Goal: Feedback & Contribution: Contribute content

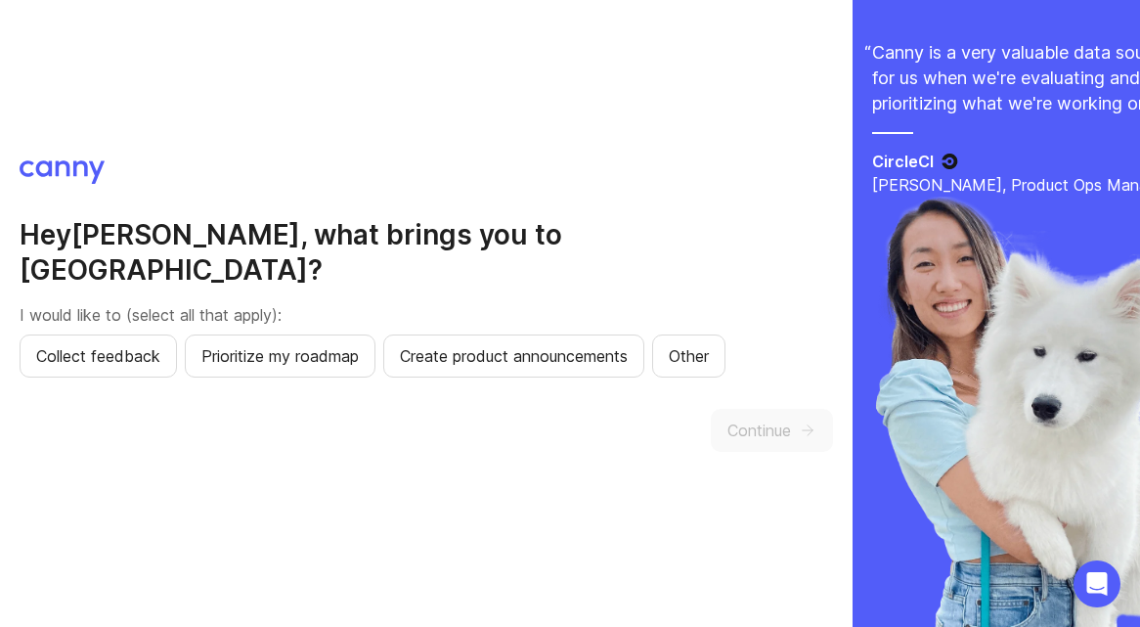
scroll to position [2, 0]
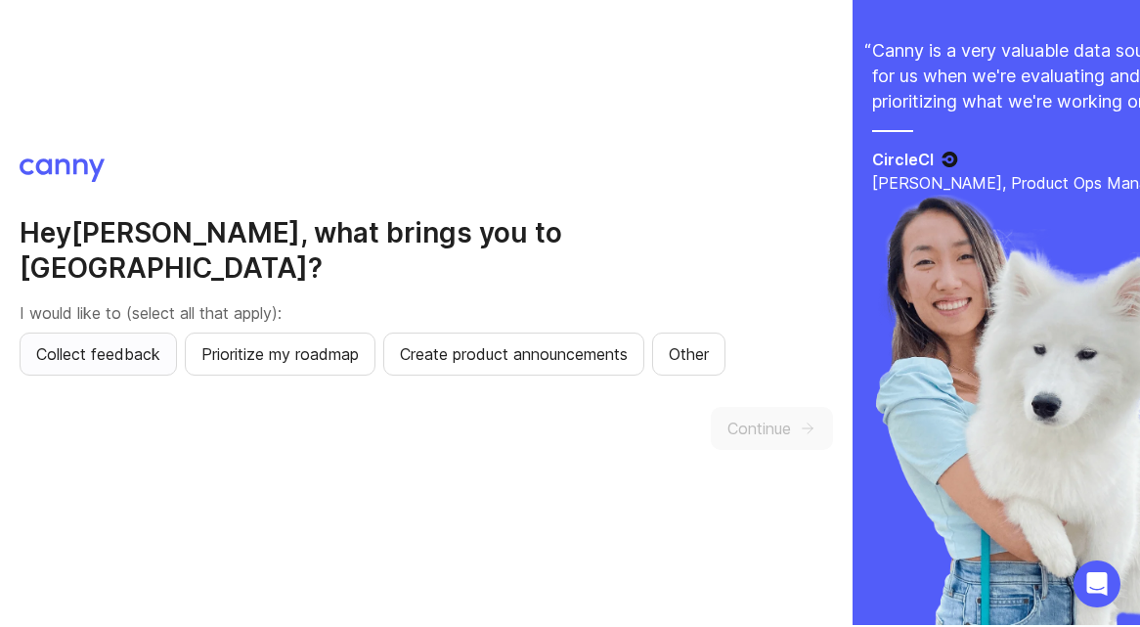
click at [139, 342] on span "Collect feedback" at bounding box center [98, 353] width 124 height 23
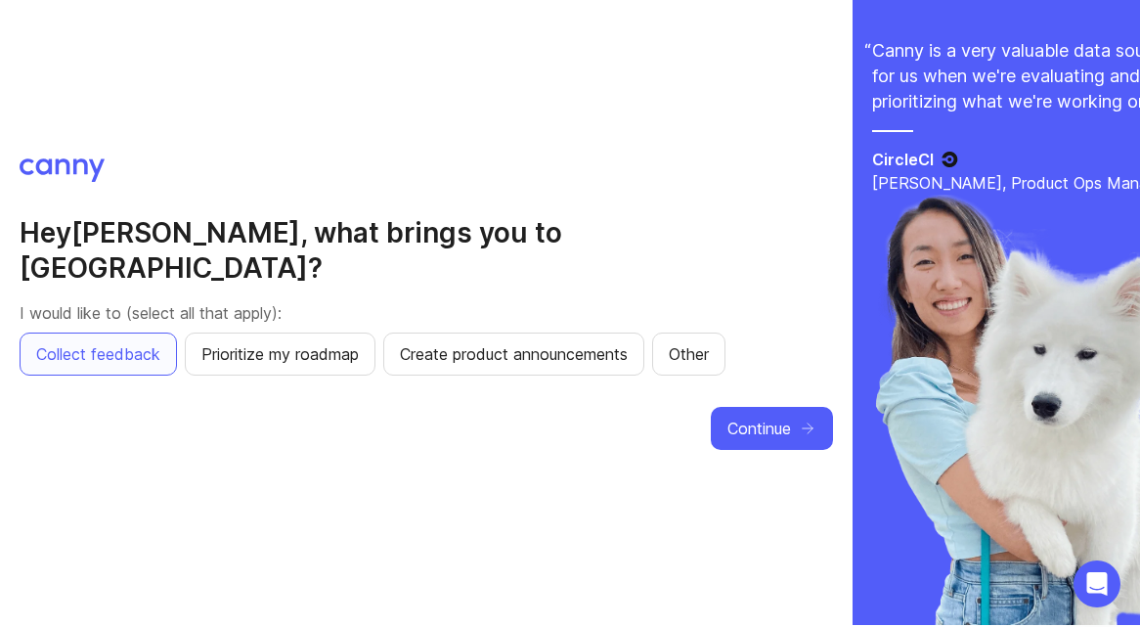
click at [309, 369] on div "Hey Zach , what brings you to Canny? I would like to (select all that apply): C…" at bounding box center [427, 311] width 814 height 307
click at [312, 342] on span "Prioritize my roadmap" at bounding box center [279, 353] width 157 height 23
click at [760, 433] on div "Hey Zach , what brings you to Canny? I would like to (select all that apply): C…" at bounding box center [427, 311] width 814 height 307
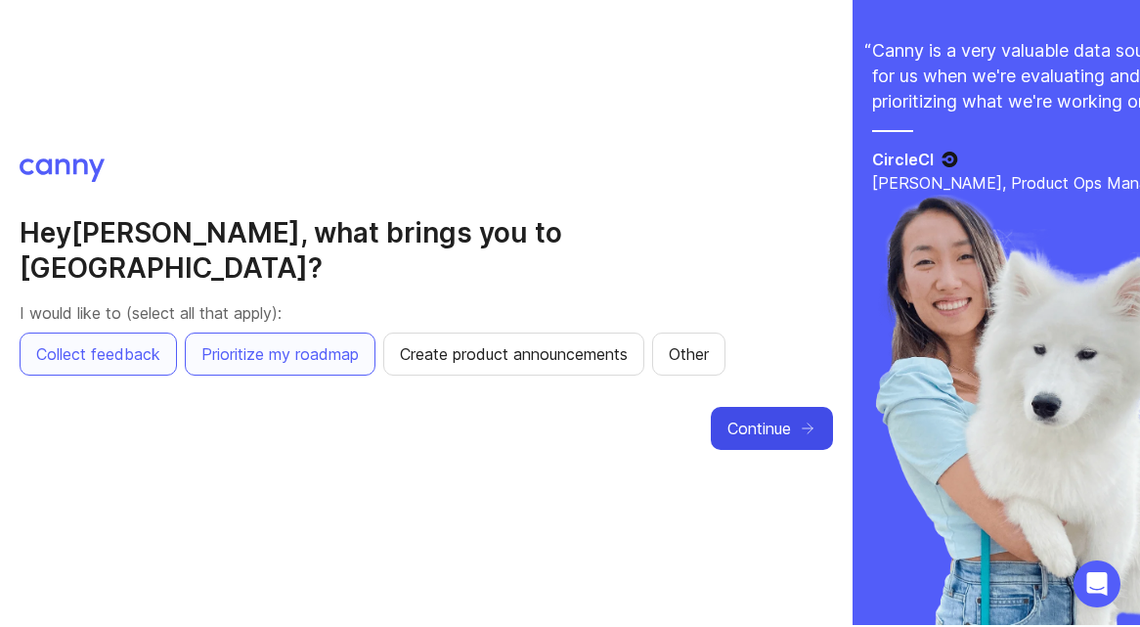
click at [769, 423] on button "Continue" at bounding box center [772, 428] width 122 height 43
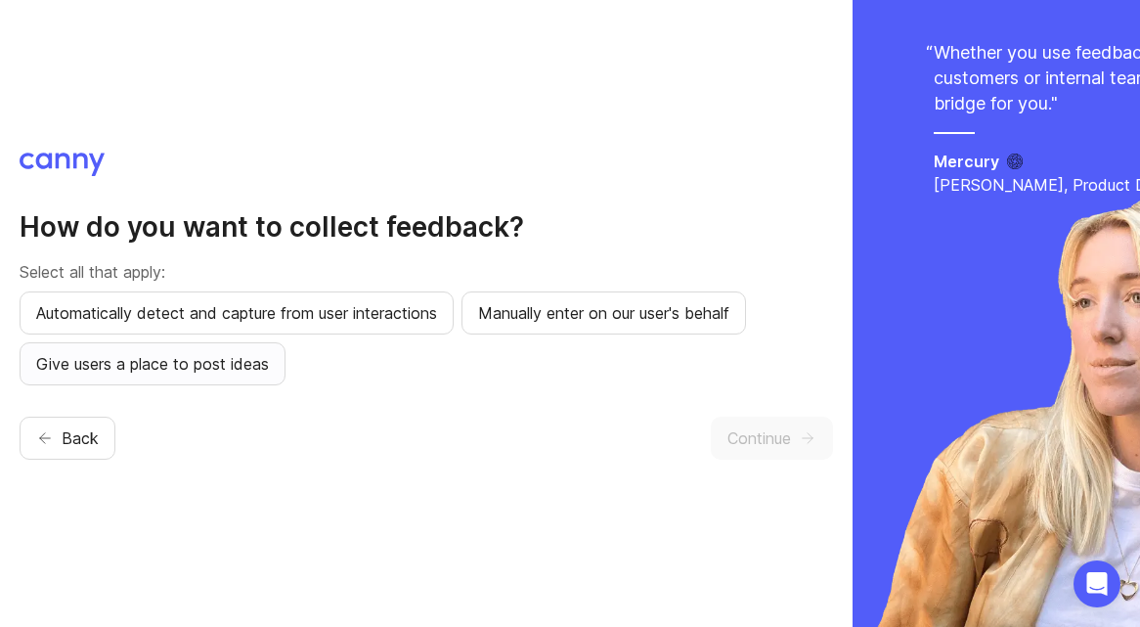
click at [240, 373] on span "Give users a place to post ideas" at bounding box center [152, 363] width 233 height 23
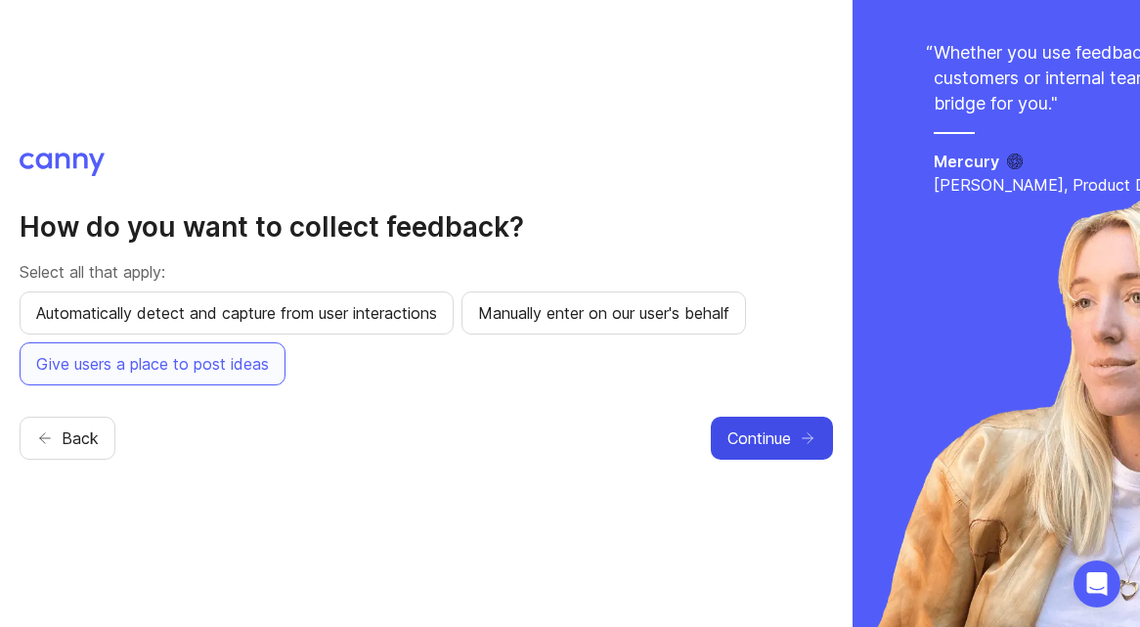
click at [778, 423] on button "Continue" at bounding box center [772, 438] width 122 height 43
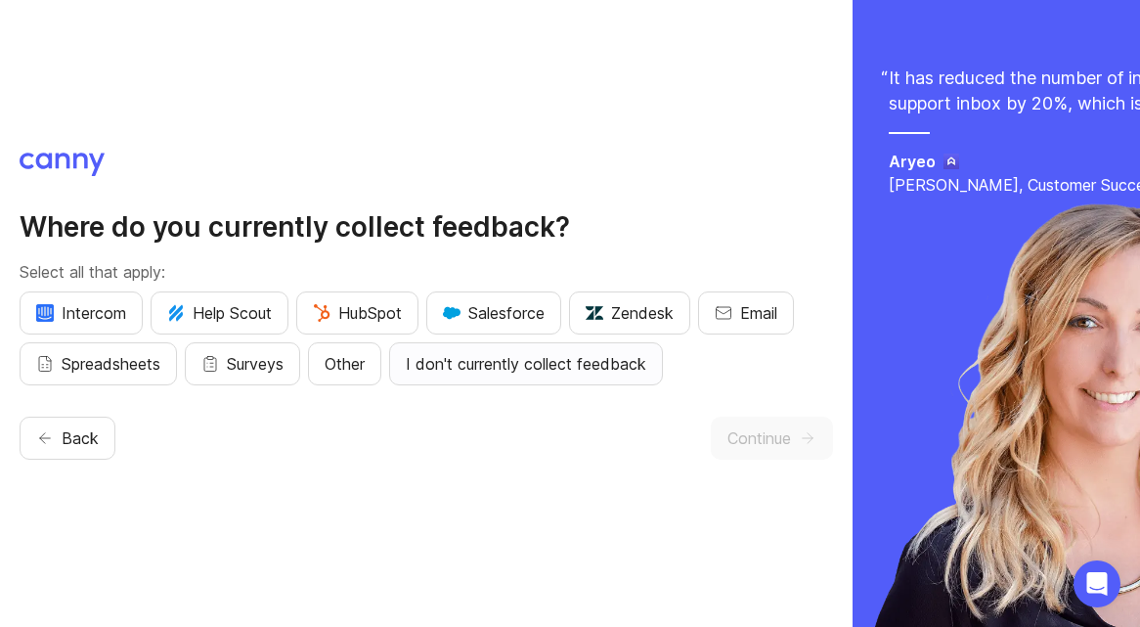
click at [473, 360] on span "I don't currently collect feedback" at bounding box center [526, 363] width 241 height 23
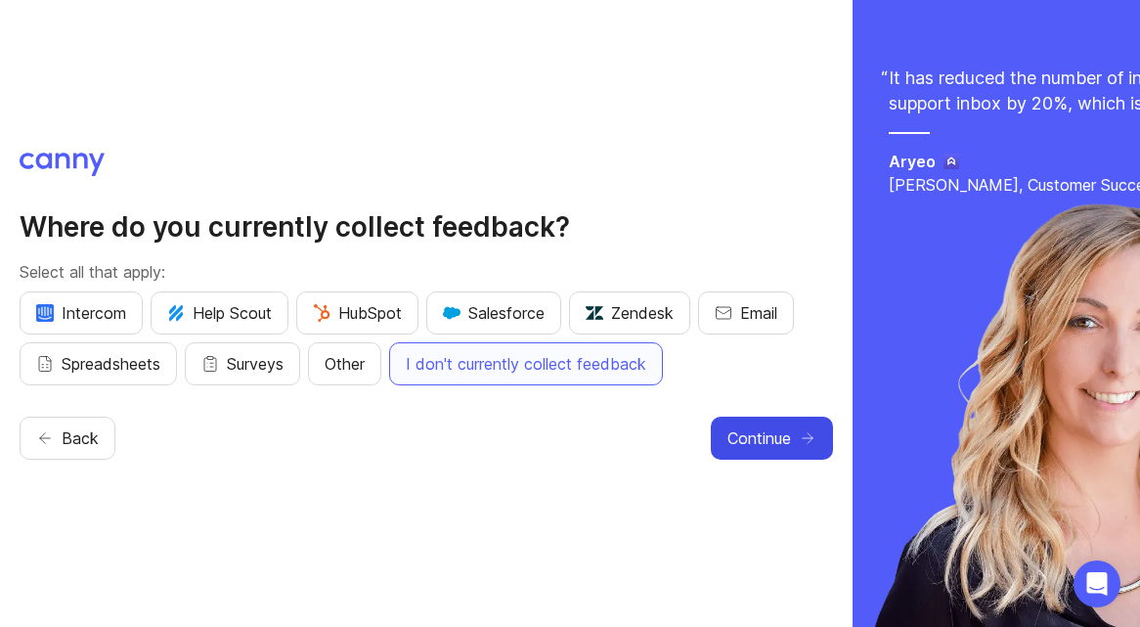
click at [760, 431] on span "Continue" at bounding box center [760, 437] width 64 height 23
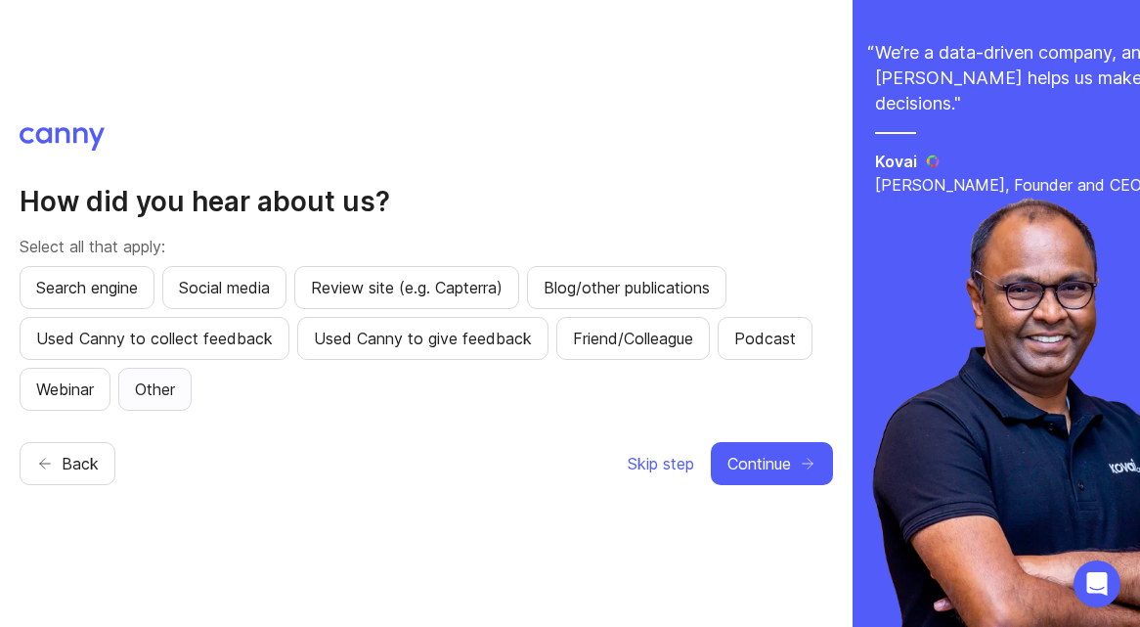
click at [145, 371] on button "Other" at bounding box center [154, 389] width 73 height 43
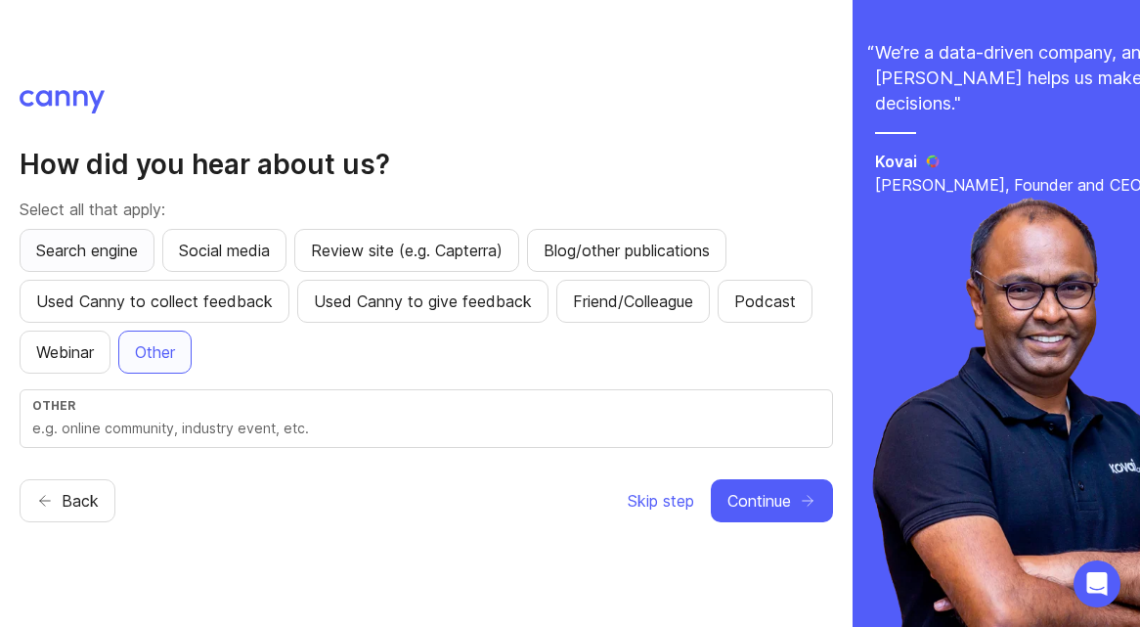
click at [115, 265] on button "Search engine" at bounding box center [87, 250] width 135 height 43
click at [176, 337] on button "Other" at bounding box center [154, 352] width 73 height 43
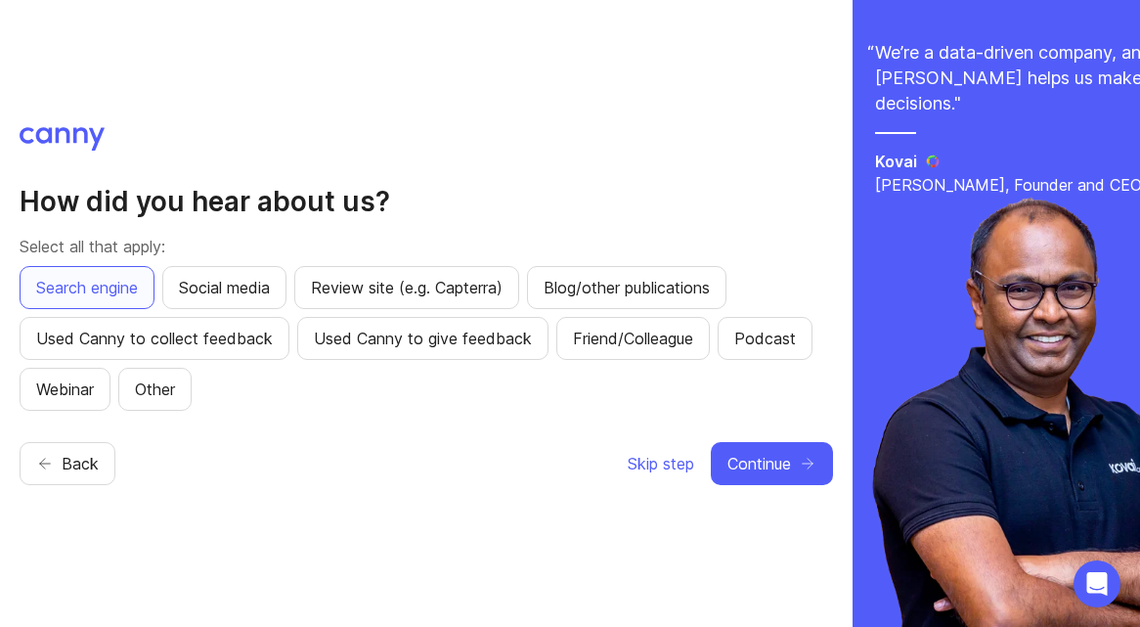
click at [736, 489] on div "How did you hear about us? Select all that apply: Search engine Social media Re…" at bounding box center [427, 314] width 814 height 374
click at [759, 452] on span "Continue" at bounding box center [760, 463] width 64 height 23
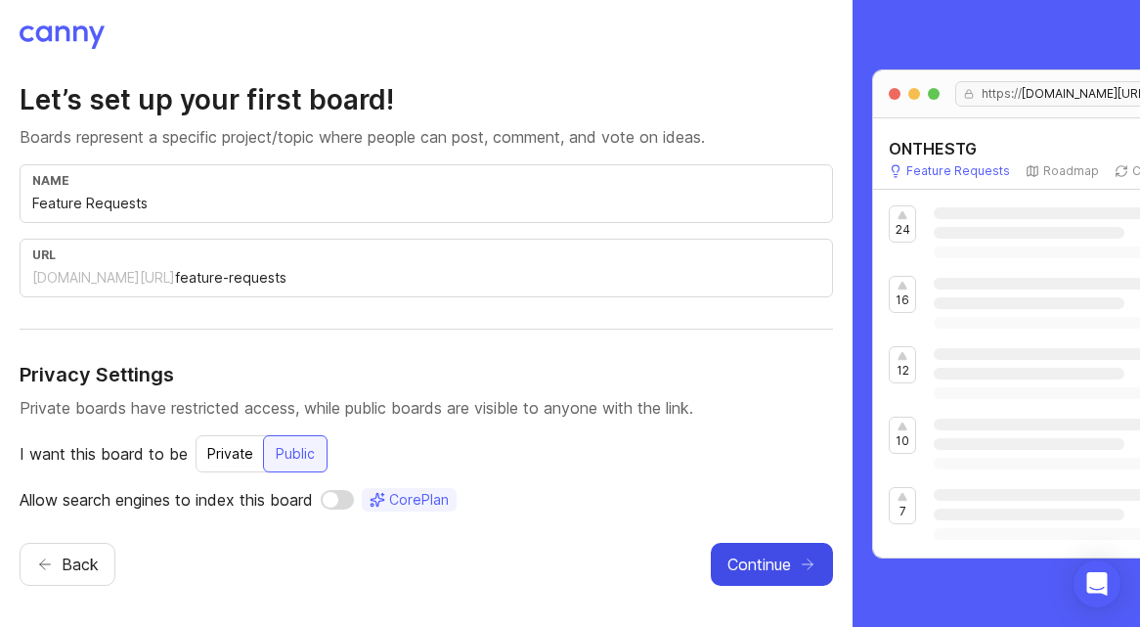
click at [789, 566] on span "Continue" at bounding box center [760, 564] width 64 height 23
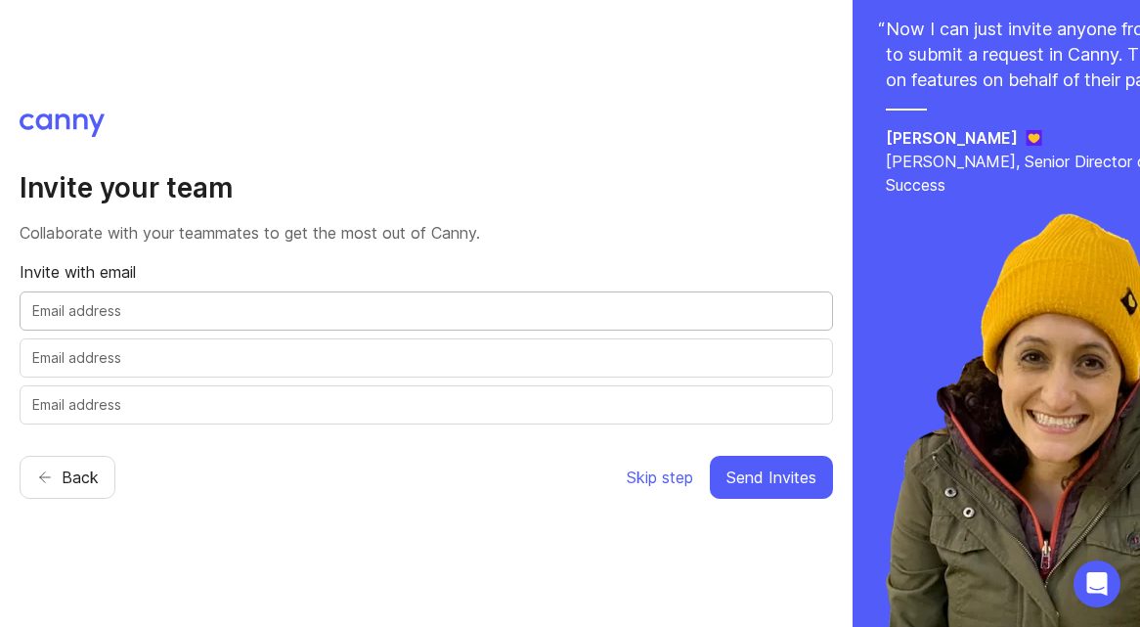
click at [324, 303] on input "text" at bounding box center [426, 311] width 788 height 22
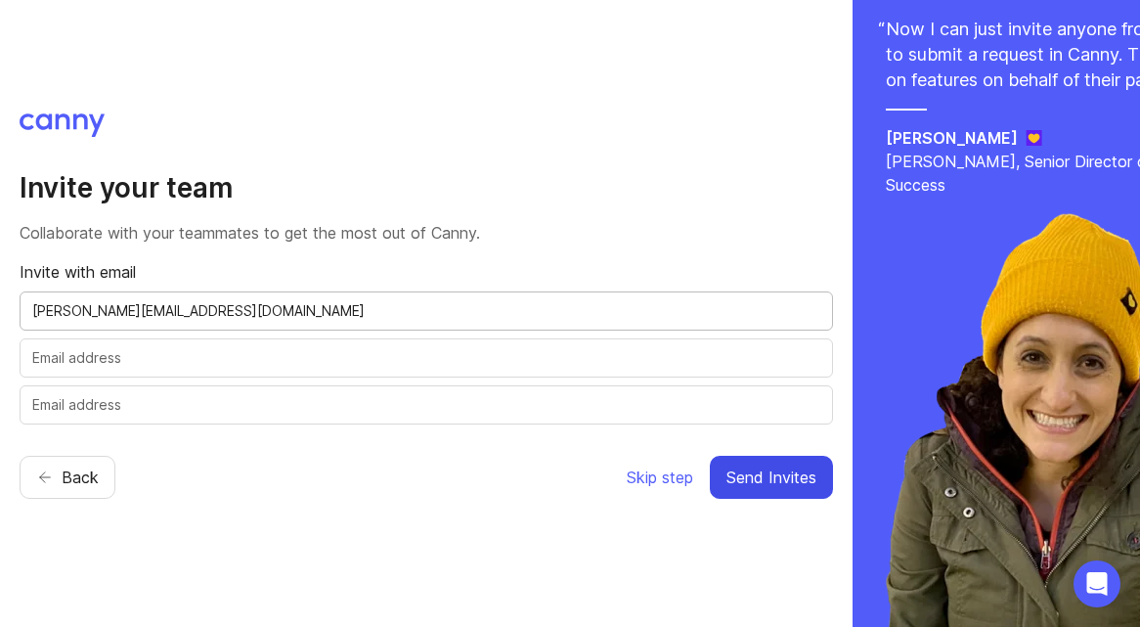
type input "todd@onthestage.com"
click at [802, 487] on span "Send Invites" at bounding box center [772, 477] width 90 height 23
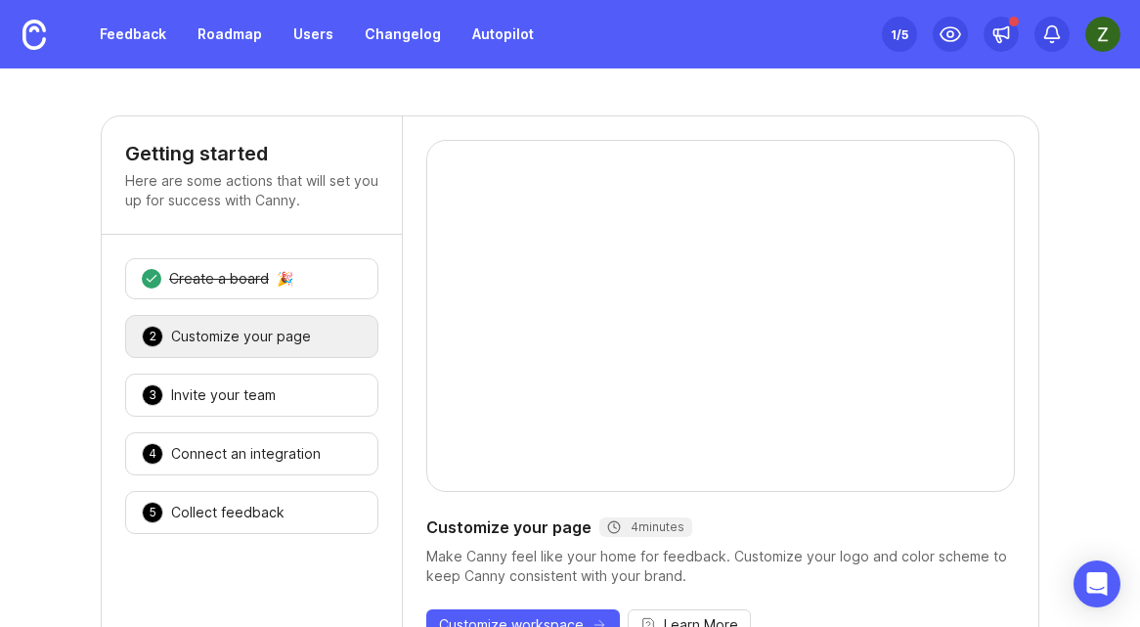
scroll to position [34, 0]
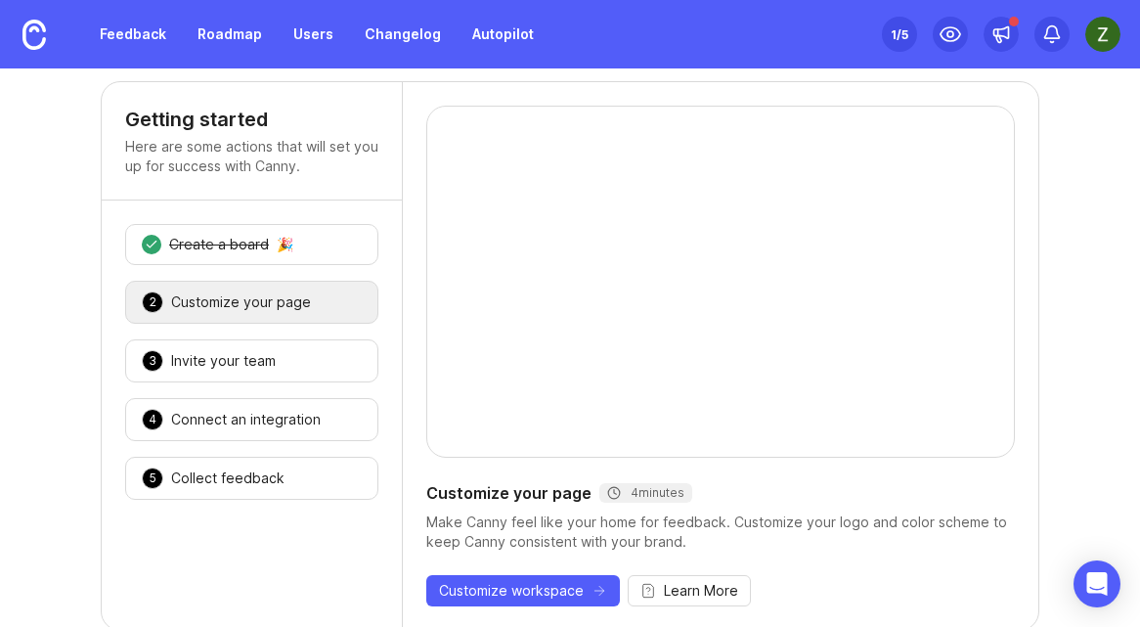
click at [257, 288] on div "2 Customize your page 🎉" at bounding box center [251, 302] width 253 height 43
click at [306, 309] on div "Customize your page" at bounding box center [241, 302] width 140 height 20
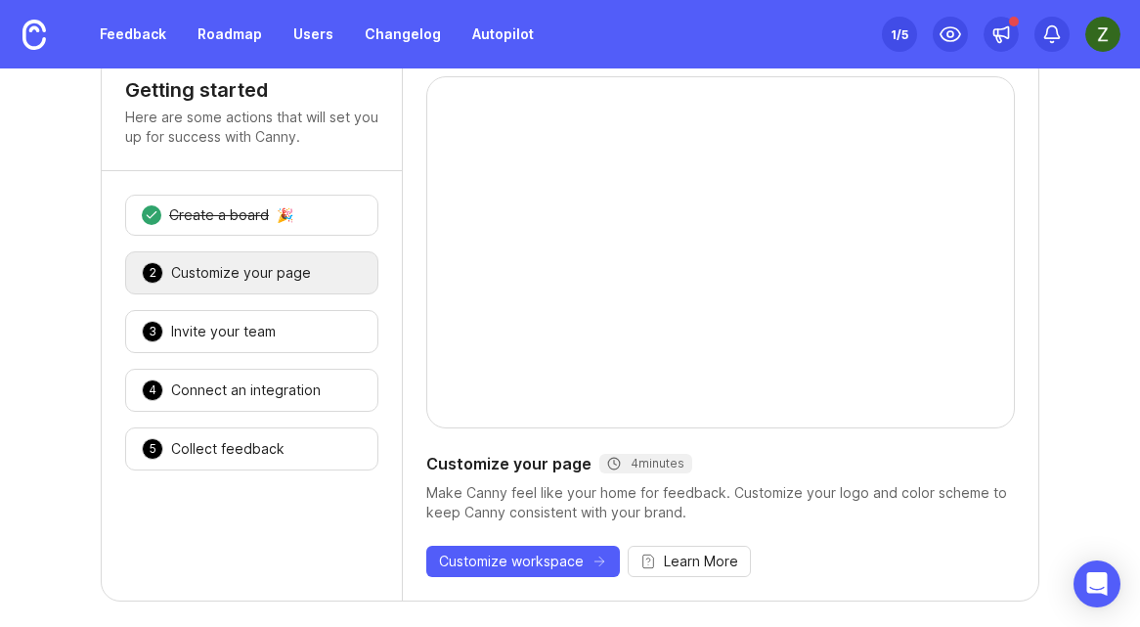
scroll to position [0, 0]
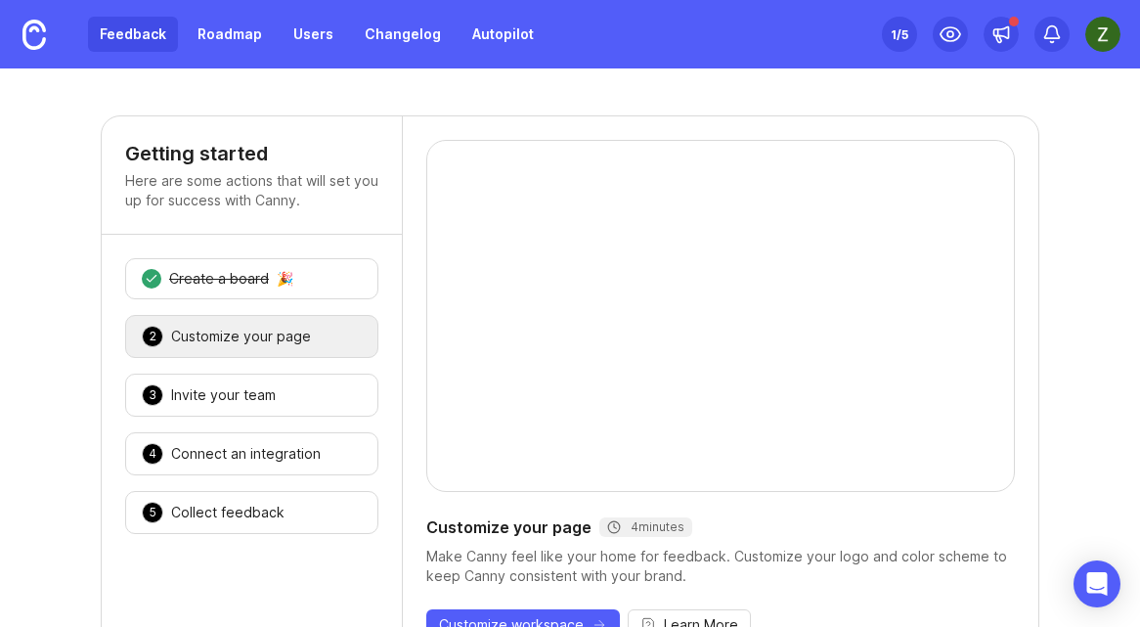
click at [142, 35] on link "Feedback" at bounding box center [133, 34] width 90 height 35
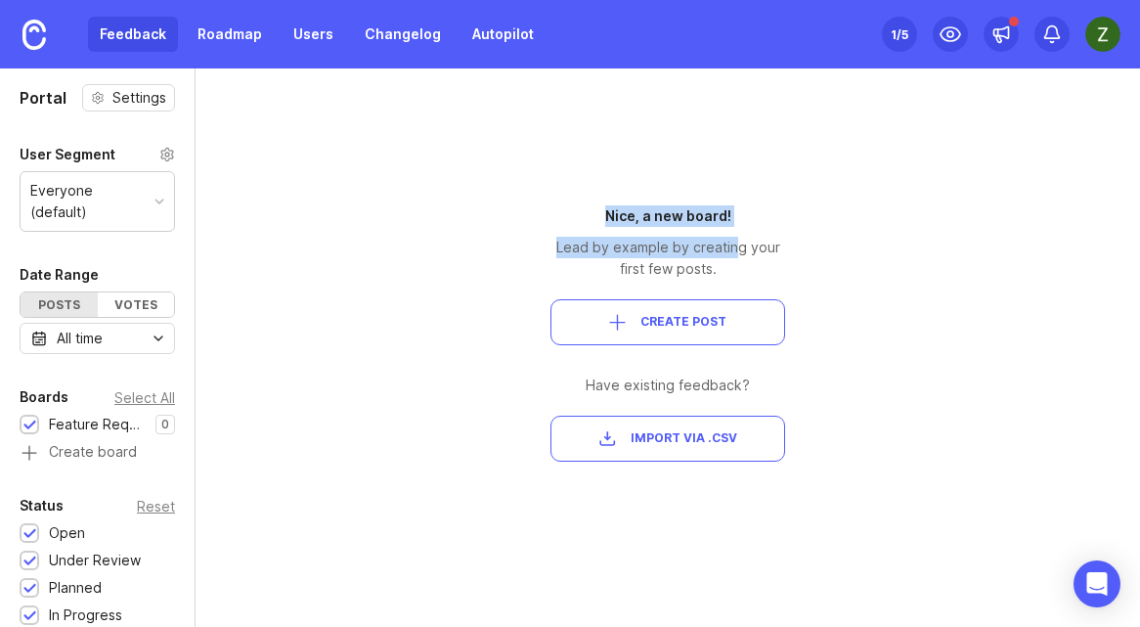
drag, startPoint x: 607, startPoint y: 202, endPoint x: 762, endPoint y: 251, distance: 162.1
click at [762, 251] on div "Nice, a new board! Lead by example by creating your first few posts. Create Pos…" at bounding box center [668, 347] width 352 height 558
click at [762, 251] on div "Lead by example by creating your first few posts." at bounding box center [668, 258] width 235 height 43
click at [690, 320] on span "Create Post" at bounding box center [684, 322] width 86 height 17
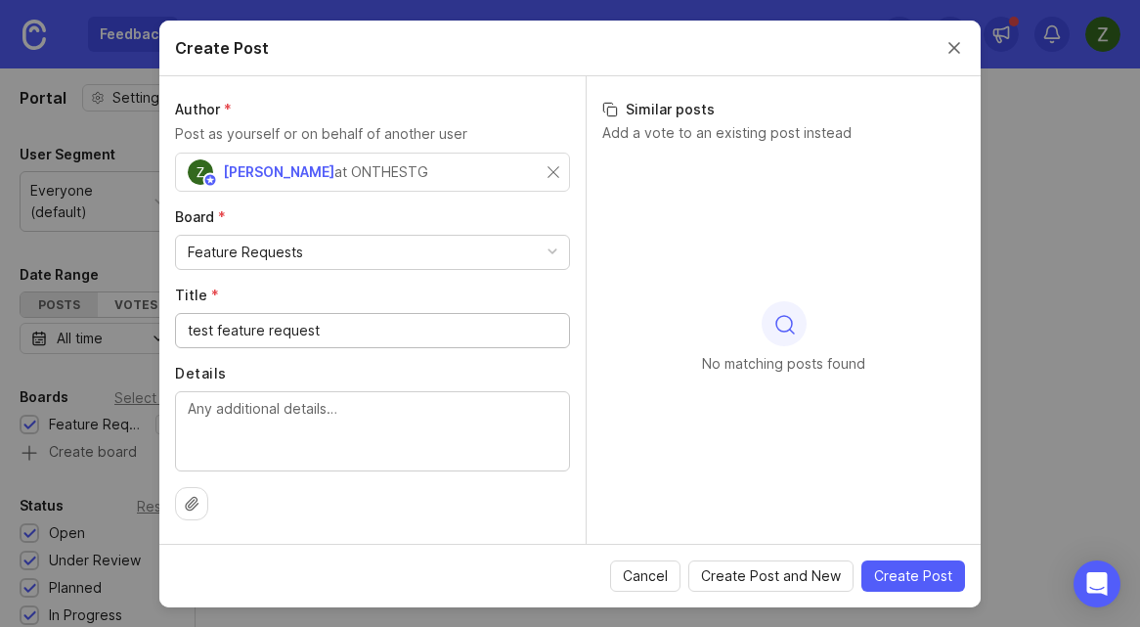
type input "test feature request"
type textarea "details about feature request"
click at [921, 579] on span "Create Post" at bounding box center [913, 576] width 78 height 20
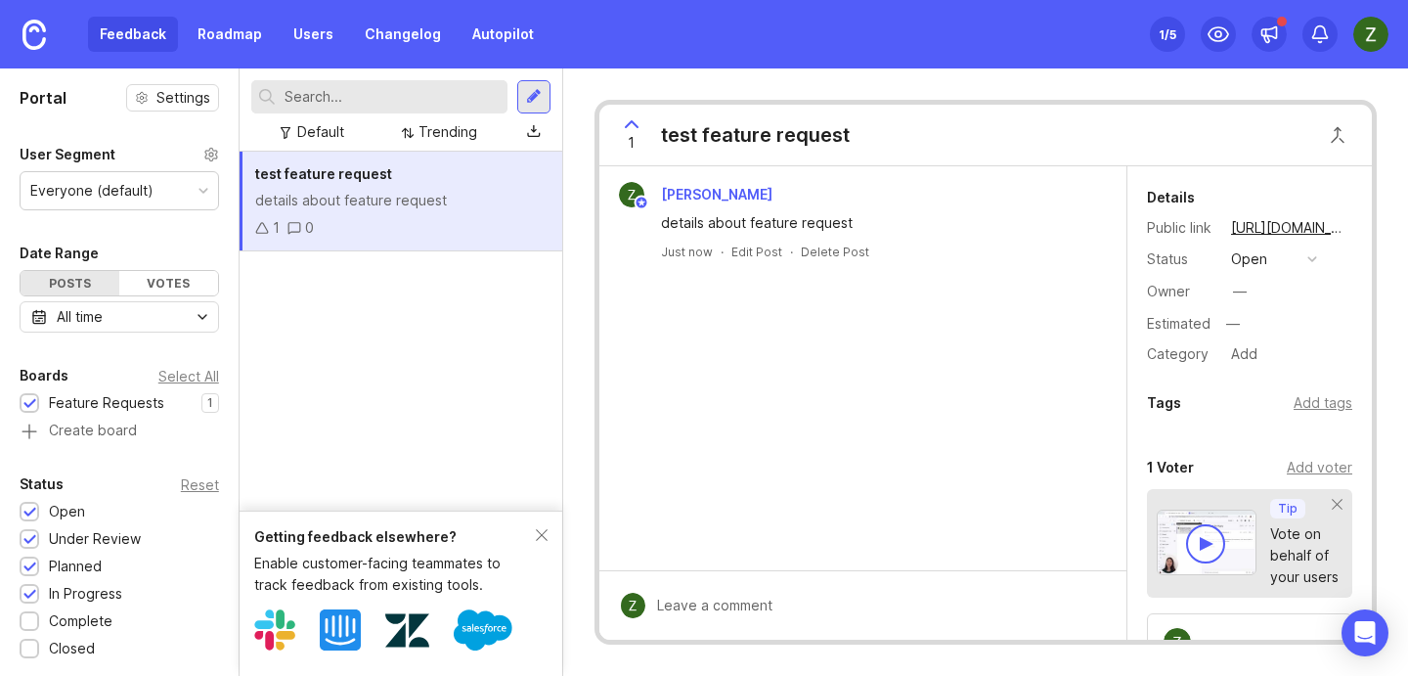
click at [532, 527] on div "Getting feedback elsewhere?" at bounding box center [395, 537] width 282 height 22
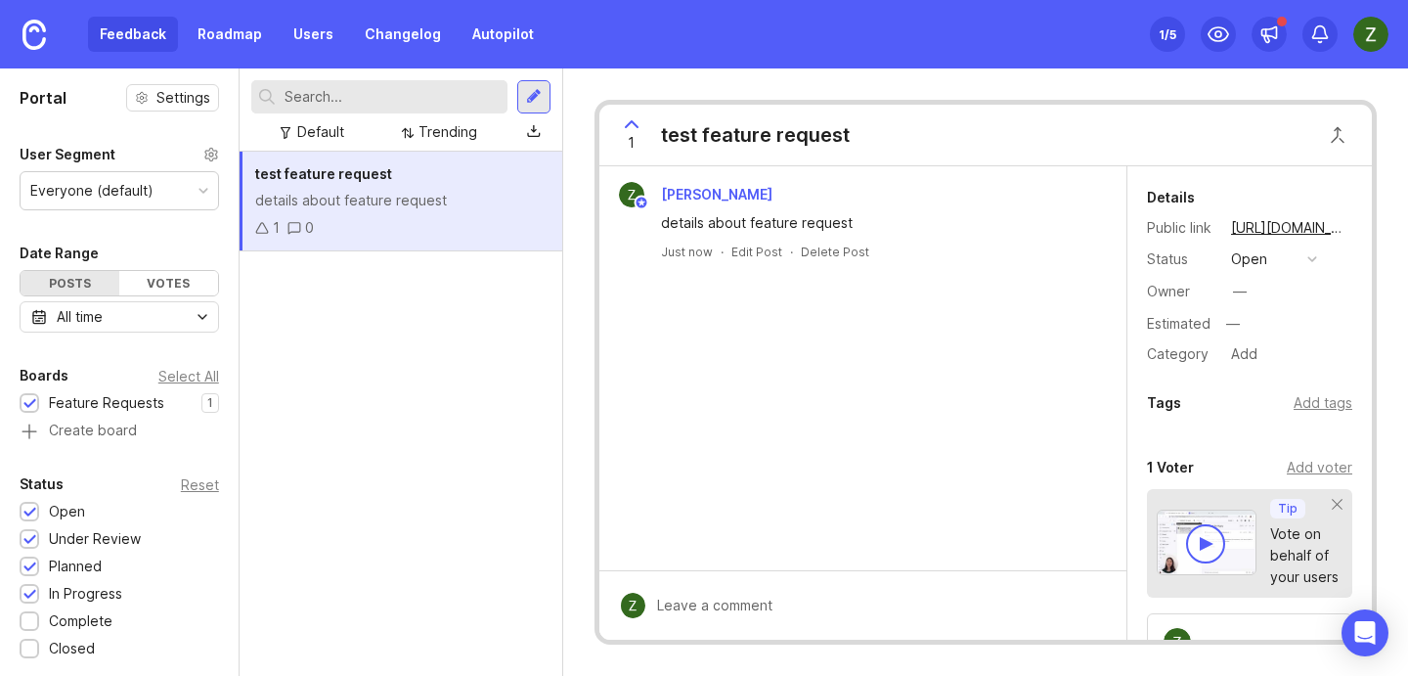
click at [856, 197] on div "[PERSON_NAME]" at bounding box center [862, 194] width 511 height 25
click at [692, 197] on span "[PERSON_NAME]" at bounding box center [716, 194] width 111 height 17
click at [231, 28] on link "Roadmap" at bounding box center [230, 34] width 88 height 35
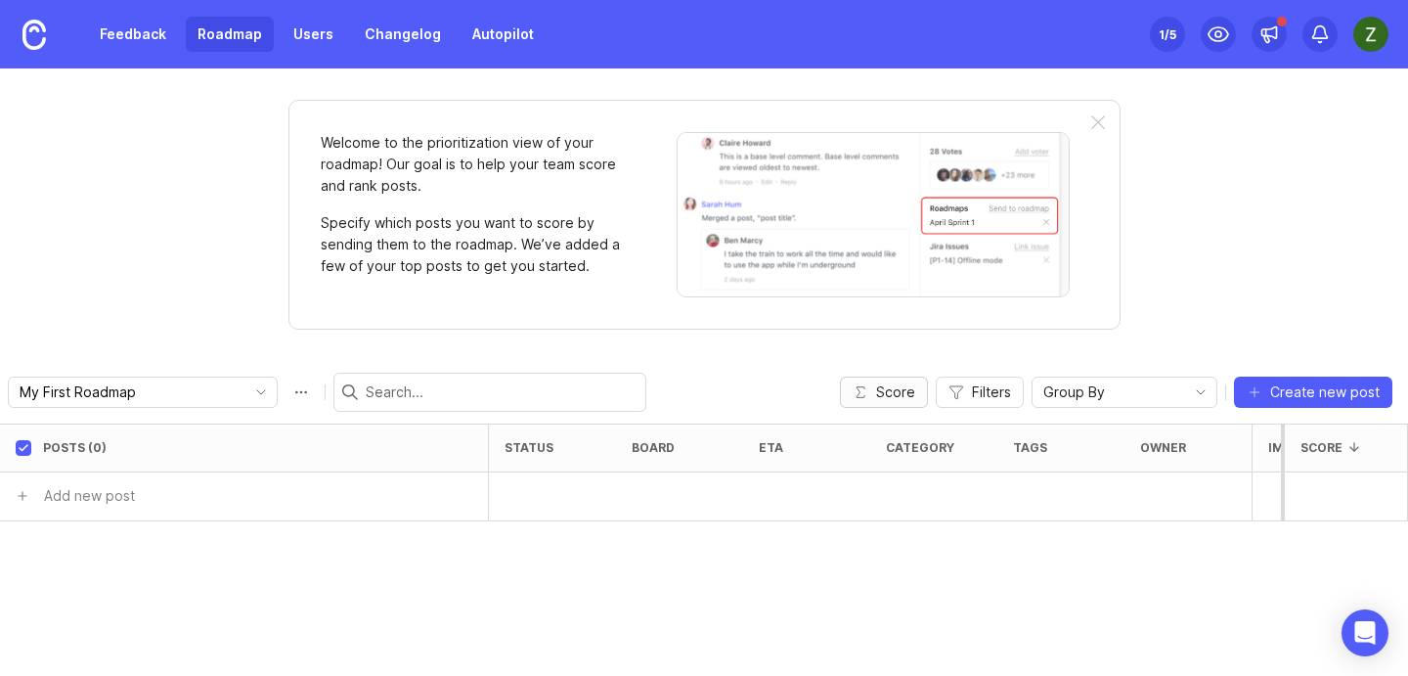
click at [907, 388] on span "Score" at bounding box center [895, 392] width 39 height 20
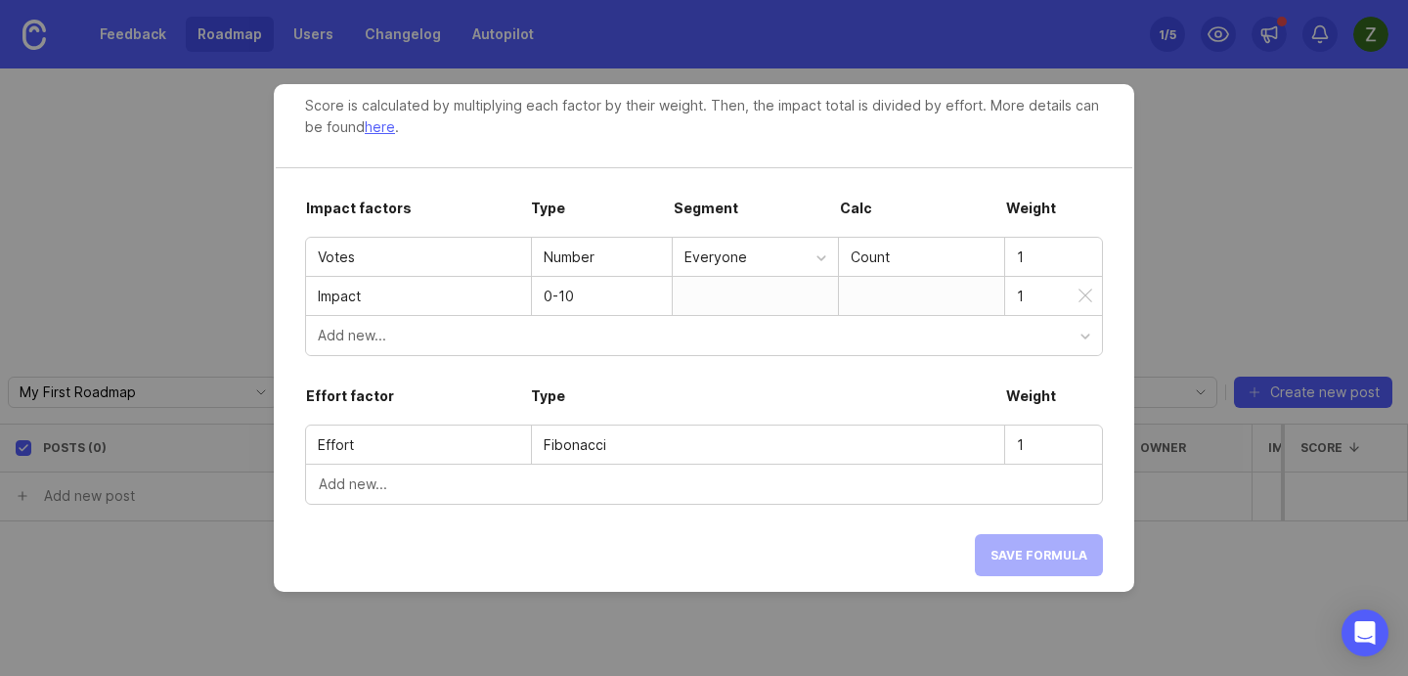
scroll to position [69, 0]
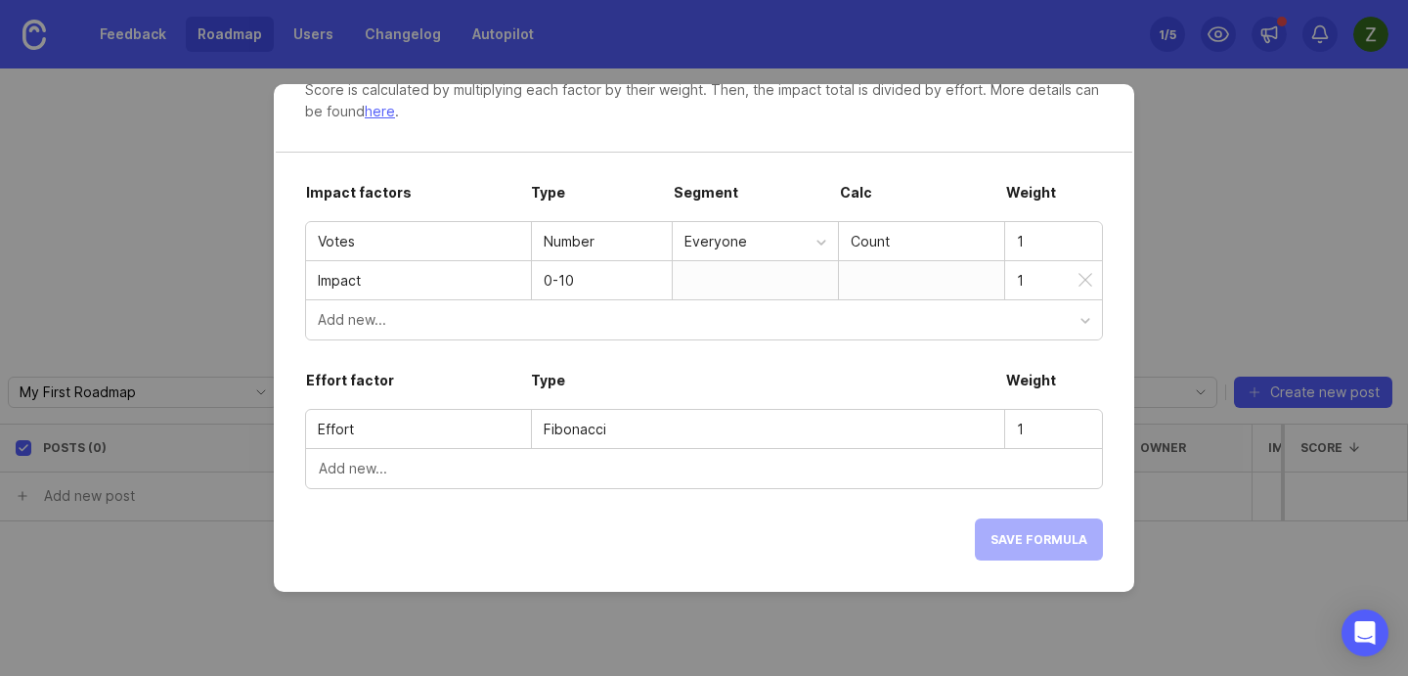
click at [592, 280] on div "0-10" at bounding box center [602, 281] width 116 height 22
click at [569, 273] on div "0-10" at bounding box center [602, 281] width 116 height 22
click at [557, 276] on div "0-10" at bounding box center [602, 281] width 116 height 22
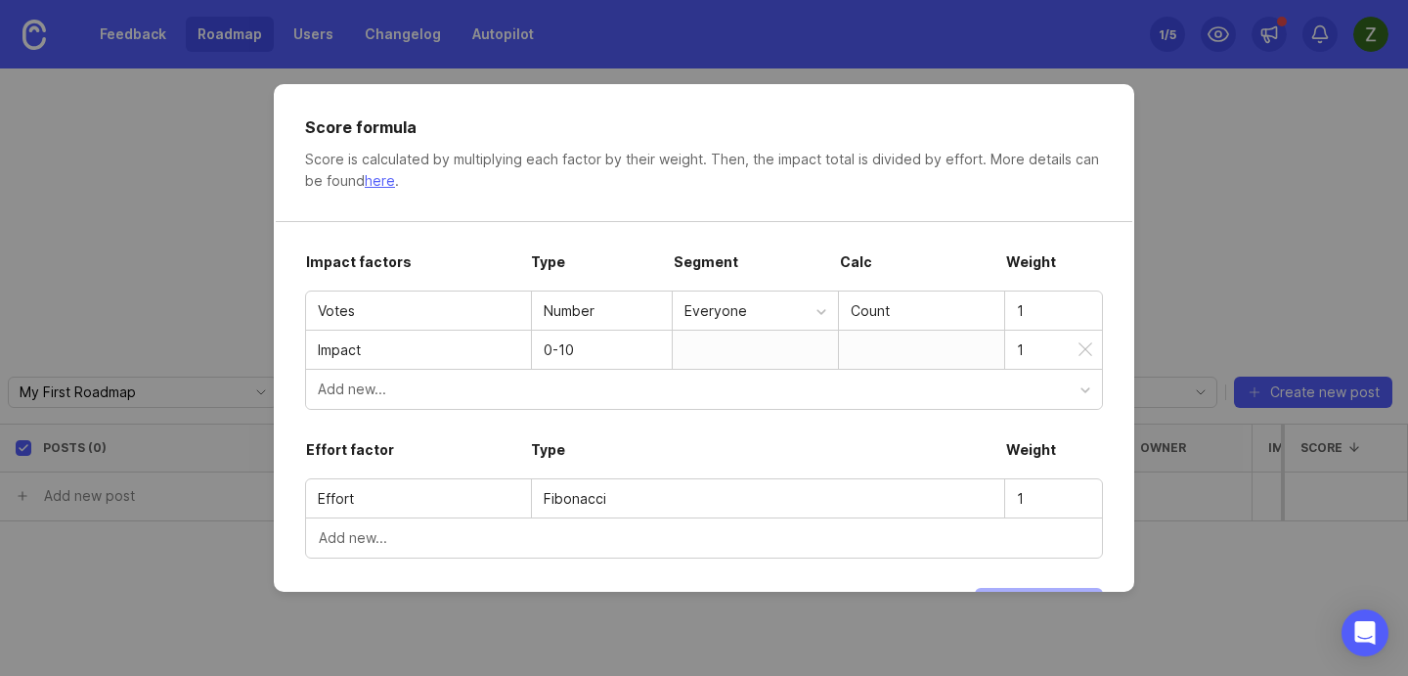
click at [556, 354] on div "0-10" at bounding box center [602, 350] width 116 height 22
click at [454, 381] on div "Add new..." at bounding box center [699, 389] width 763 height 22
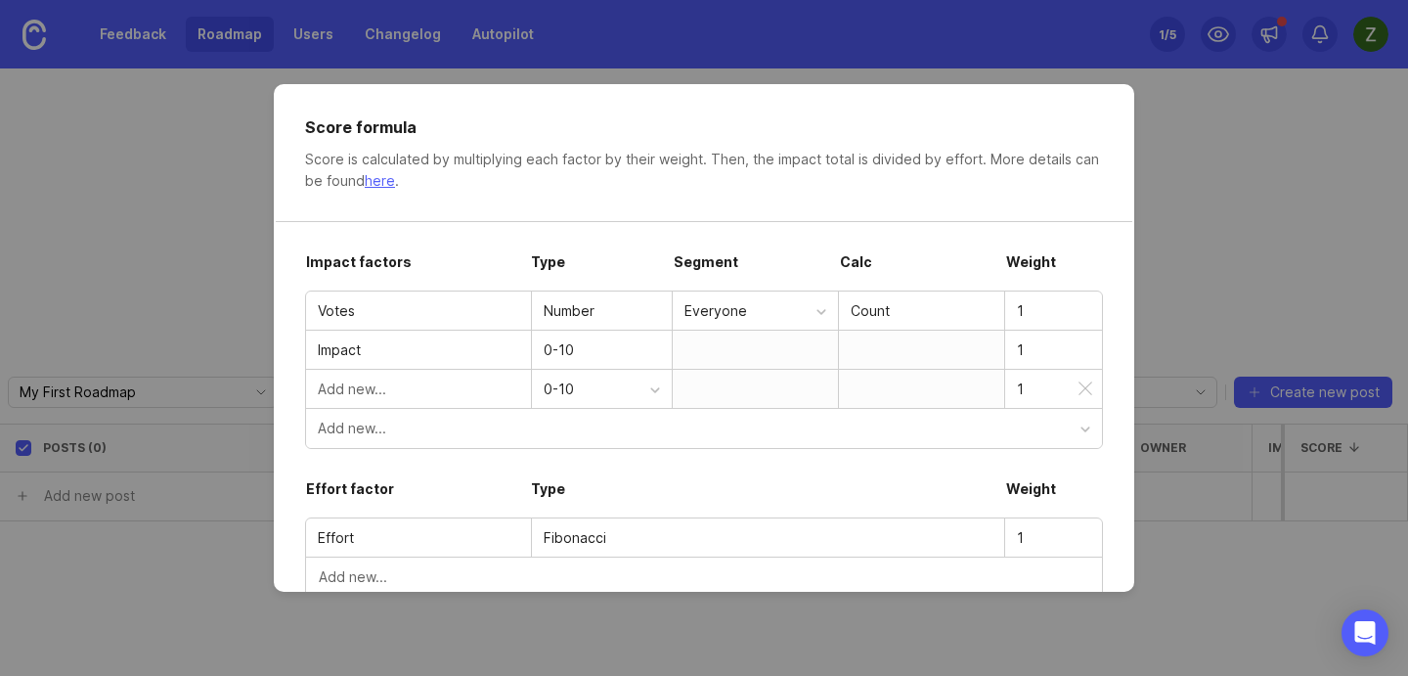
click at [467, 387] on input "text" at bounding box center [418, 389] width 201 height 22
type input "mmm"
click at [754, 385] on div at bounding box center [755, 389] width 166 height 38
click at [867, 390] on div at bounding box center [921, 389] width 166 height 38
click at [948, 403] on div at bounding box center [921, 389] width 166 height 38
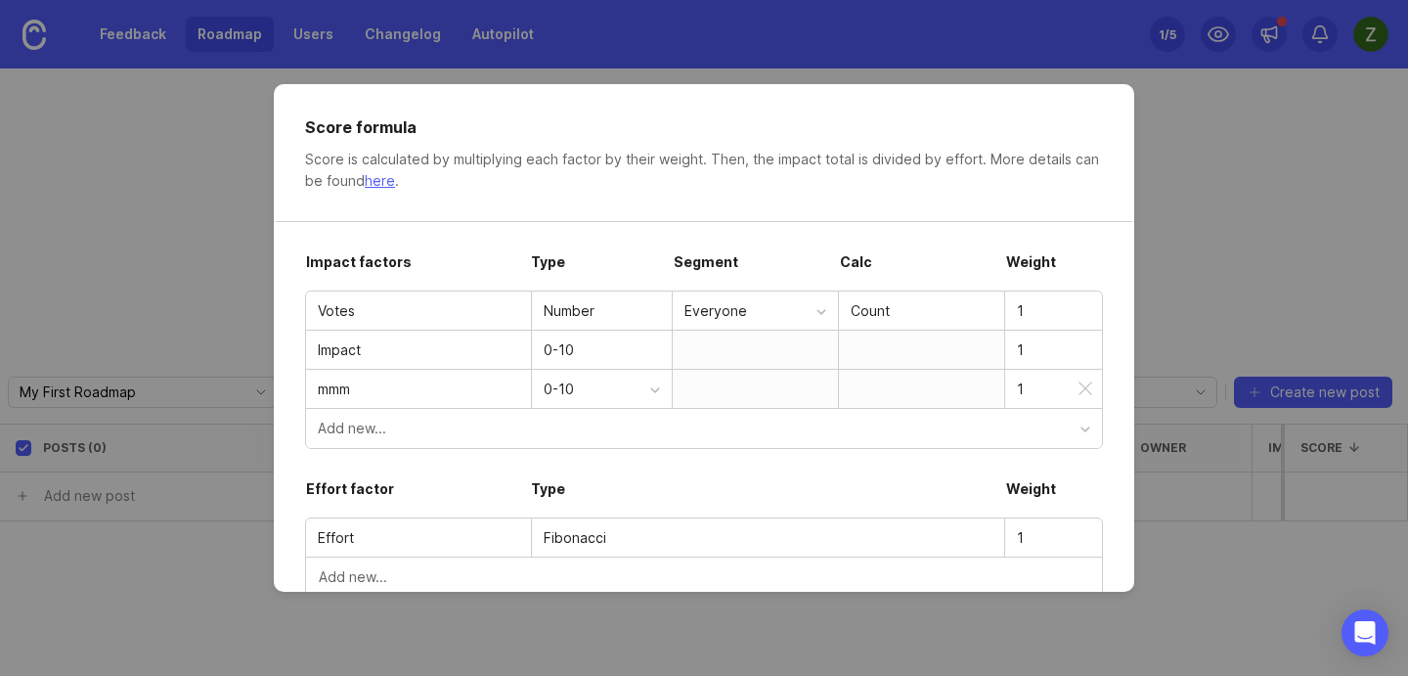
click at [1044, 382] on input "1" at bounding box center [1053, 389] width 73 height 22
click at [1043, 355] on input "1" at bounding box center [1053, 350] width 73 height 22
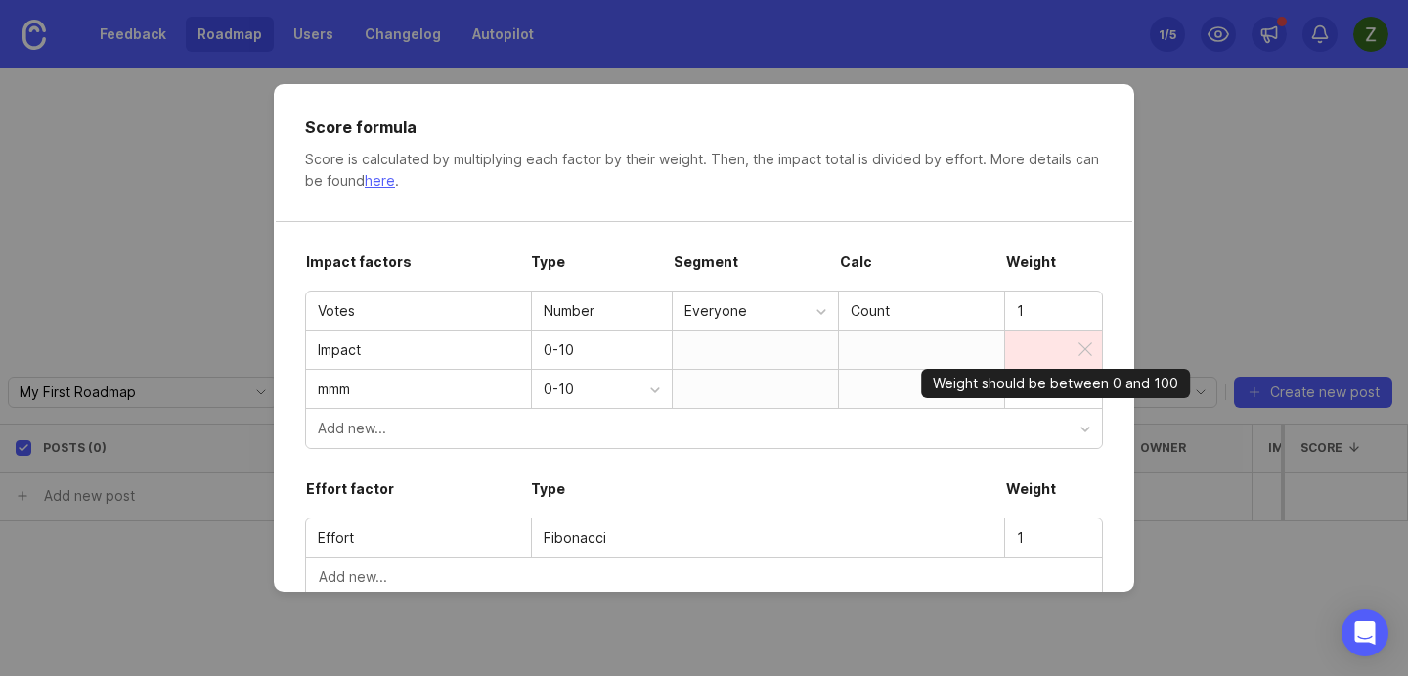
type input "."
type input "5"
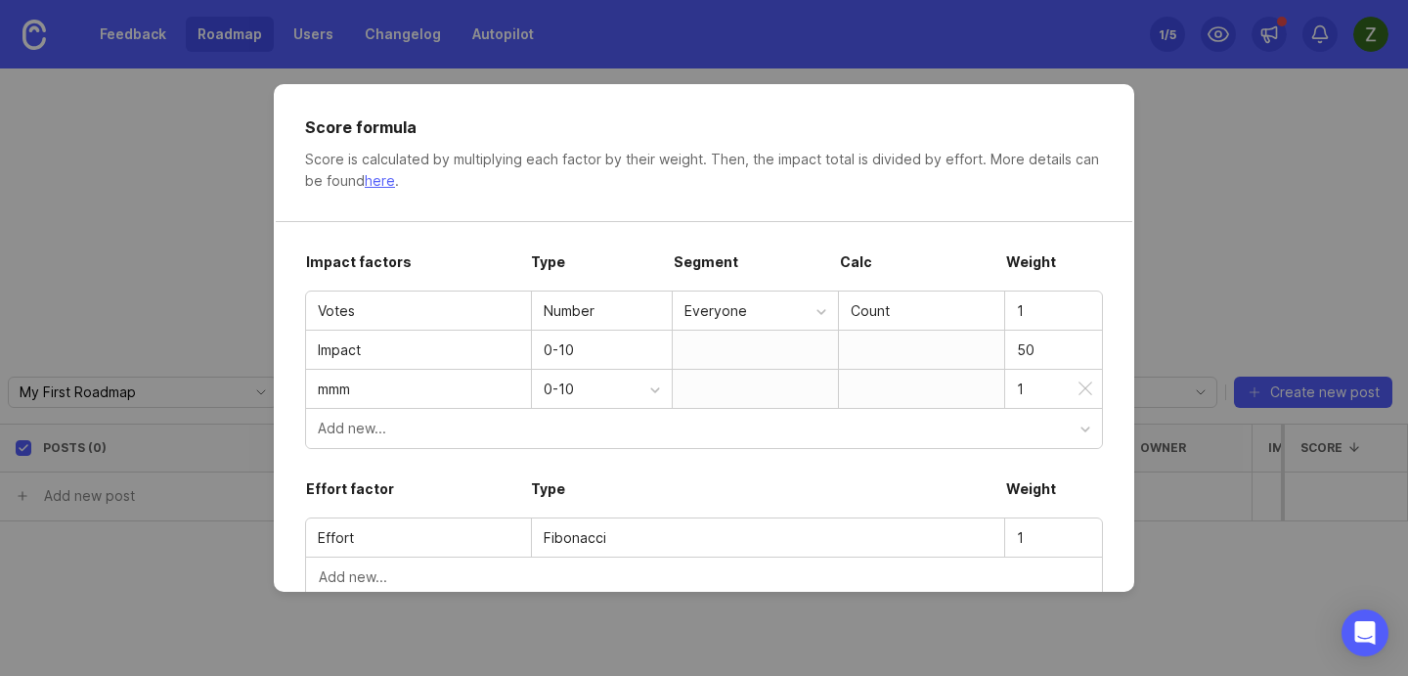
type input "50"
click at [1033, 402] on div "1" at bounding box center [1053, 389] width 97 height 37
type input "50"
click at [961, 229] on form "Impact factors Type Segment Calc Weight Votes Number Everyone Count 1 Impact 0-…" at bounding box center [704, 445] width 798 height 447
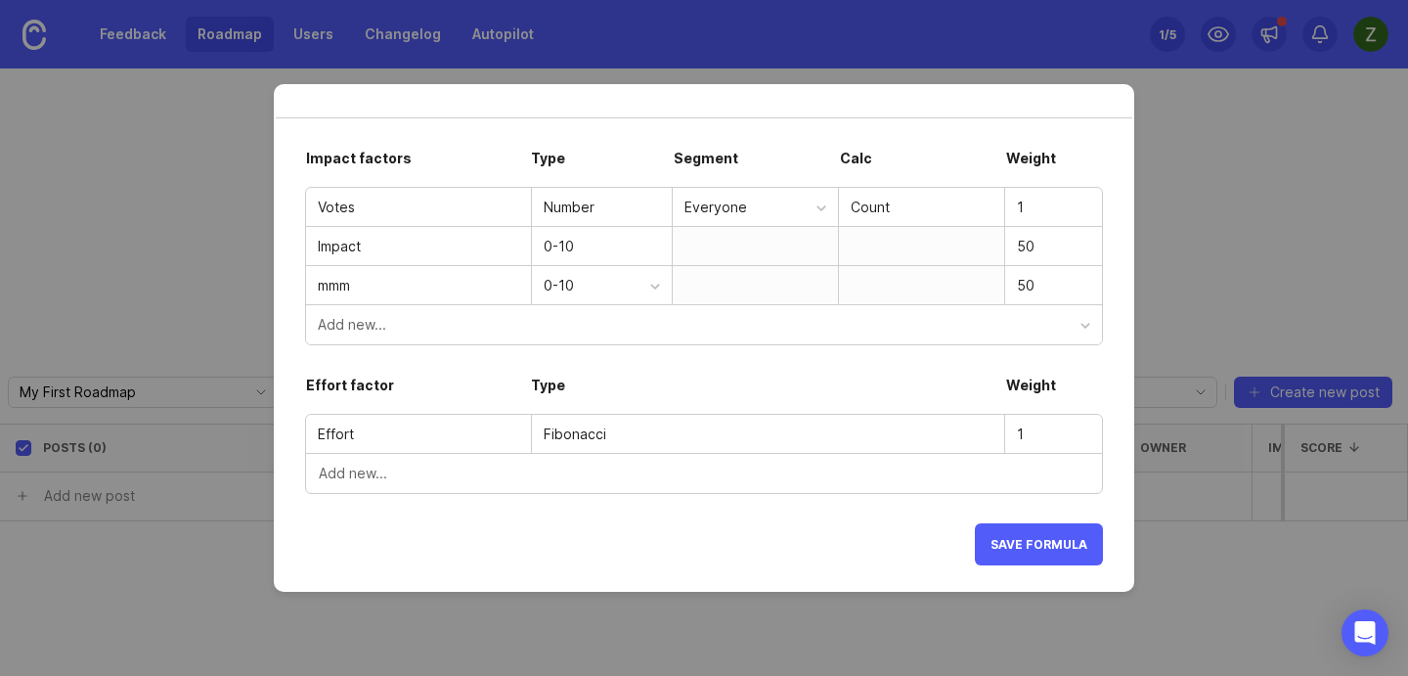
scroll to position [109, 0]
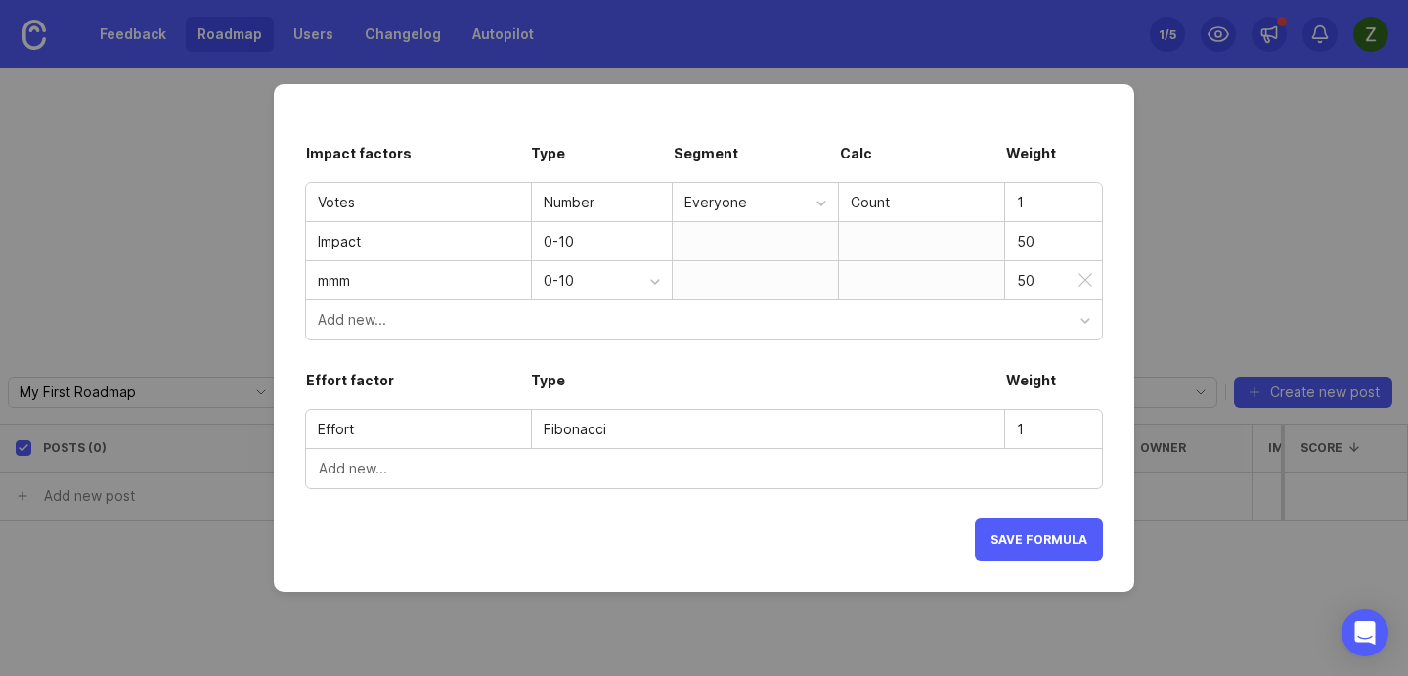
click at [357, 279] on input "mmm" at bounding box center [418, 281] width 201 height 22
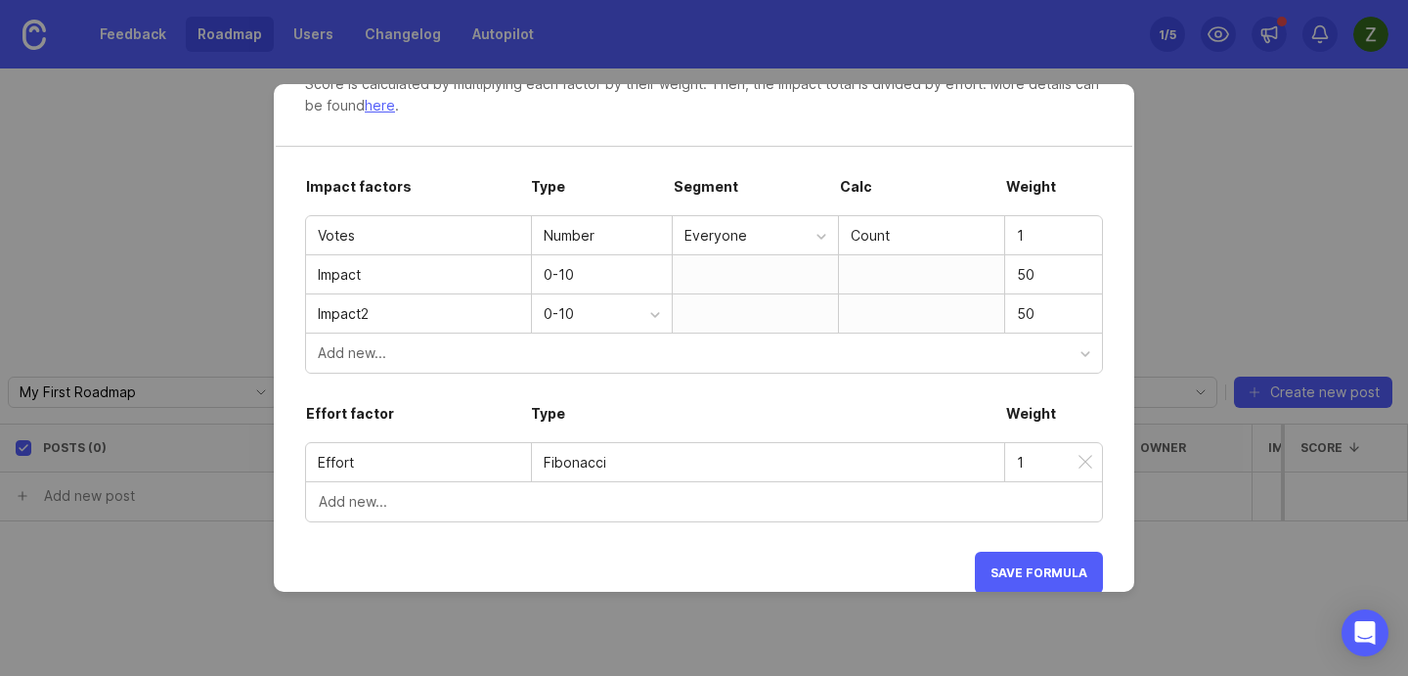
scroll to position [73, 0]
type input "Impact2"
click at [1027, 237] on input "1" at bounding box center [1053, 238] width 73 height 22
click at [1024, 569] on span "Save formula" at bounding box center [1039, 574] width 97 height 15
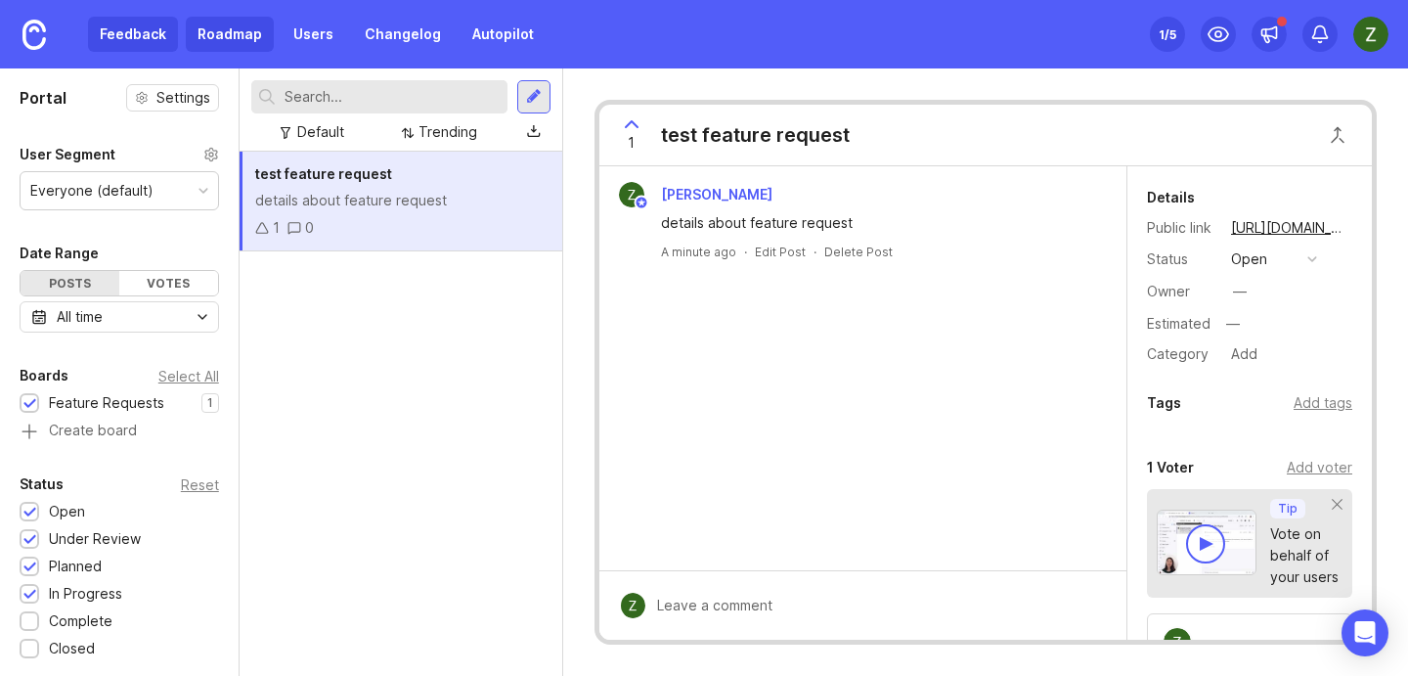
click at [231, 19] on link "Roadmap" at bounding box center [230, 34] width 88 height 35
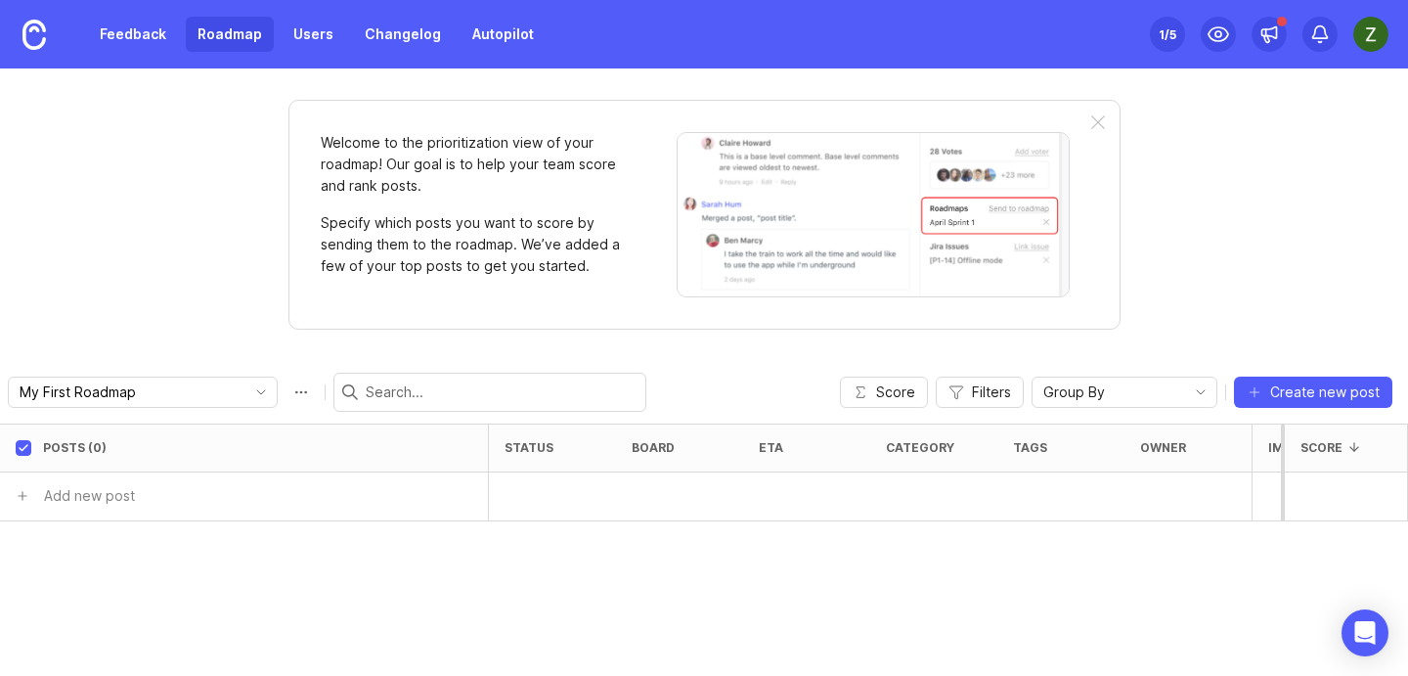
click at [233, 30] on link "Roadmap" at bounding box center [230, 34] width 88 height 35
click at [898, 390] on span "Score" at bounding box center [895, 392] width 39 height 20
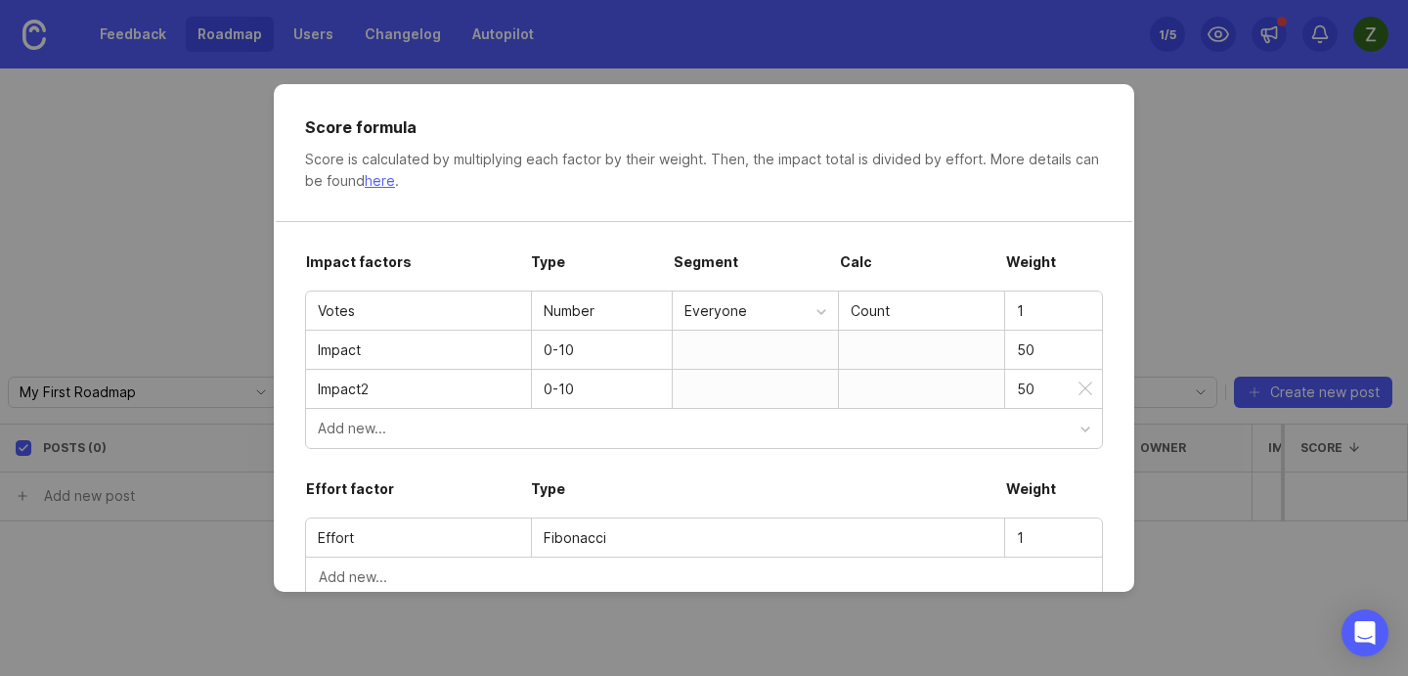
scroll to position [109, 0]
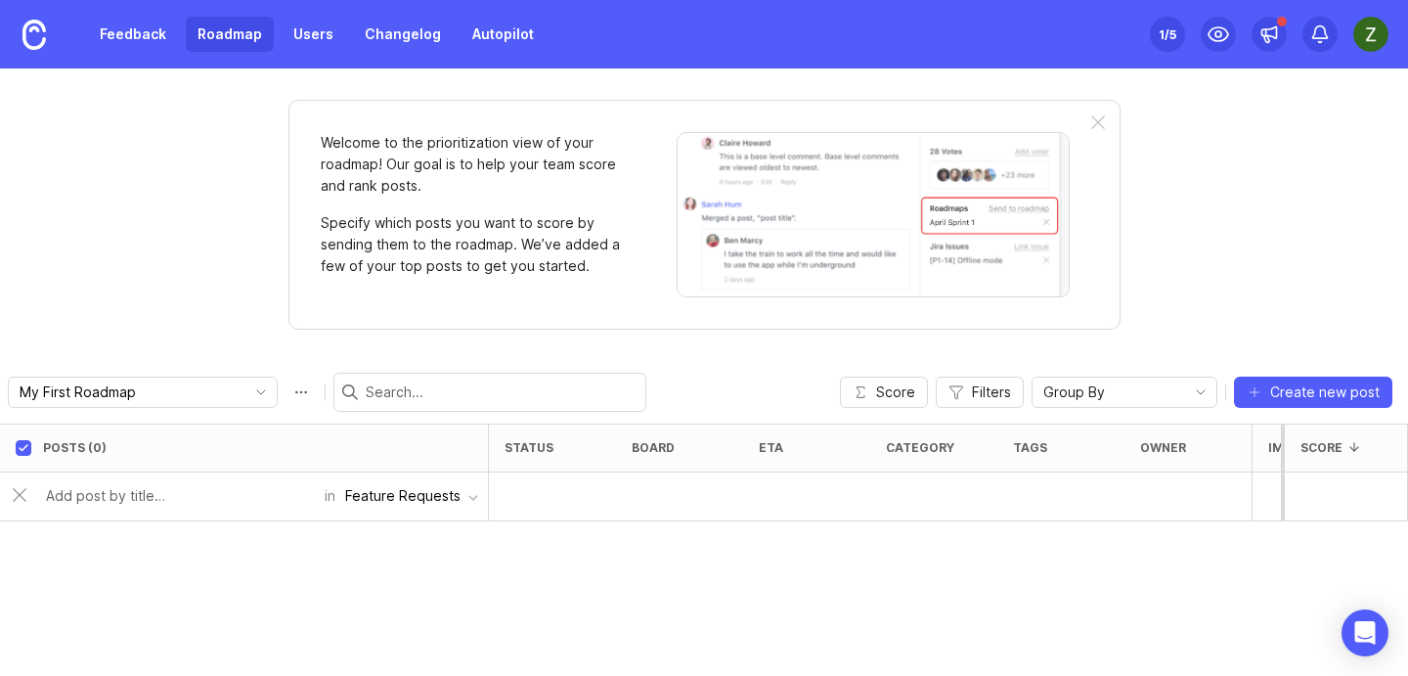
click at [415, 508] on button "Feature Requests" at bounding box center [411, 495] width 153 height 37
click at [273, 550] on div "Posts (0) status board eta category tags owner Impact Votes Impact2 Effort Scor…" at bounding box center [704, 549] width 1408 height 252
click at [135, 39] on link "Feedback" at bounding box center [133, 34] width 90 height 35
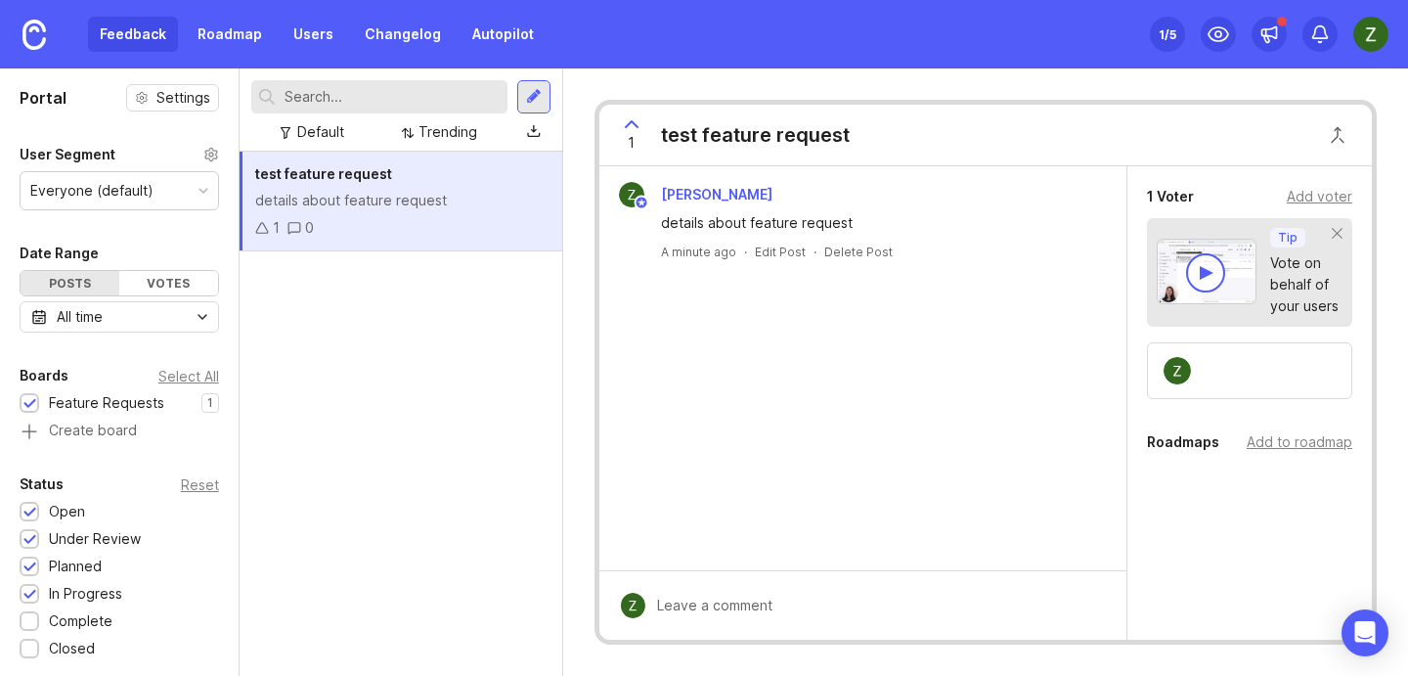
scroll to position [268, 0]
click at [1298, 453] on div "Add to roadmap" at bounding box center [1300, 445] width 106 height 22
click at [226, 38] on link "Roadmap" at bounding box center [230, 34] width 88 height 35
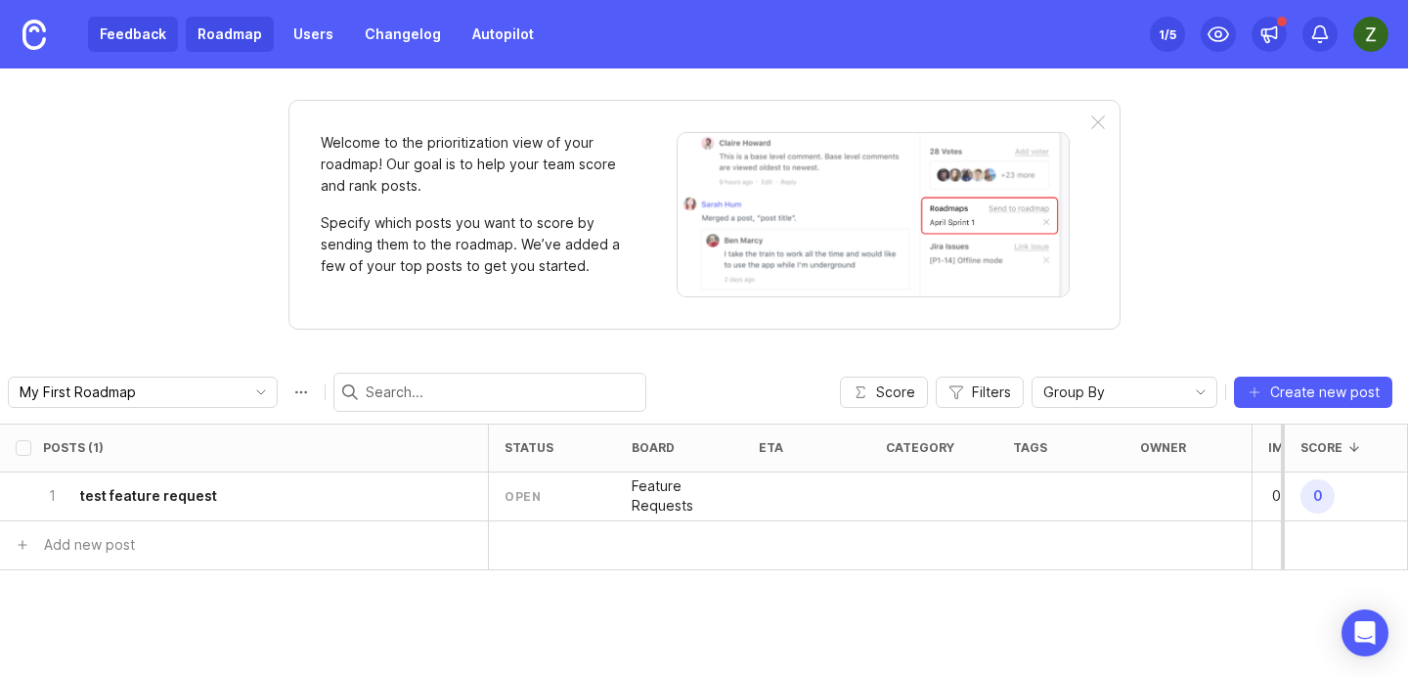
click at [126, 18] on link "Feedback" at bounding box center [133, 34] width 90 height 35
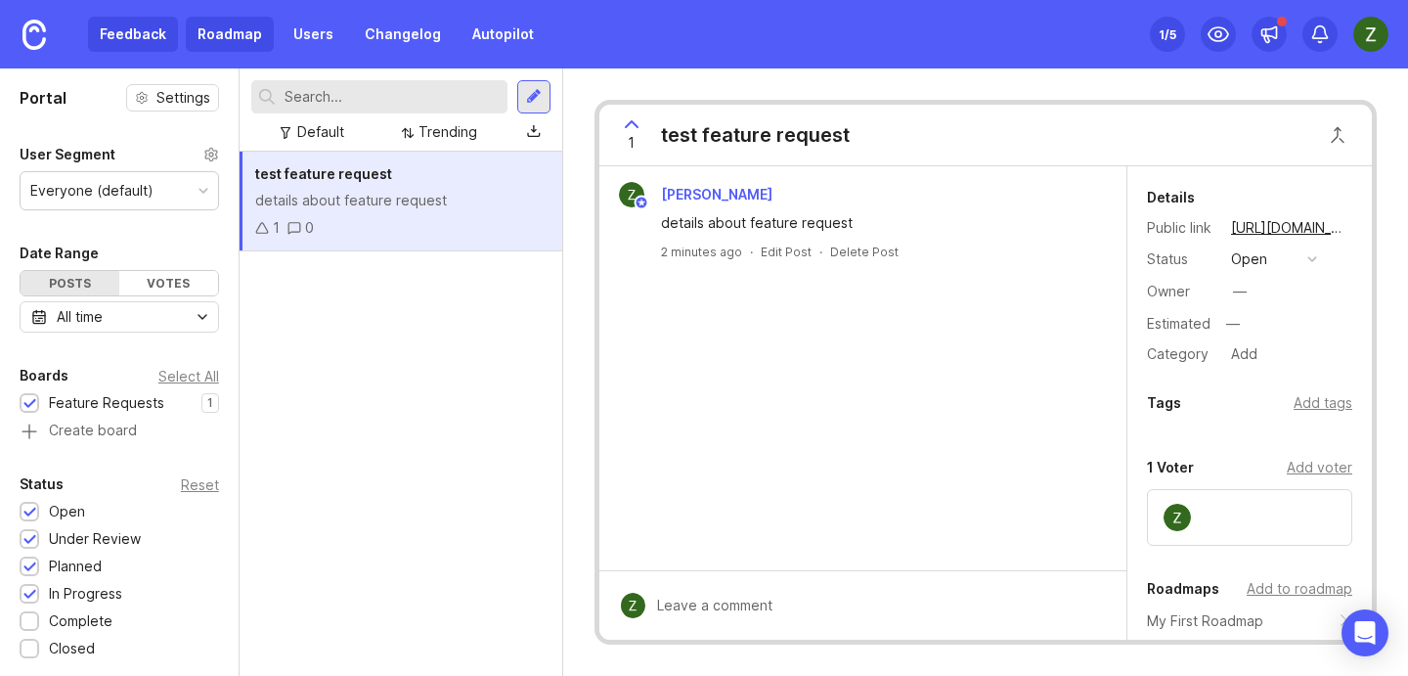
click at [224, 47] on link "Roadmap" at bounding box center [230, 34] width 88 height 35
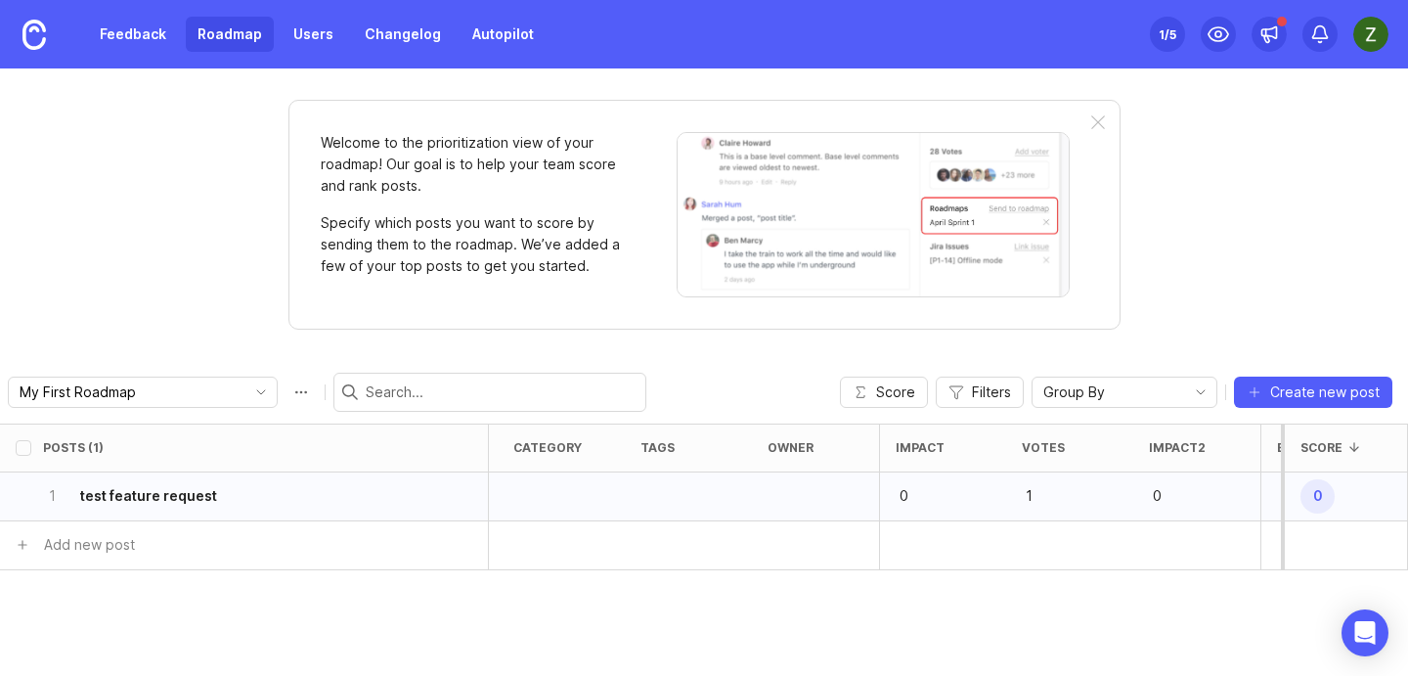
scroll to position [0, 479]
click at [1115, 583] on div "Posts (1) status board eta category tags owner Impact Votes Impact2 Effort Scor…" at bounding box center [704, 549] width 1408 height 252
click at [1220, 480] on div "1-233" at bounding box center [1217, 496] width 127 height 49
click at [1308, 501] on span "0" at bounding box center [1318, 496] width 34 height 34
click at [1137, 637] on div "Posts (1) status board eta category tags owner Impact Votes Impact2 Effort Scor…" at bounding box center [704, 549] width 1408 height 252
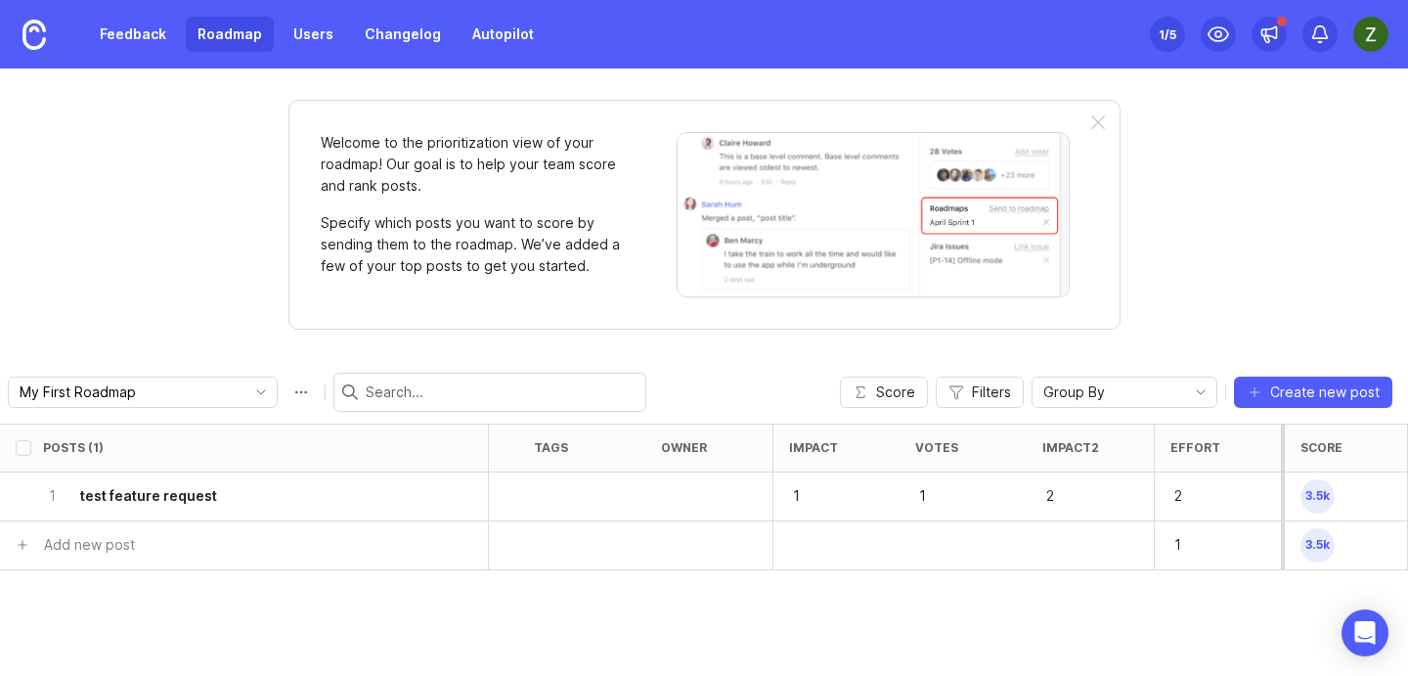
click at [1163, 622] on div "Posts (1) status board eta category tags owner Impact Votes Impact2 Effort Scor…" at bounding box center [704, 549] width 1408 height 252
click at [1032, 637] on div "Posts (1) status board eta category tags owner Impact Votes Impact2 Effort Scor…" at bounding box center [704, 549] width 1408 height 252
click at [967, 597] on div "Posts (1) status board eta category tags owner Impact Votes Impact2 Effort Scor…" at bounding box center [704, 549] width 1408 height 252
click at [971, 629] on div "Posts (1) status board eta category tags owner Impact Votes Impact2 Effort Scor…" at bounding box center [704, 549] width 1408 height 252
click at [771, 606] on div "Posts (1) status board eta category tags owner Impact Votes Impact2 Effort Scor…" at bounding box center [704, 549] width 1408 height 252
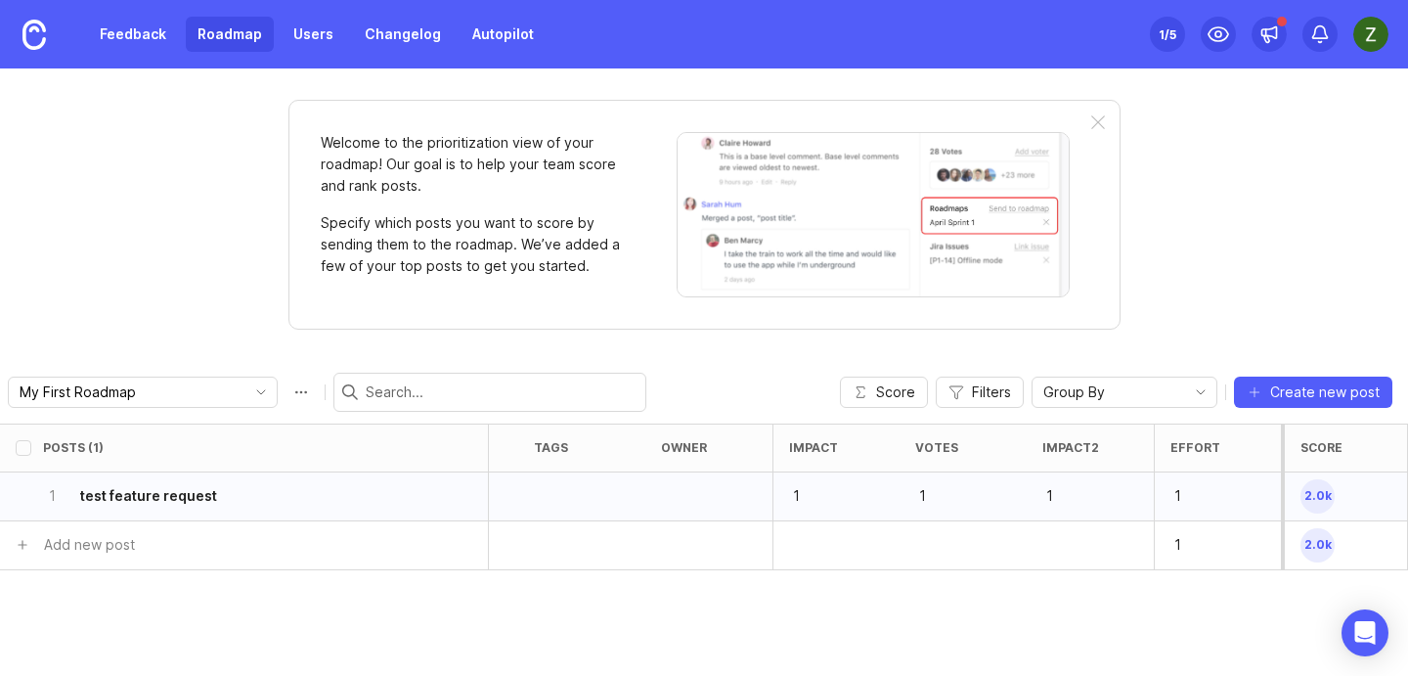
click at [1314, 493] on span "2.0k" at bounding box center [1318, 496] width 34 height 34
click at [1230, 273] on div "Welcome to the prioritization view of your roadmap! Our goal is to help your te…" at bounding box center [704, 371] width 1408 height 607
click at [890, 383] on span "Score" at bounding box center [895, 392] width 39 height 20
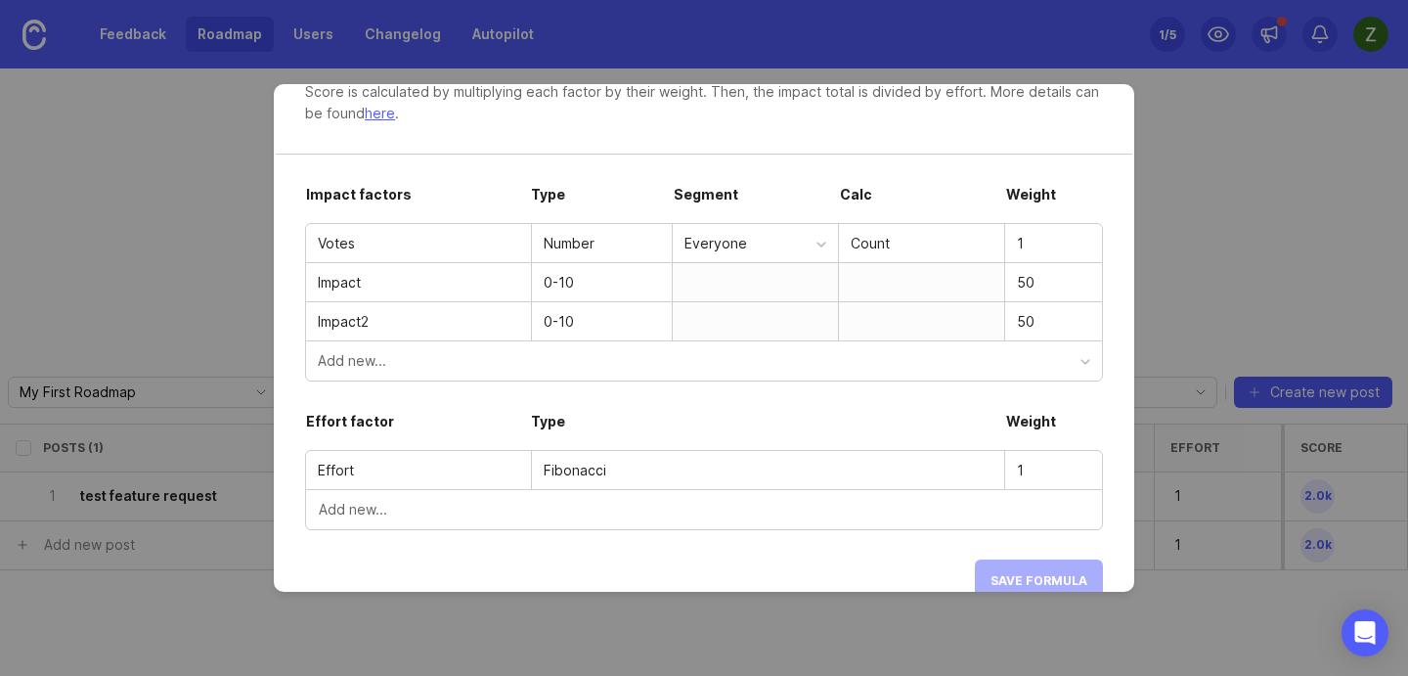
scroll to position [109, 0]
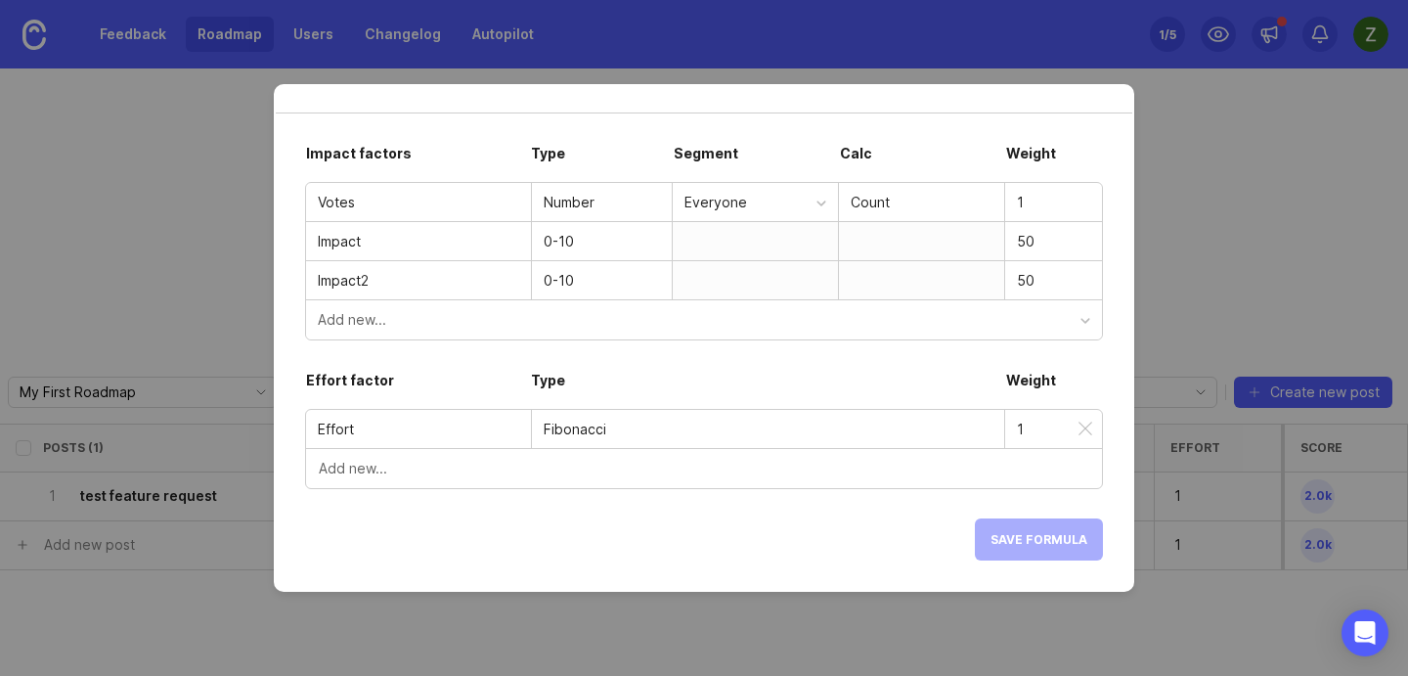
click at [343, 434] on input "Effort" at bounding box center [418, 430] width 201 height 22
click at [613, 434] on div "Fibonacci" at bounding box center [768, 430] width 449 height 22
drag, startPoint x: 610, startPoint y: 433, endPoint x: 717, endPoint y: 433, distance: 106.6
click at [613, 433] on div "Fibonacci" at bounding box center [768, 430] width 449 height 22
click at [1031, 422] on input "1" at bounding box center [1053, 430] width 73 height 22
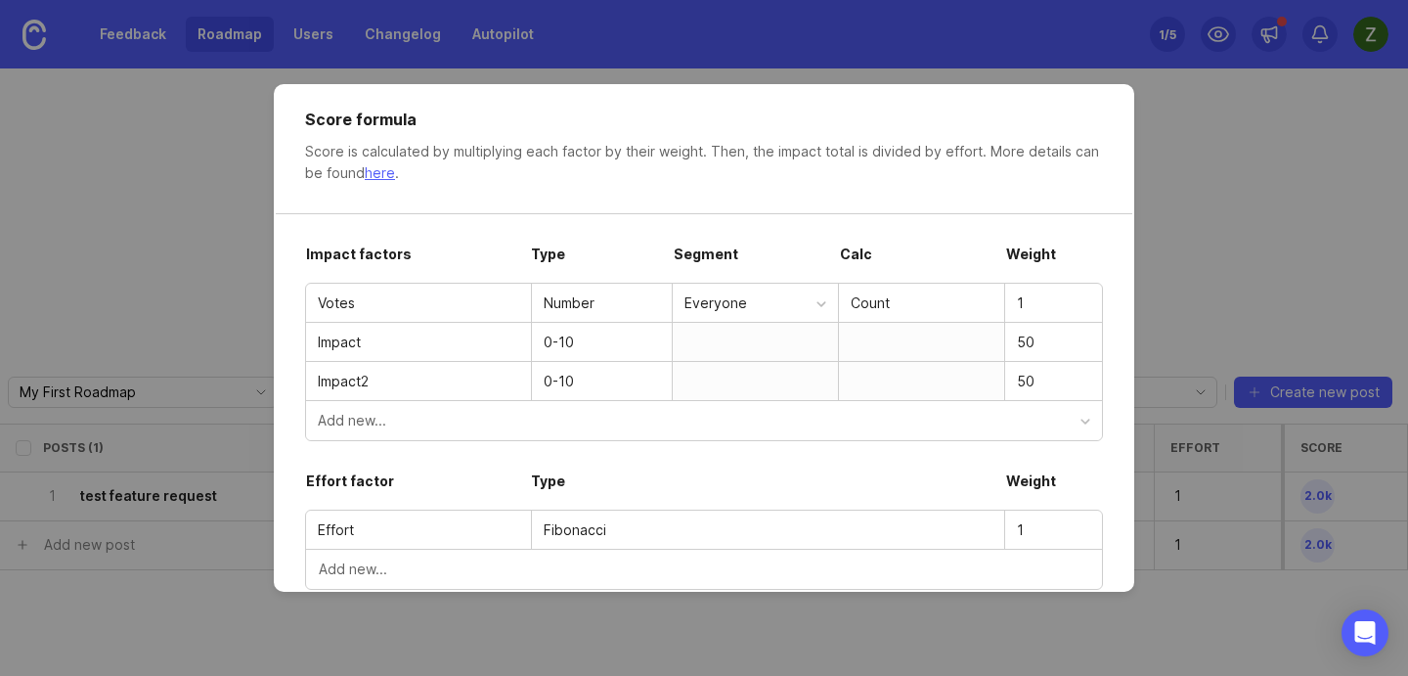
scroll to position [0, 0]
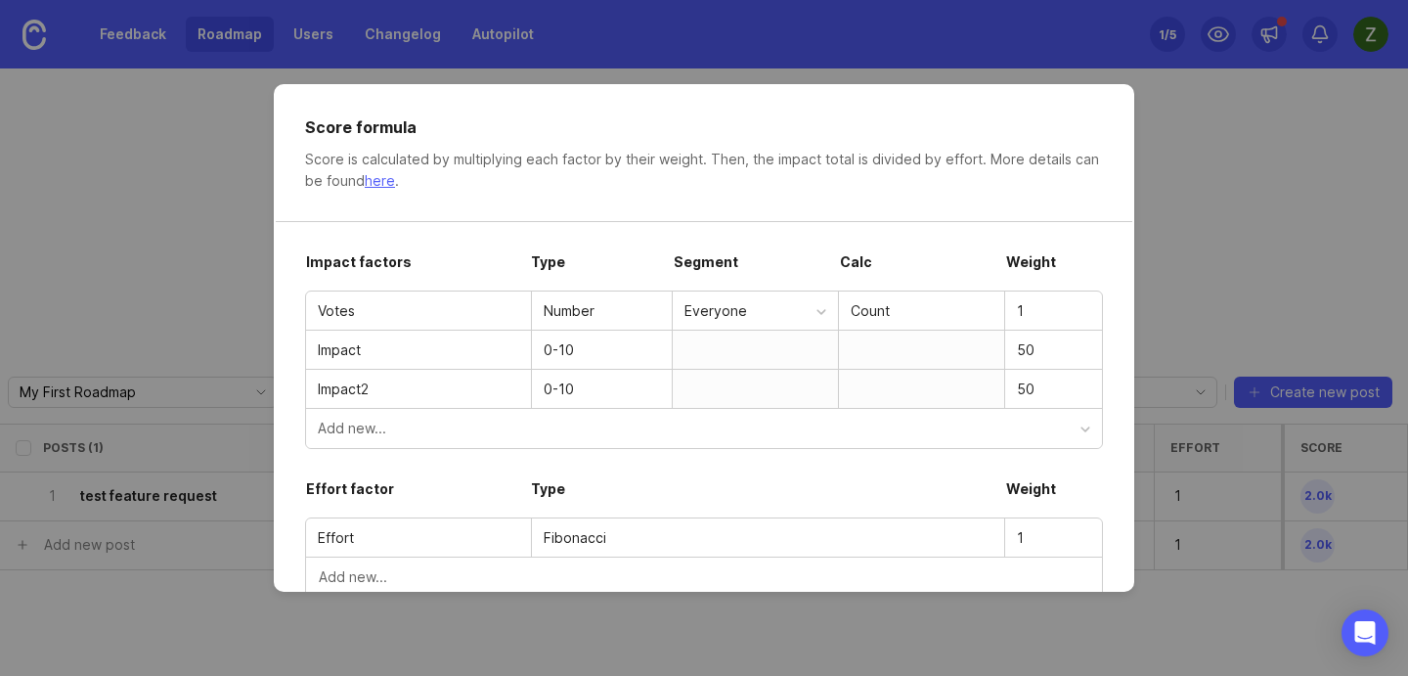
click at [393, 156] on div "Score is calculated by multiplying each factor by their weight. Then, the impac…" at bounding box center [704, 170] width 798 height 43
click at [385, 192] on div "Score is calculated by multiplying each factor by their weight. Then, the impac…" at bounding box center [704, 170] width 798 height 43
click at [385, 182] on link "here" at bounding box center [380, 180] width 30 height 17
click at [1037, 353] on input "50" at bounding box center [1053, 350] width 73 height 22
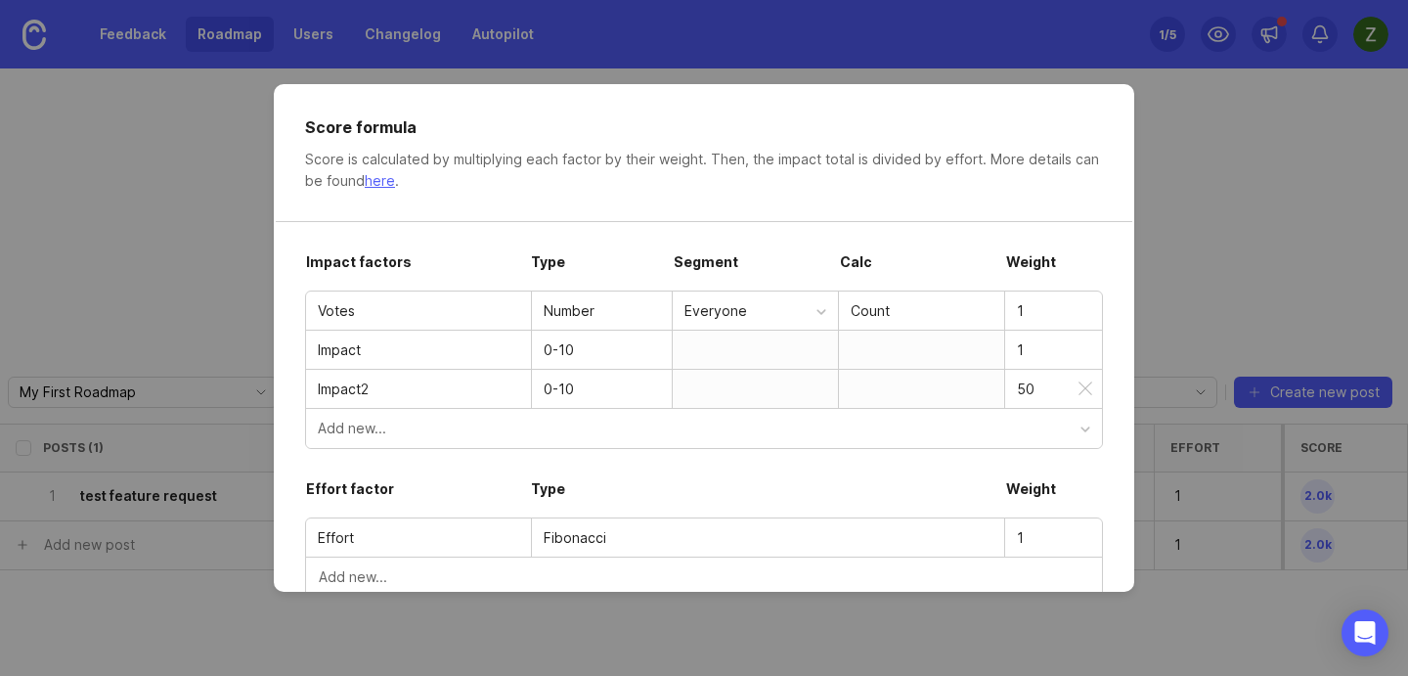
type input "1"
click at [1020, 389] on input "50" at bounding box center [1053, 389] width 73 height 22
type input "1"
click at [916, 115] on div "Score formula" at bounding box center [704, 126] width 798 height 23
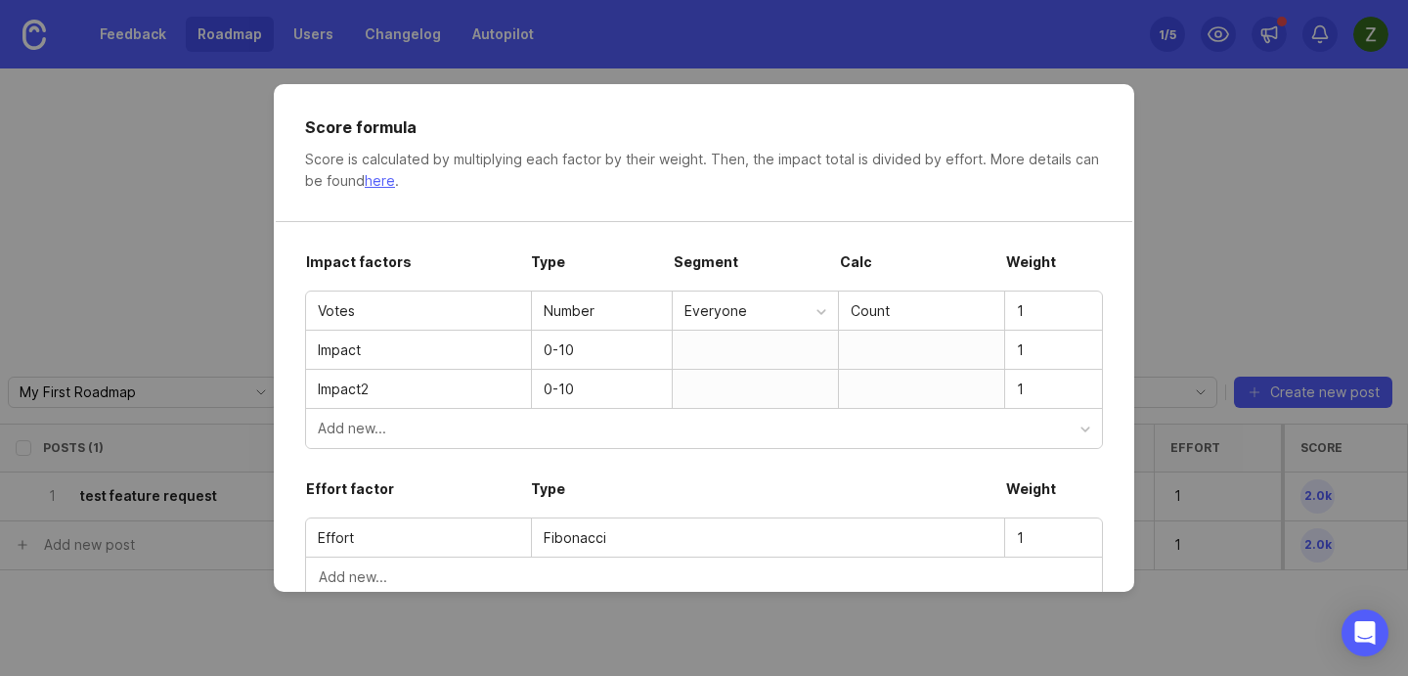
click at [916, 175] on div "Score is calculated by multiplying each factor by their weight. Then, the impac…" at bounding box center [704, 170] width 798 height 43
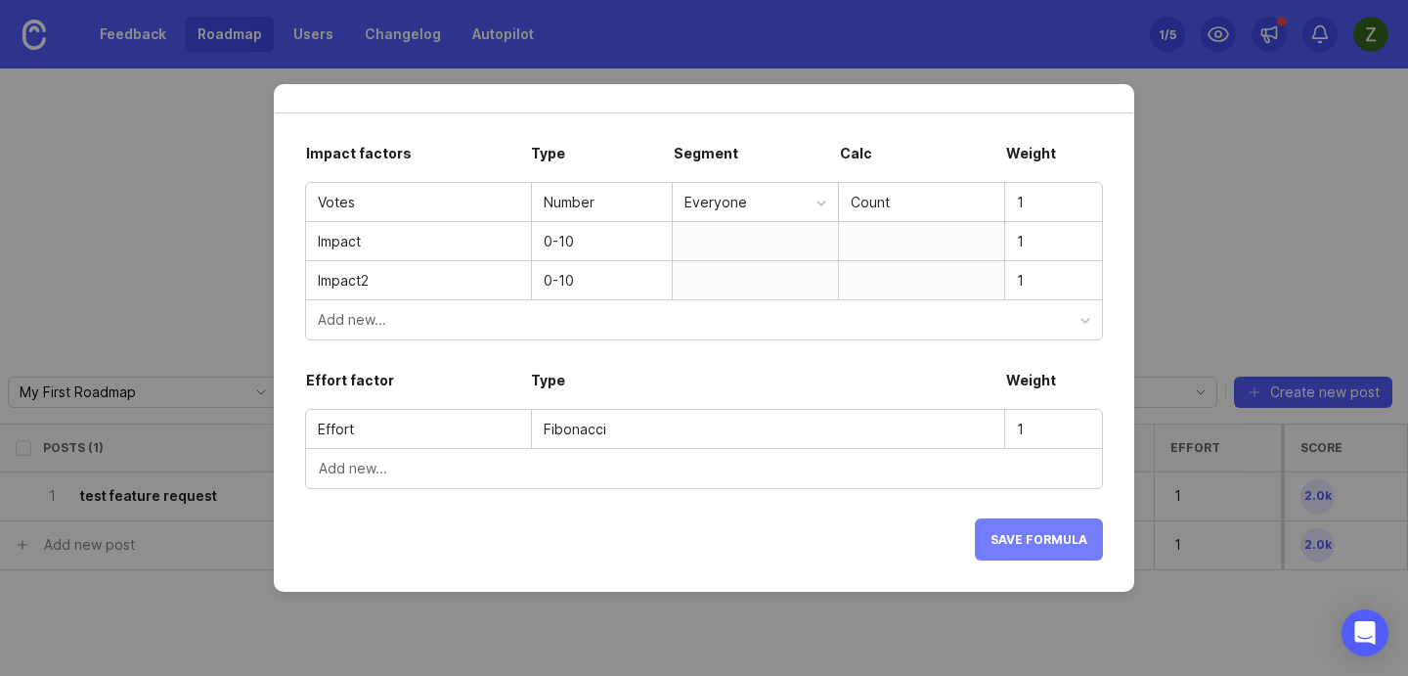
click at [1040, 536] on span "Save formula" at bounding box center [1039, 539] width 97 height 15
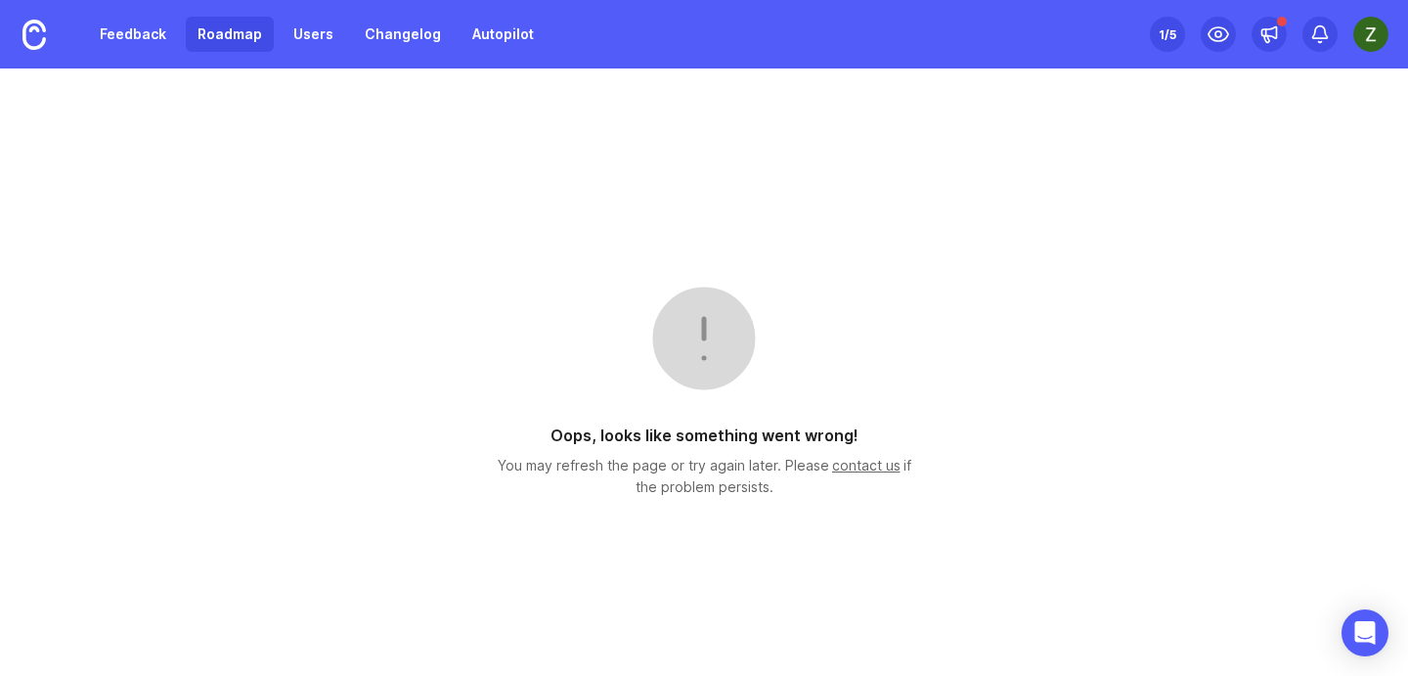
click at [1239, 250] on div "Oops, looks like something went wrong! You may refresh the page or try again la…" at bounding box center [704, 371] width 1408 height 607
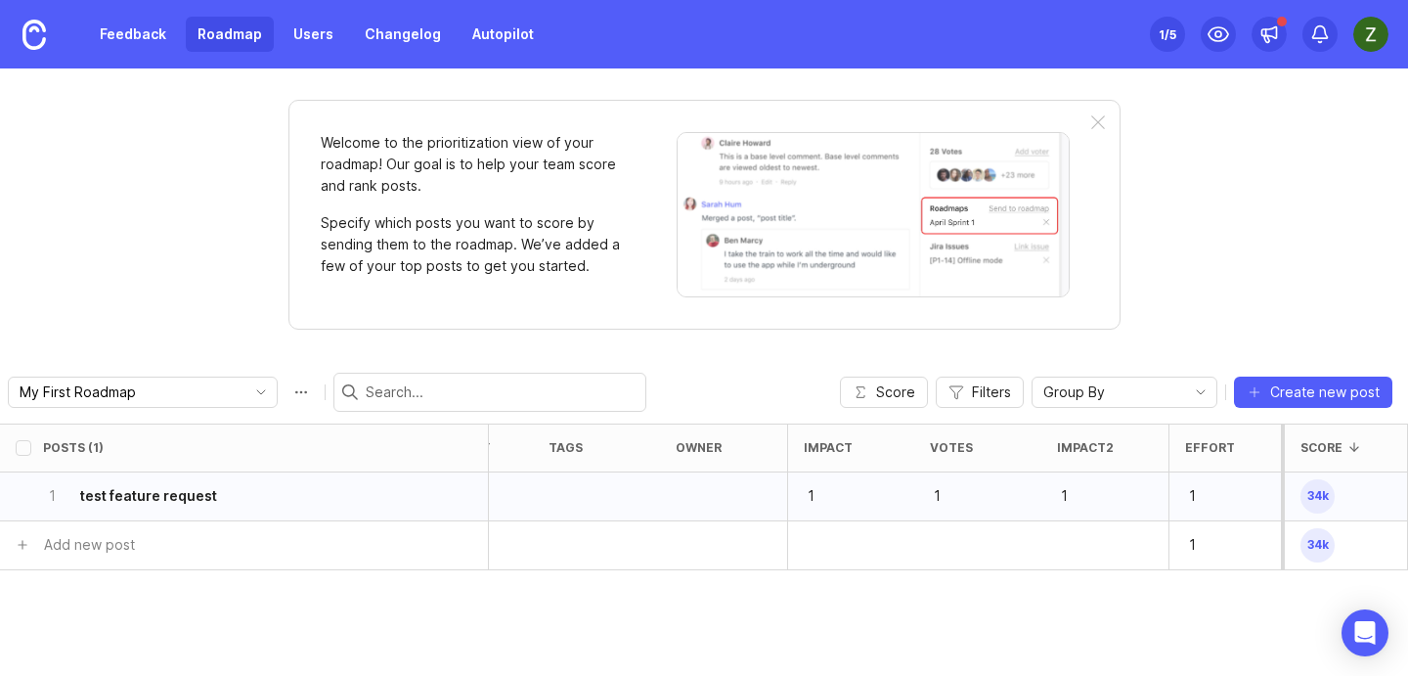
scroll to position [0, 479]
click at [1115, 633] on div "Posts (1) status board eta category tags owner Impact Votes Impact2 Effort Scor…" at bounding box center [704, 549] width 1408 height 252
click at [849, 494] on div "1" at bounding box center [836, 496] width 127 height 49
click at [1249, 216] on div "Welcome to the prioritization view of your roadmap! Our goal is to help your te…" at bounding box center [704, 371] width 1408 height 607
click at [1320, 495] on span "34k" at bounding box center [1318, 496] width 34 height 34
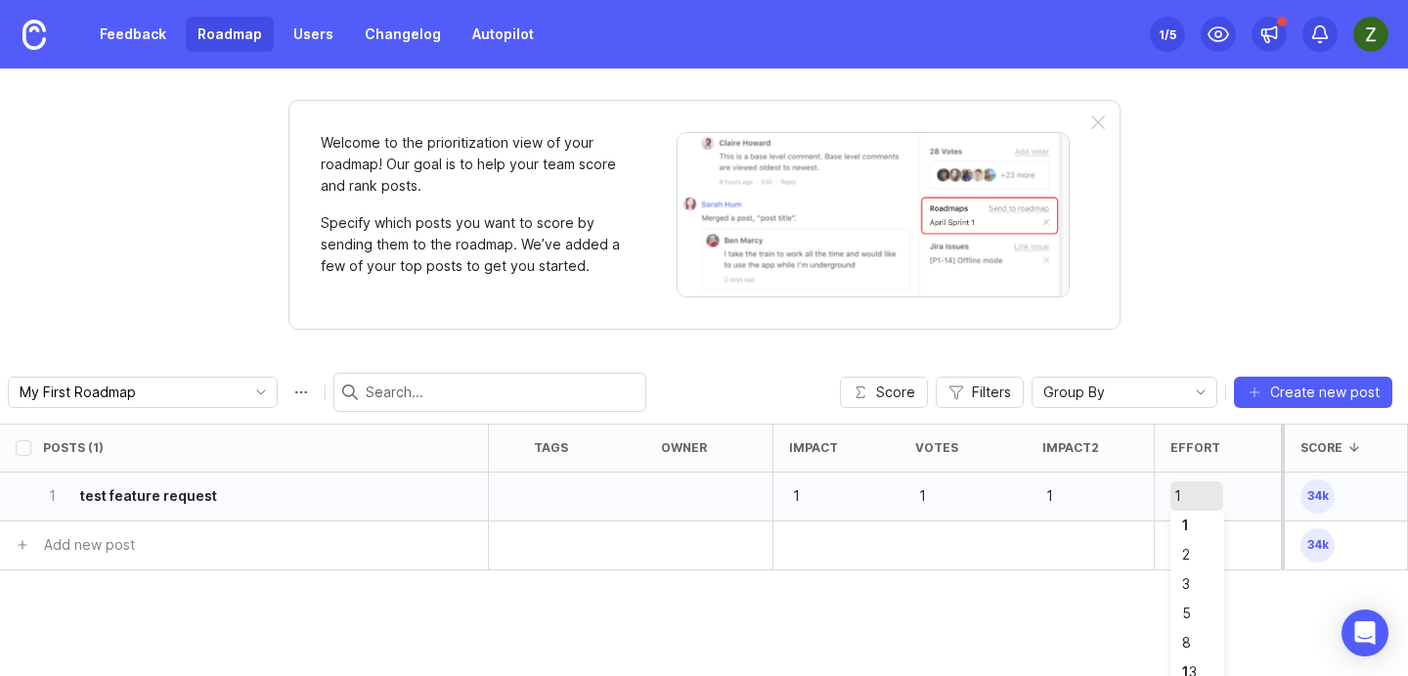
click at [1252, 287] on div "Welcome to the prioritization view of your roadmap! Our goal is to help your te…" at bounding box center [704, 371] width 1408 height 607
click at [823, 474] on div "1" at bounding box center [836, 496] width 127 height 49
click at [823, 512] on div "1" at bounding box center [836, 496] width 127 height 49
click at [809, 476] on div "2" at bounding box center [836, 496] width 127 height 49
click at [867, 588] on div "Posts (1) status board eta category tags owner Impact Votes Impact2 Effort Scor…" at bounding box center [704, 549] width 1408 height 252
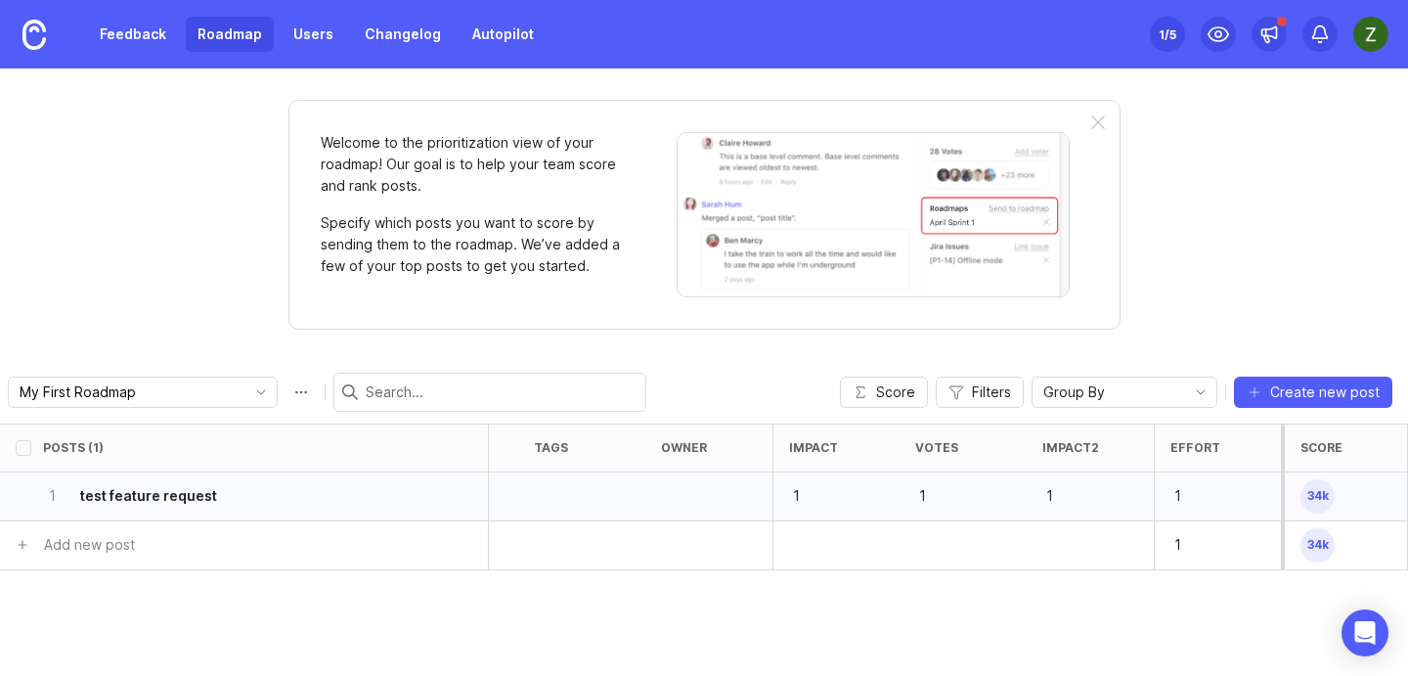
click at [1326, 494] on span "34k" at bounding box center [1318, 496] width 34 height 34
click at [973, 614] on div "Posts (1) status board eta category tags owner Impact Votes Impact2 Effort Scor…" at bounding box center [704, 549] width 1408 height 252
click at [930, 493] on p "1" at bounding box center [945, 495] width 61 height 27
click at [899, 384] on span "Score" at bounding box center [895, 392] width 39 height 20
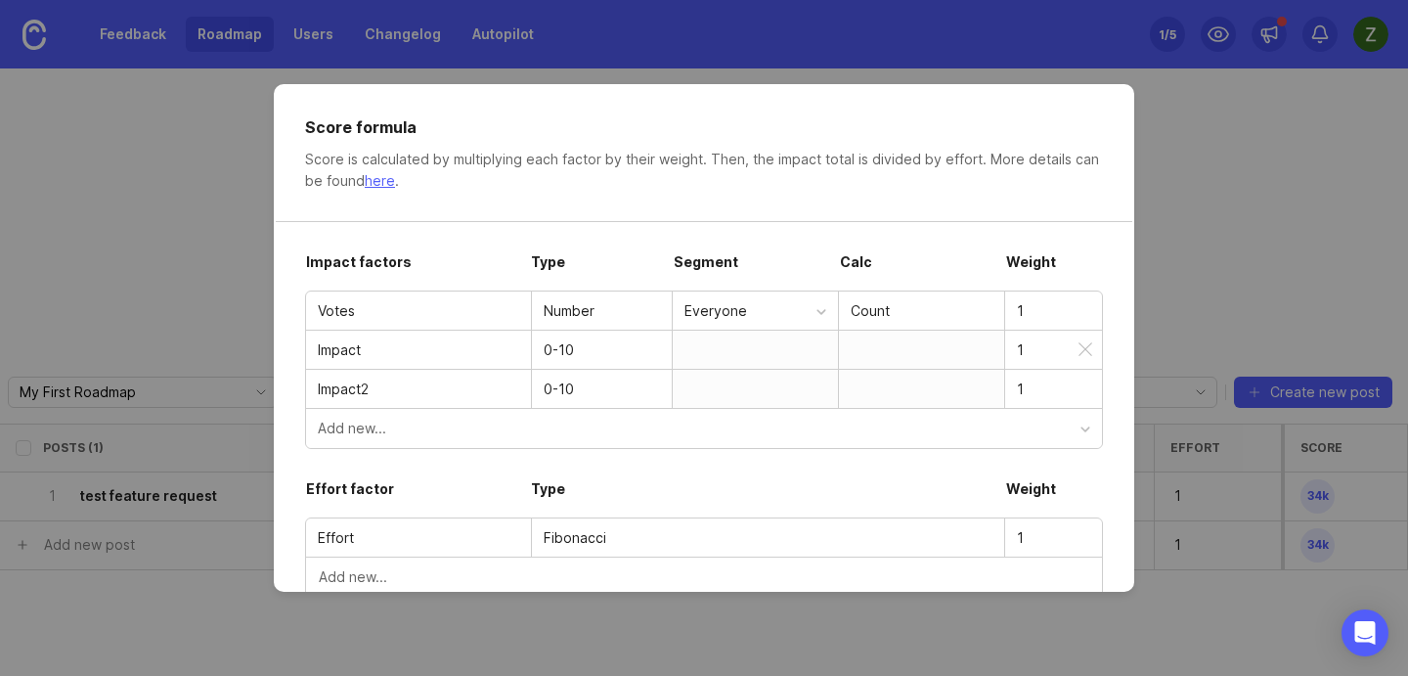
click at [1025, 348] on input "1" at bounding box center [1053, 350] width 73 height 22
click at [1026, 308] on input "1" at bounding box center [1053, 311] width 73 height 22
click at [1025, 216] on div "Score formula Score is calculated by multiplying each factor by their weight. T…" at bounding box center [704, 337] width 861 height 507
click at [365, 178] on div "Score is calculated by multiplying each factor by their weight. Then, the impac…" at bounding box center [704, 170] width 798 height 43
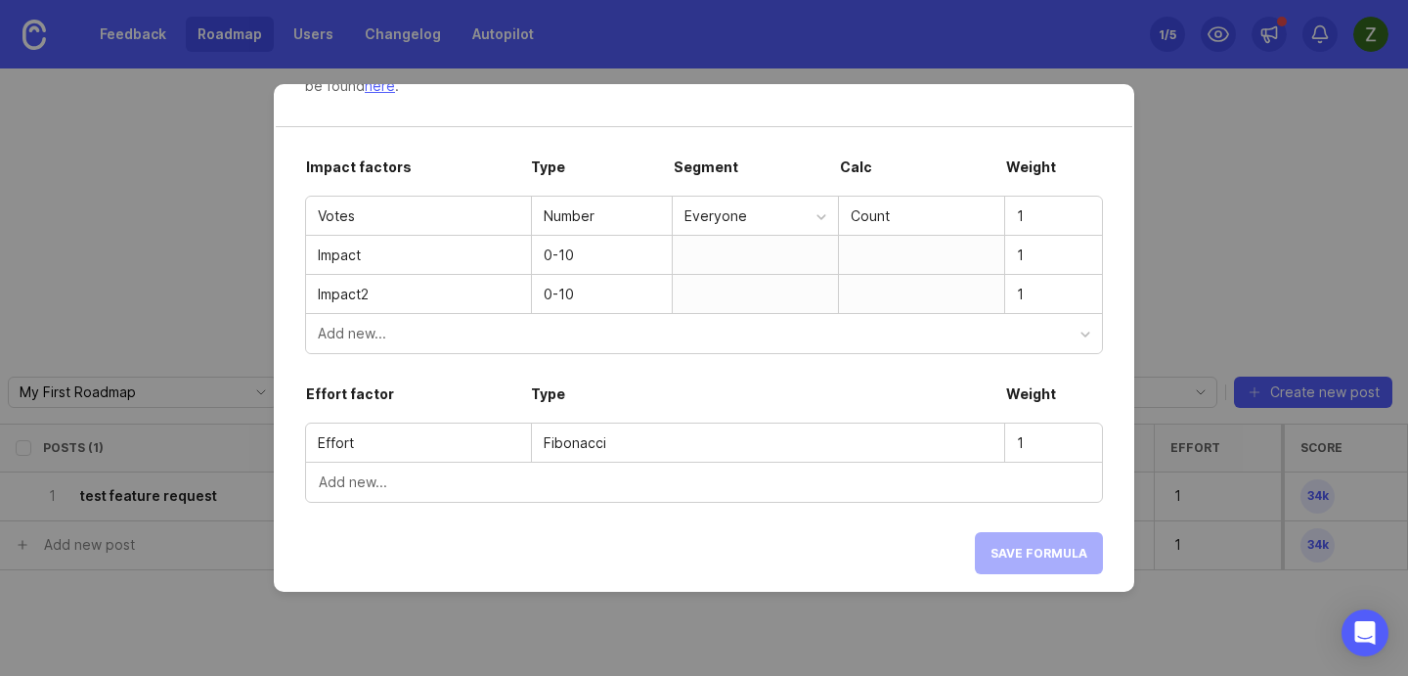
scroll to position [109, 0]
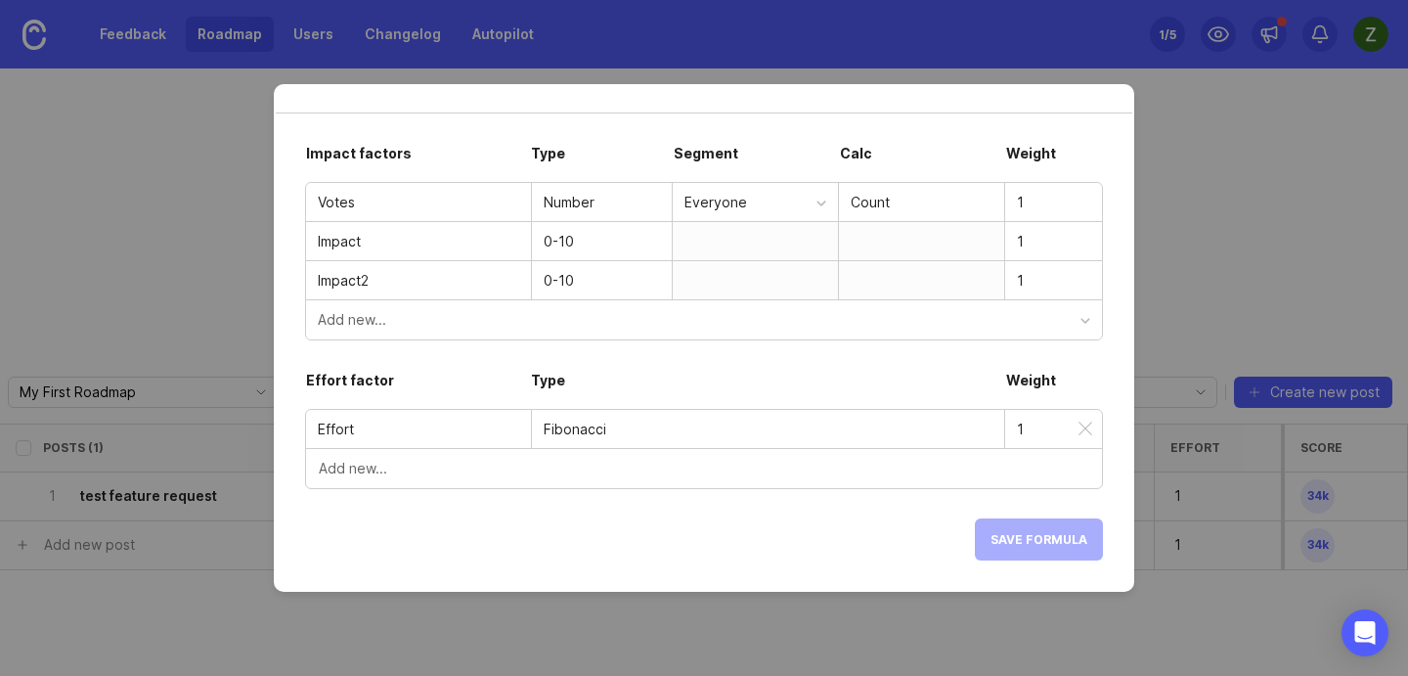
click at [588, 423] on div "Fibonacci" at bounding box center [768, 430] width 449 height 22
click at [352, 467] on span "Add new..." at bounding box center [353, 469] width 68 height 20
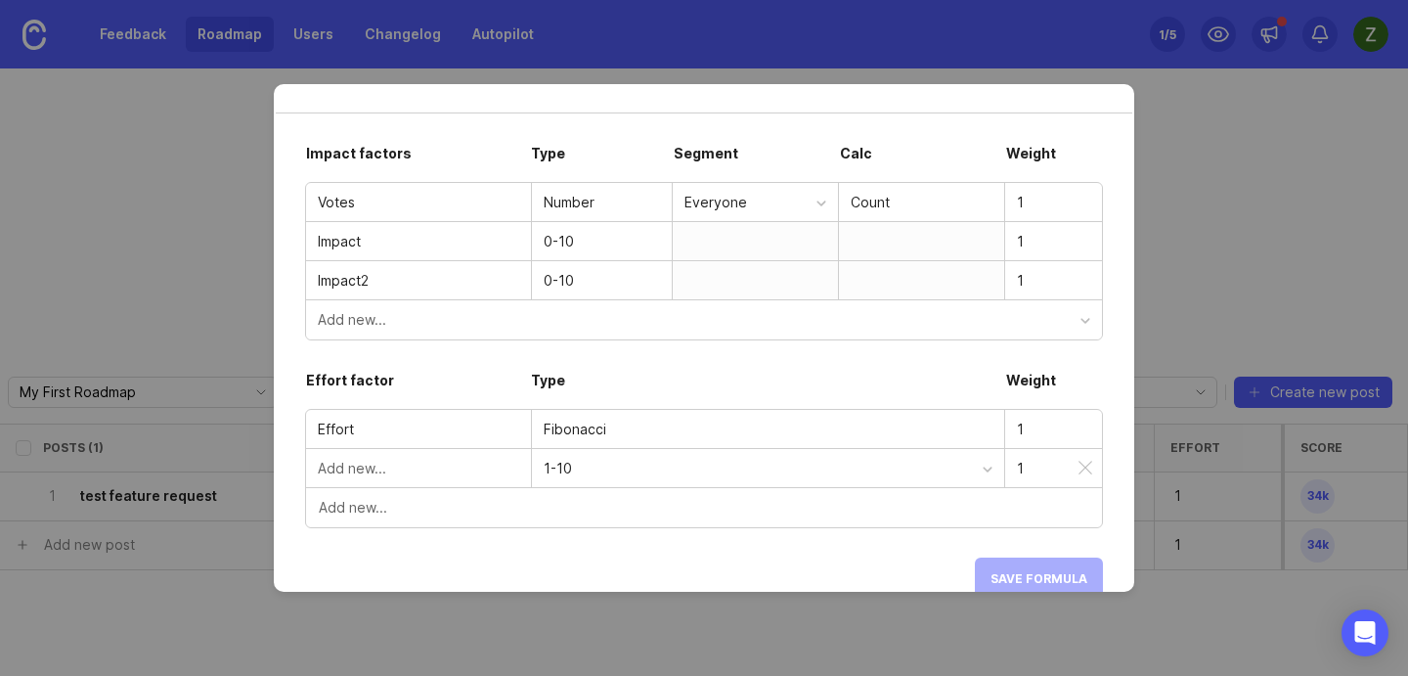
click at [430, 457] on div at bounding box center [418, 468] width 225 height 38
click at [577, 472] on div "1-10" at bounding box center [763, 469] width 439 height 22
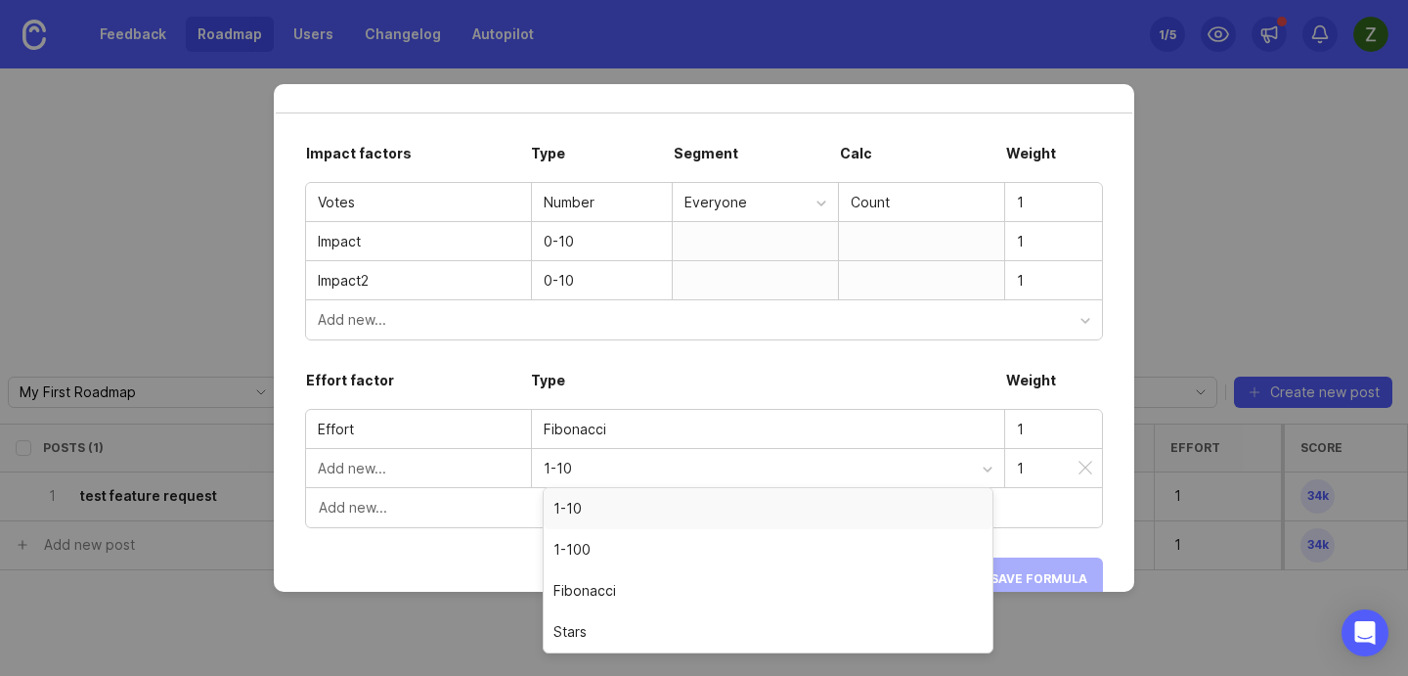
click at [419, 467] on input "text" at bounding box center [418, 469] width 201 height 22
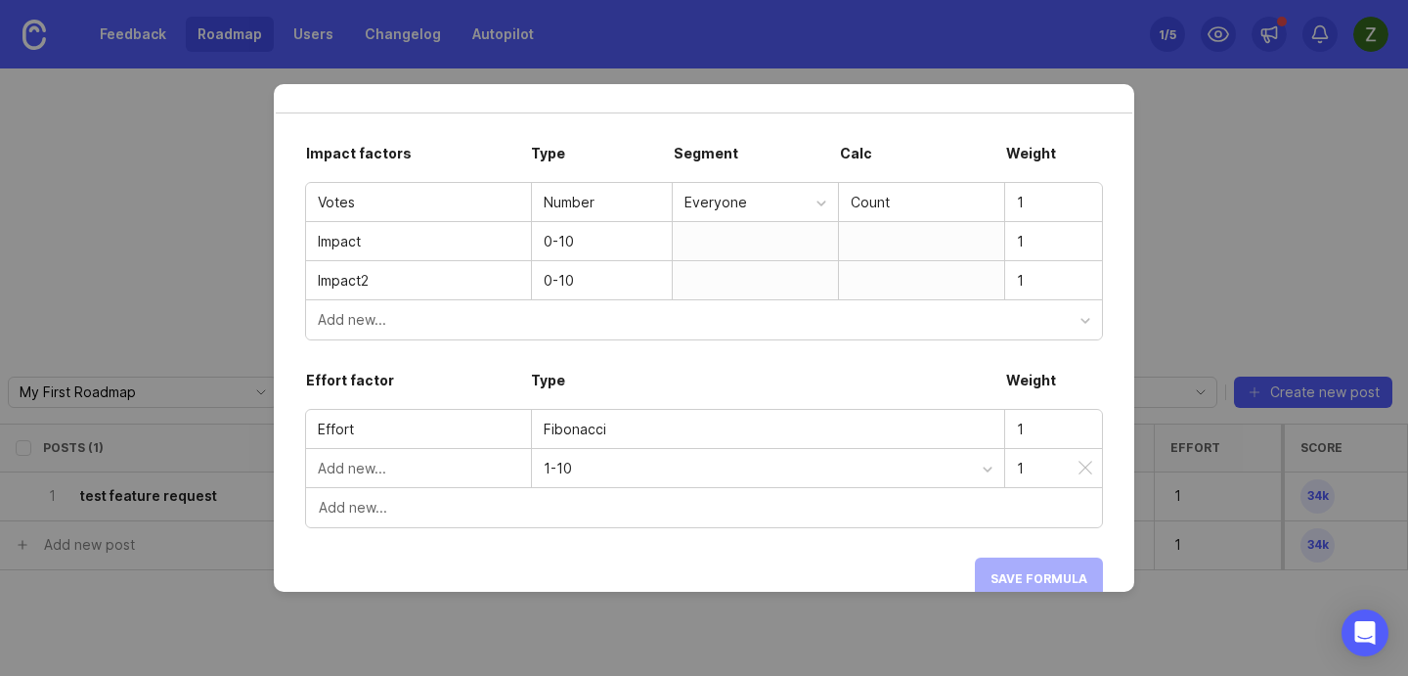
click at [342, 468] on input "text" at bounding box center [418, 469] width 201 height 22
click at [334, 429] on input "Effort" at bounding box center [418, 430] width 201 height 22
click at [557, 430] on div "Fibonacci" at bounding box center [768, 430] width 449 height 22
click at [1037, 445] on div "1" at bounding box center [1053, 429] width 97 height 37
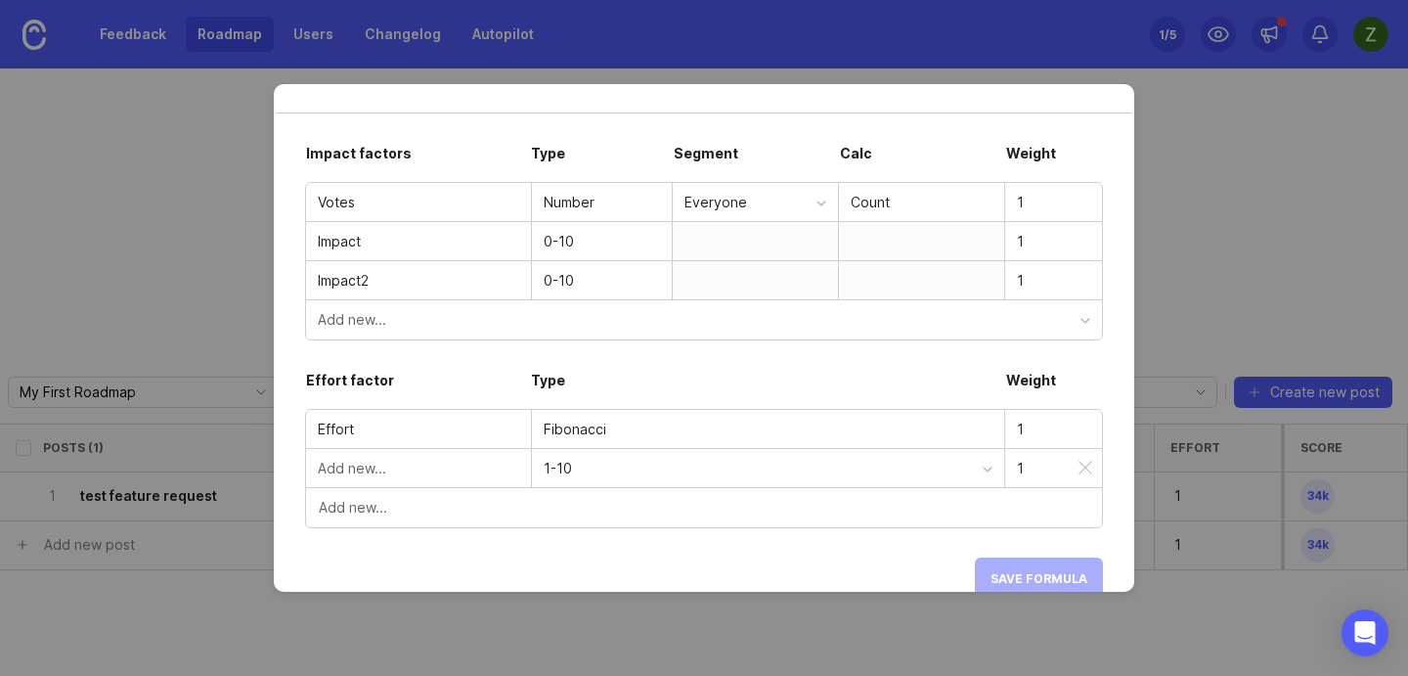
click at [1020, 467] on input "1" at bounding box center [1053, 469] width 73 height 22
click at [985, 467] on div at bounding box center [988, 470] width 10 height 10
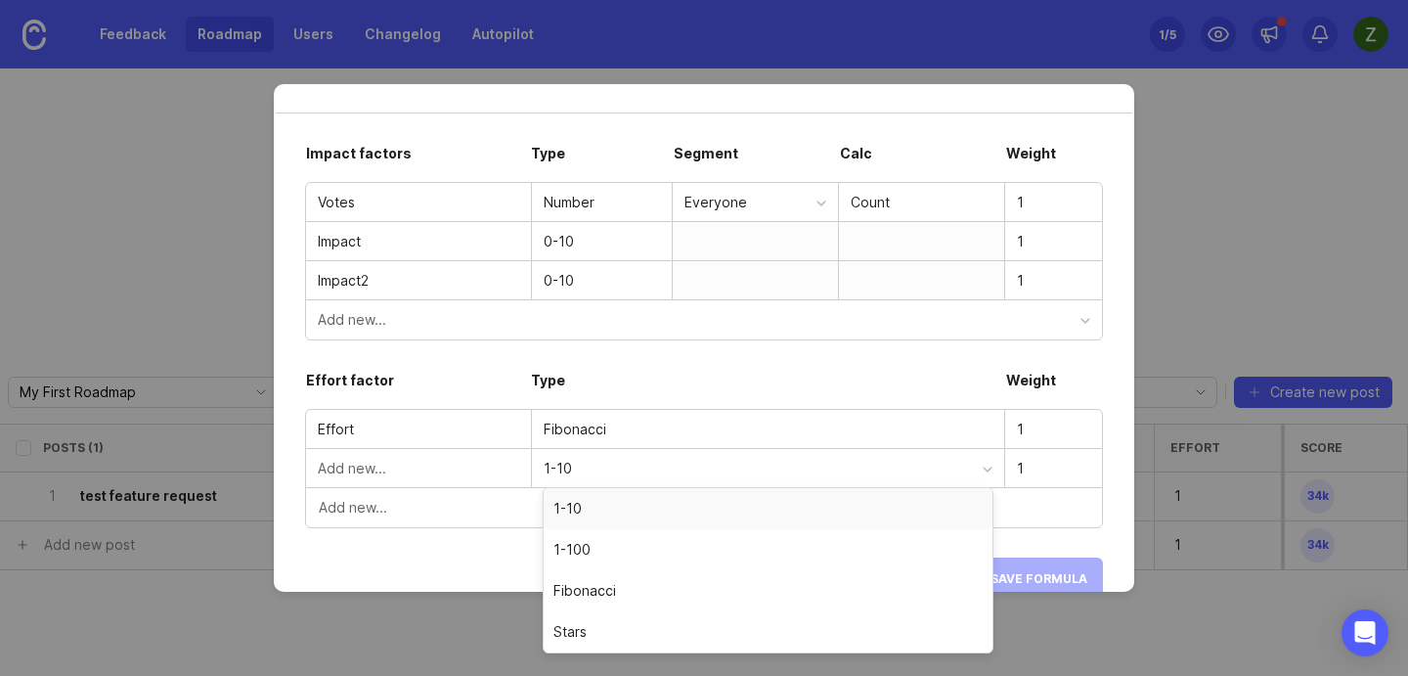
click at [1041, 370] on div "Weight" at bounding box center [1054, 389] width 98 height 39
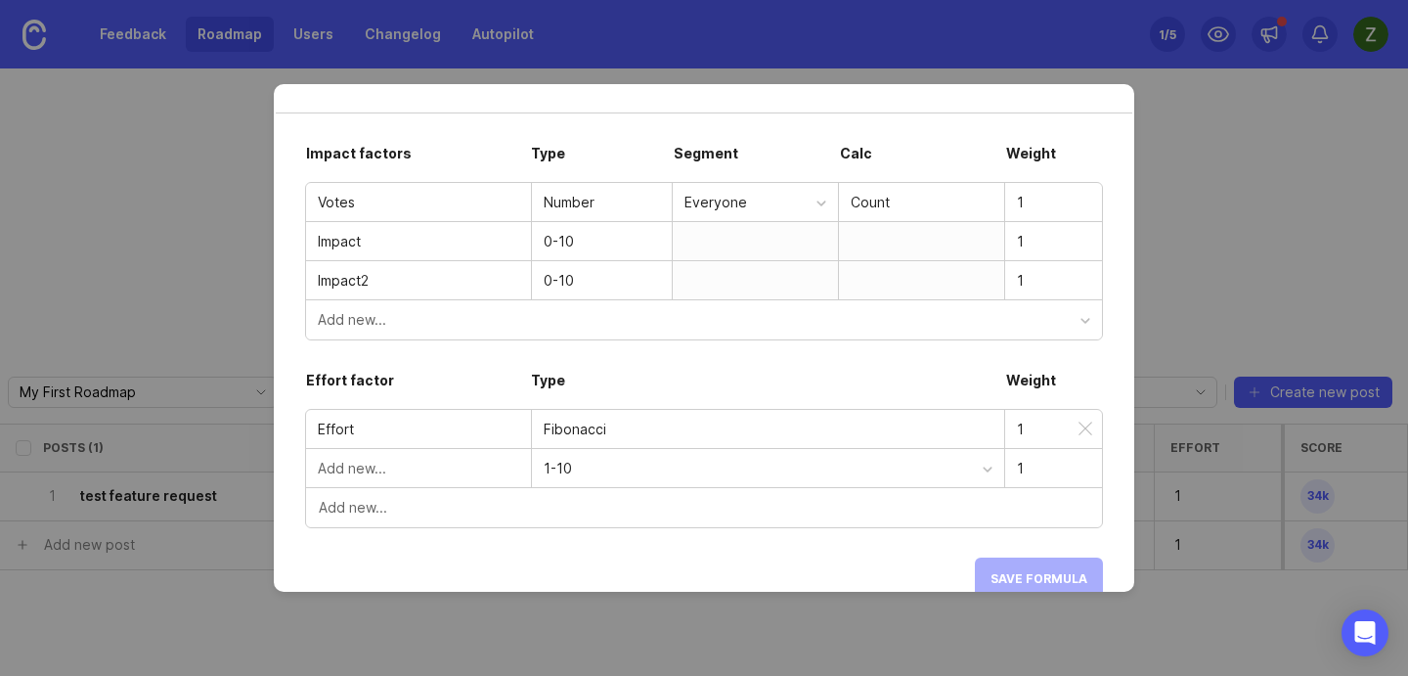
click at [1036, 444] on div "1" at bounding box center [1053, 429] width 97 height 37
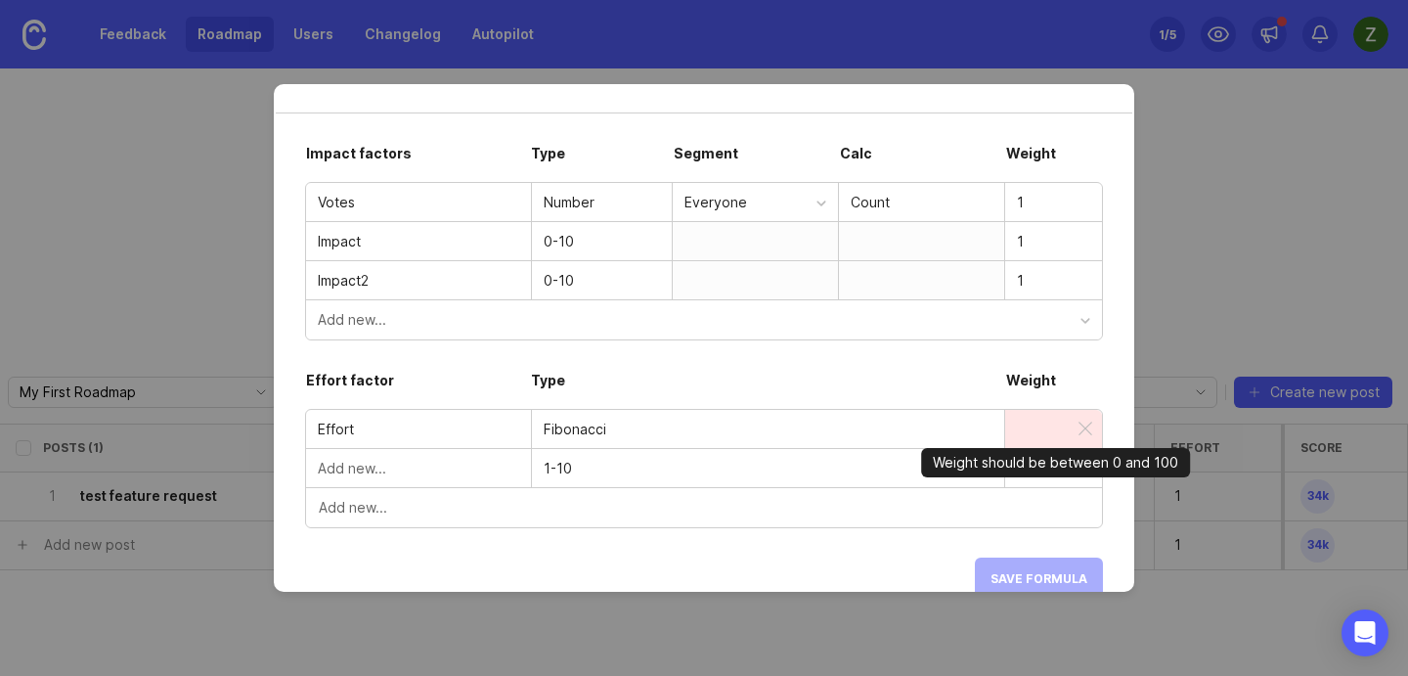
type input "1"
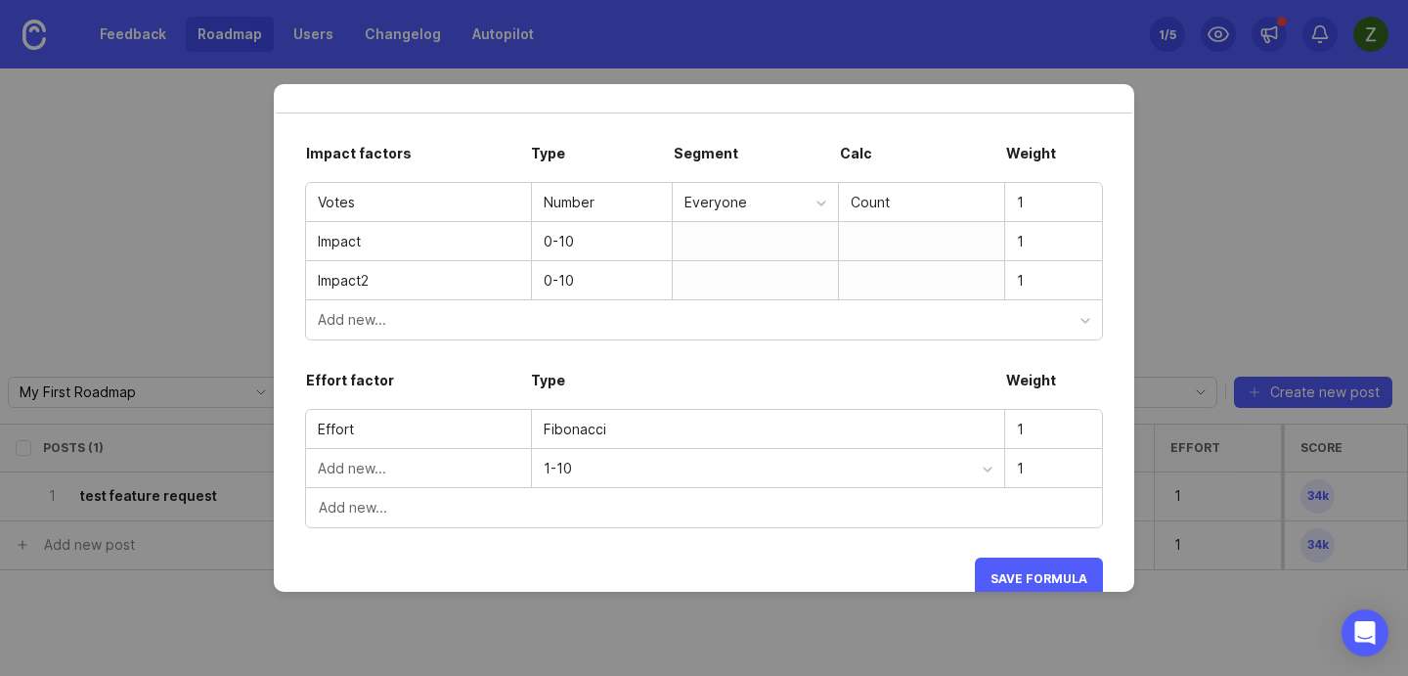
click at [1104, 463] on div "Score formula Score is calculated by multiplying each factor by their weight. T…" at bounding box center [704, 337] width 861 height 507
click at [1057, 476] on input "1" at bounding box center [1053, 469] width 73 height 22
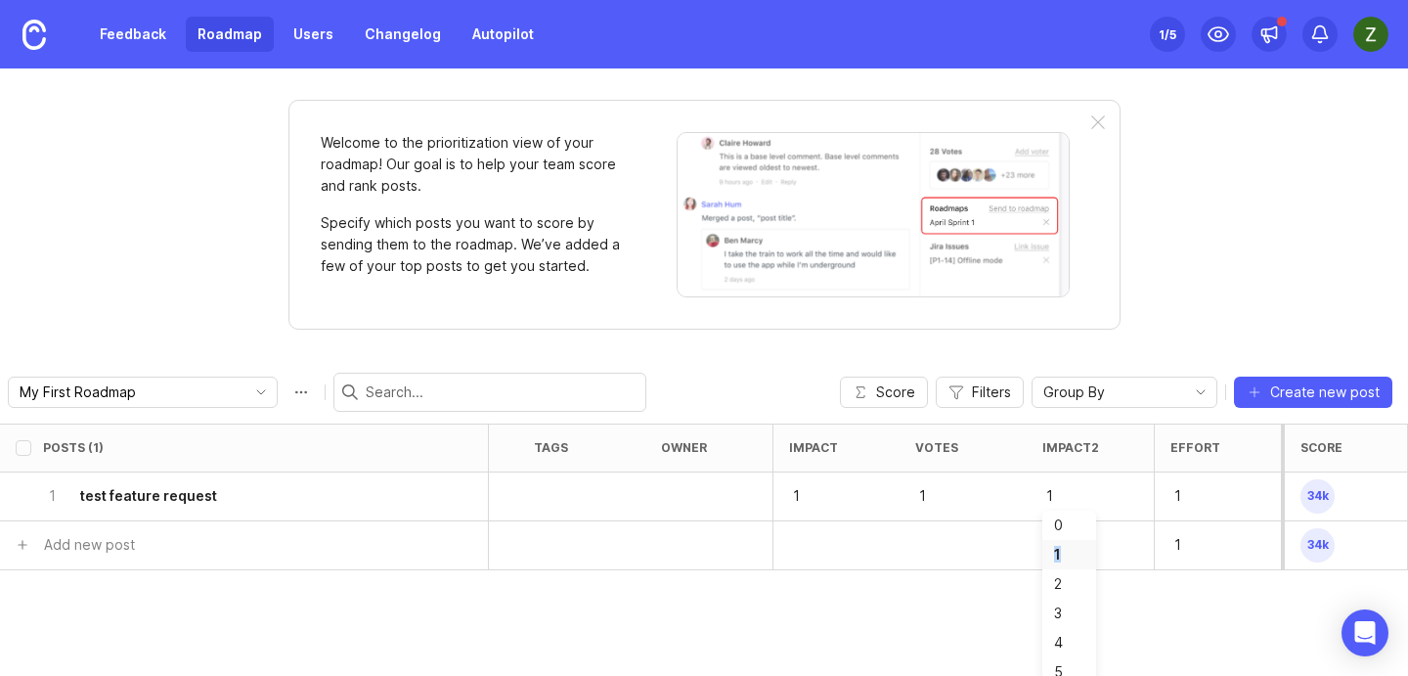
drag, startPoint x: 1068, startPoint y: 531, endPoint x: 1062, endPoint y: 556, distance: 26.1
click at [1062, 556] on div "0 1 2 3 4 5 6 7 8 9 1 0" at bounding box center [1070, 611] width 54 height 200
click at [1224, 282] on div "Welcome to the prioritization view of your roadmap! Our goal is to help your te…" at bounding box center [704, 371] width 1408 height 607
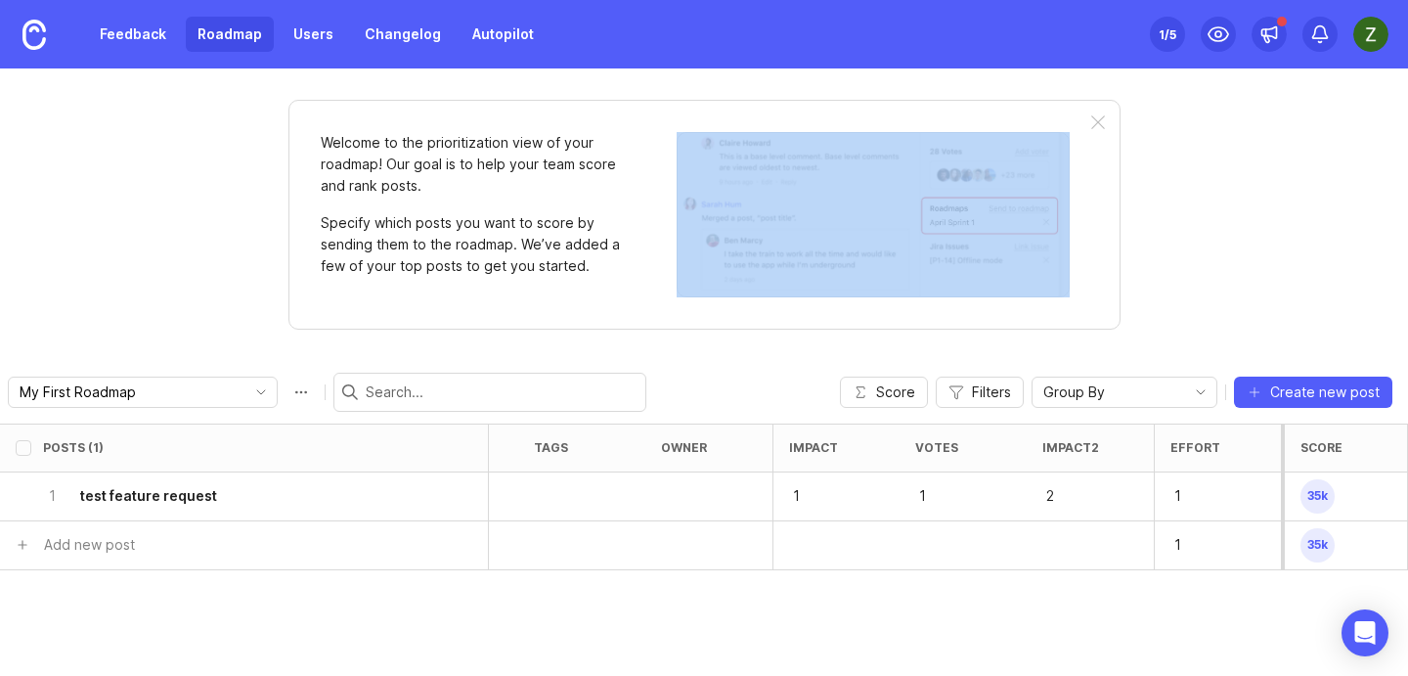
click at [1224, 282] on div "Welcome to the prioritization view of your roadmap! Our goal is to help your te…" at bounding box center [704, 371] width 1408 height 607
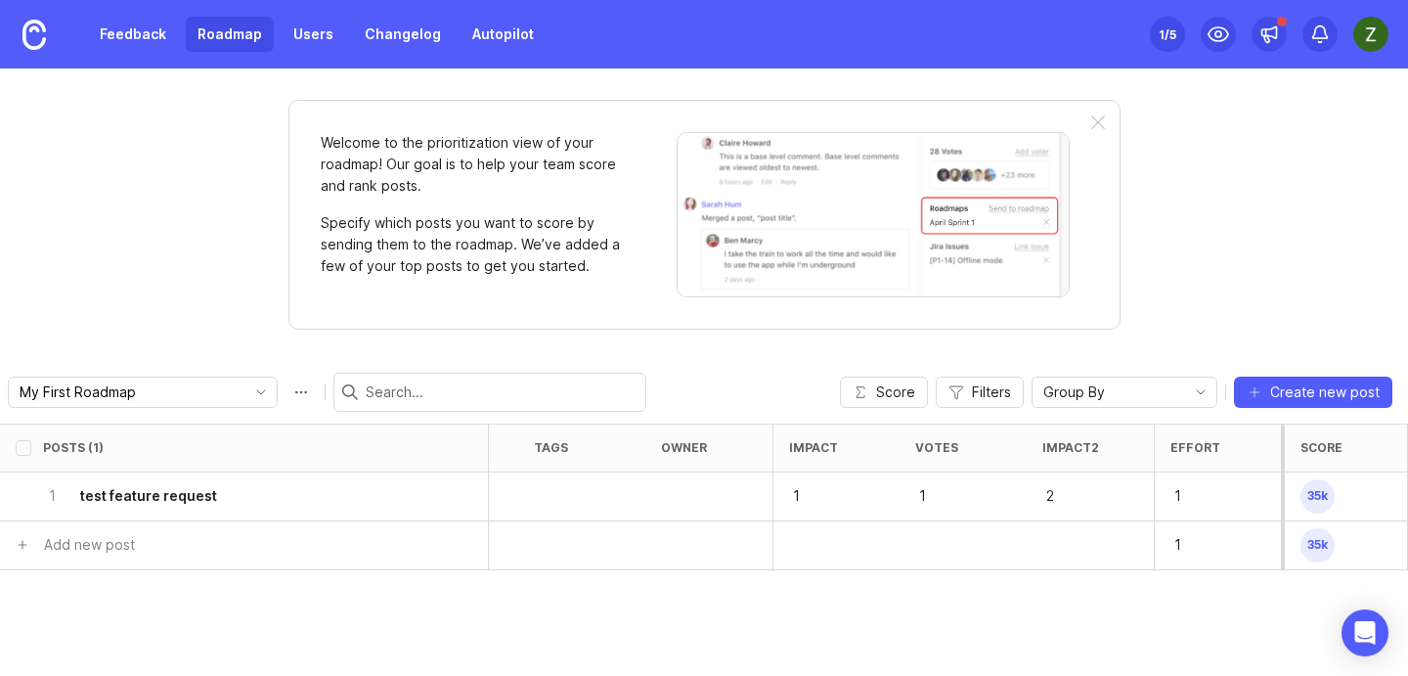
click at [1207, 331] on div "Welcome to the prioritization view of your roadmap! Our goal is to help your te…" at bounding box center [704, 371] width 1408 height 607
click at [930, 500] on p "1" at bounding box center [945, 495] width 61 height 27
click at [930, 498] on p "1" at bounding box center [945, 495] width 61 height 27
click at [911, 489] on div "1" at bounding box center [963, 496] width 127 height 49
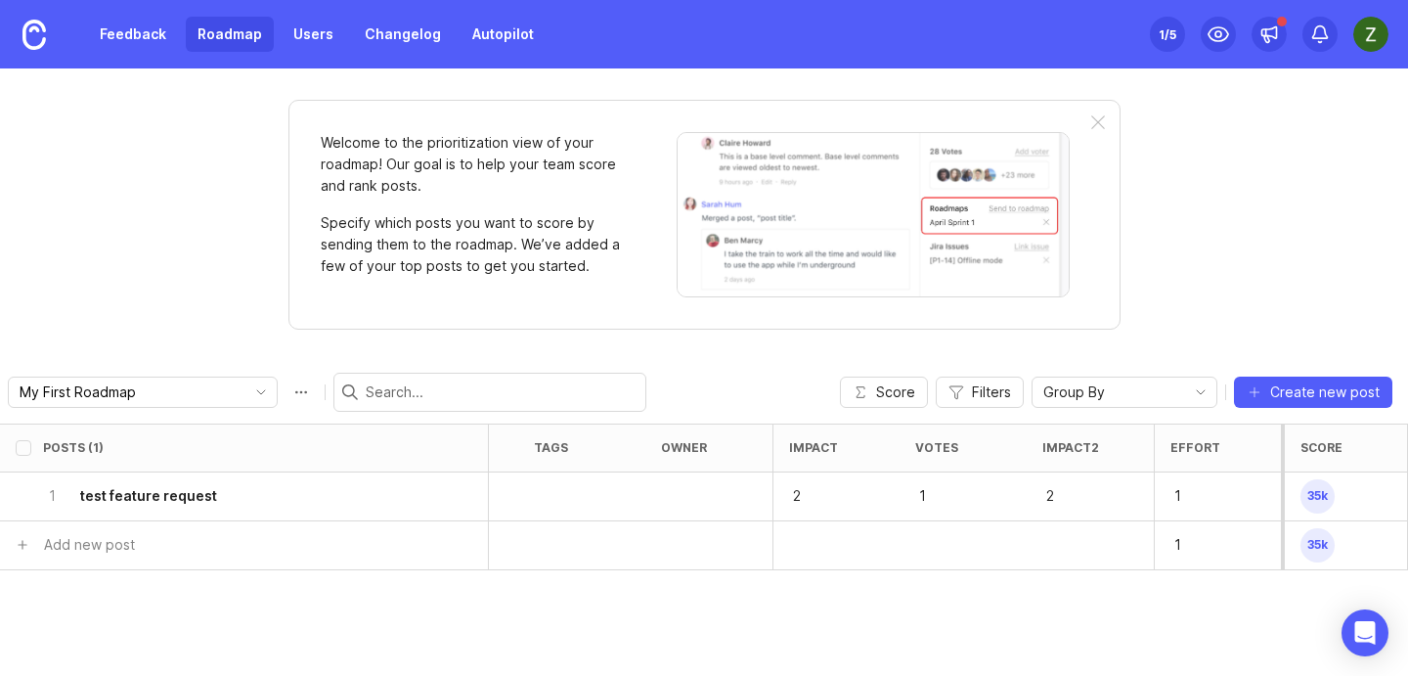
click at [1205, 344] on div "Welcome to the prioritization view of your roadmap! Our goal is to help your te…" at bounding box center [704, 371] width 1408 height 607
click at [1321, 486] on span "36k" at bounding box center [1318, 496] width 34 height 34
click at [1321, 501] on span "36k" at bounding box center [1318, 496] width 34 height 34
click at [912, 397] on span "Score" at bounding box center [895, 392] width 39 height 20
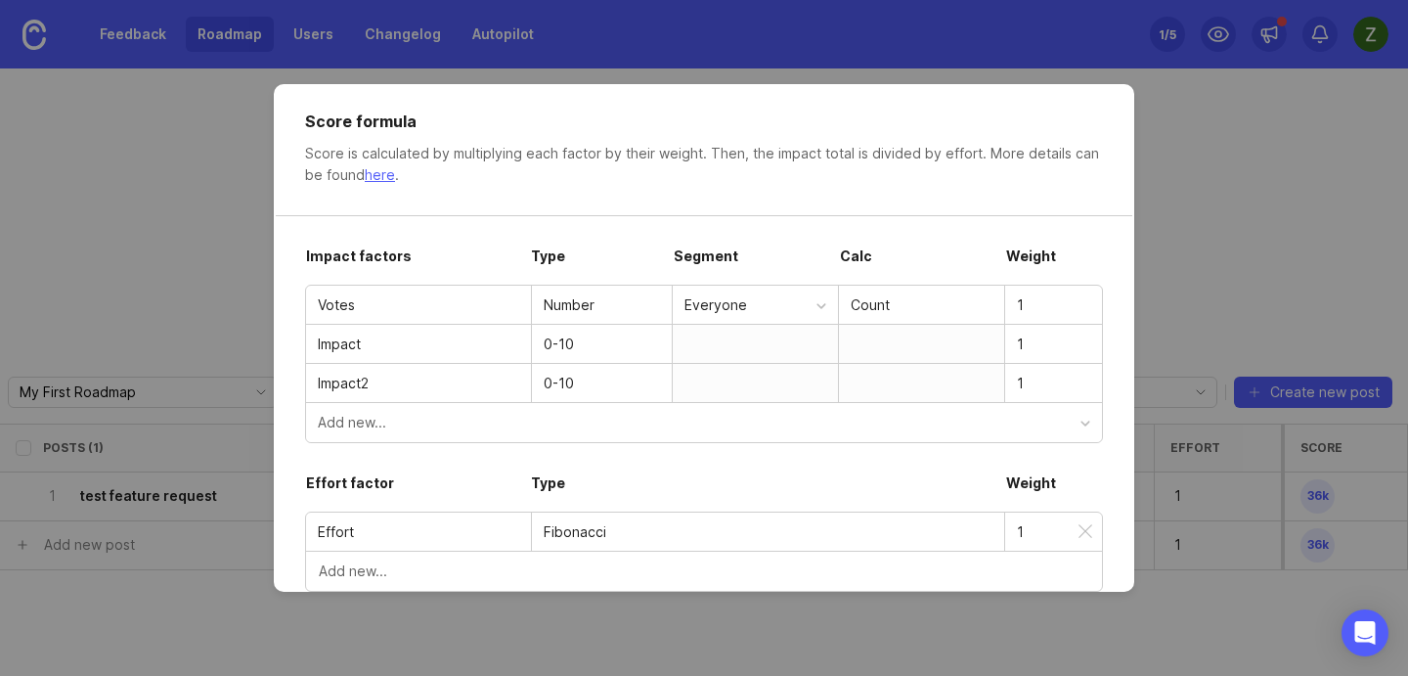
scroll to position [0, 0]
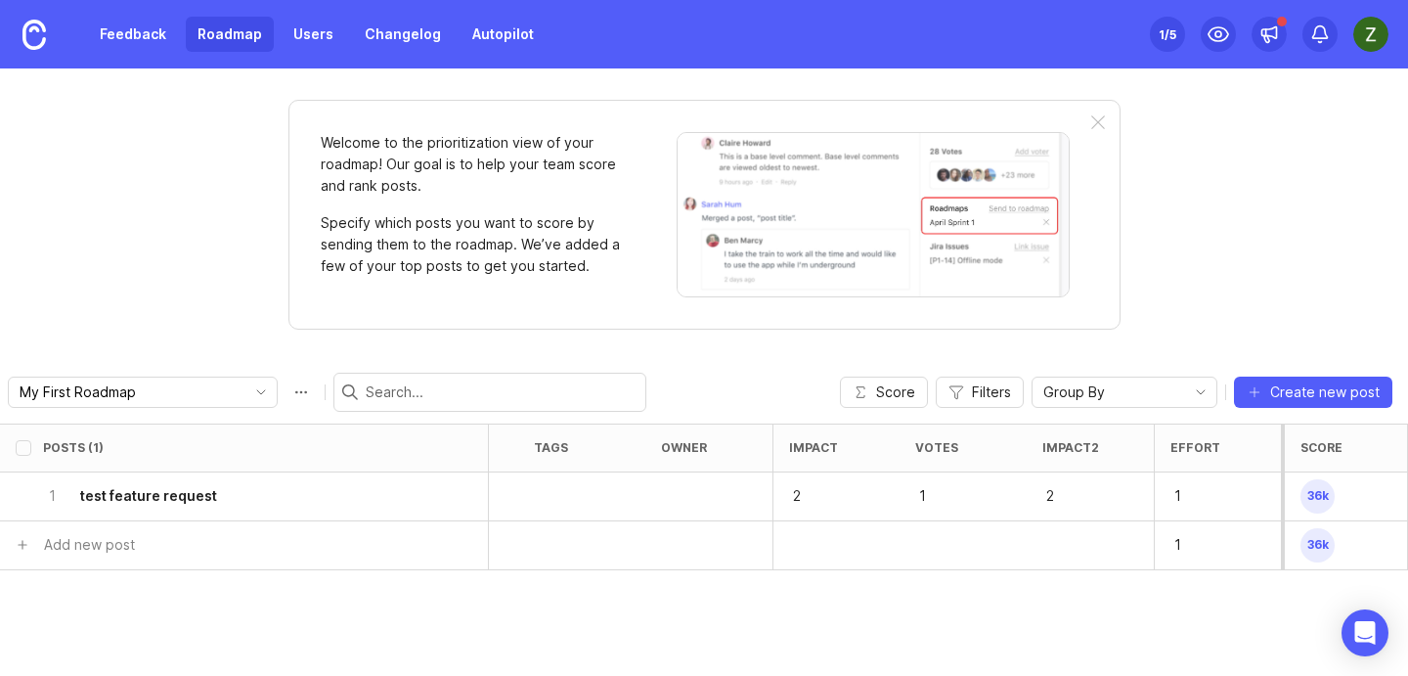
click at [1253, 243] on div "Welcome to the prioritization view of your roadmap! Our goal is to help your te…" at bounding box center [704, 371] width 1408 height 607
click at [944, 500] on p "1" at bounding box center [945, 495] width 61 height 27
click at [931, 495] on p "1" at bounding box center [945, 495] width 61 height 27
click at [920, 495] on p "1" at bounding box center [945, 495] width 61 height 27
click at [919, 496] on p "1" at bounding box center [945, 495] width 61 height 27
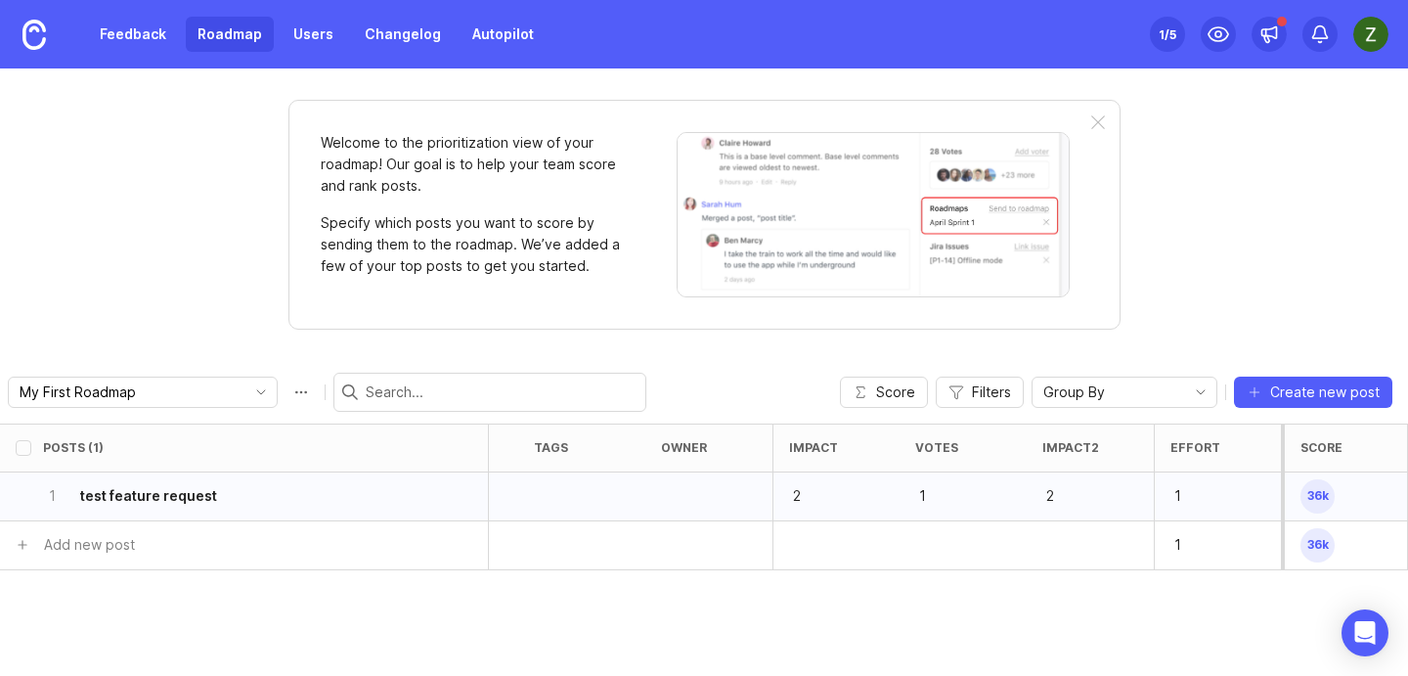
click at [919, 496] on p "1" at bounding box center [945, 495] width 61 height 27
click at [920, 496] on p "1" at bounding box center [945, 495] width 61 height 27
click at [932, 494] on p "1" at bounding box center [945, 495] width 61 height 27
drag, startPoint x: 844, startPoint y: 494, endPoint x: 805, endPoint y: 493, distance: 39.1
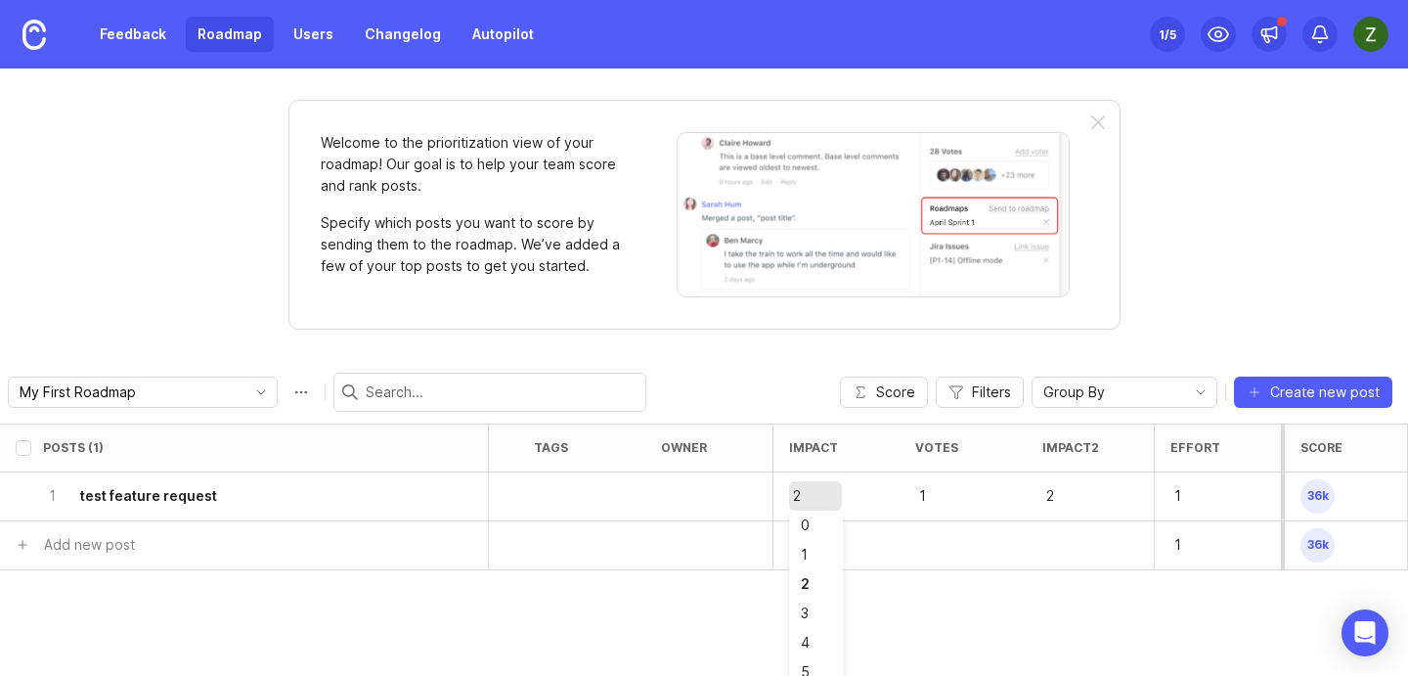
click at [985, 566] on div at bounding box center [963, 545] width 127 height 49
click at [946, 510] on div "1" at bounding box center [963, 496] width 127 height 49
click at [902, 483] on div "1" at bounding box center [963, 496] width 127 height 49
click at [1021, 490] on div "1" at bounding box center [963, 496] width 127 height 49
click at [134, 32] on link "Feedback" at bounding box center [133, 34] width 90 height 35
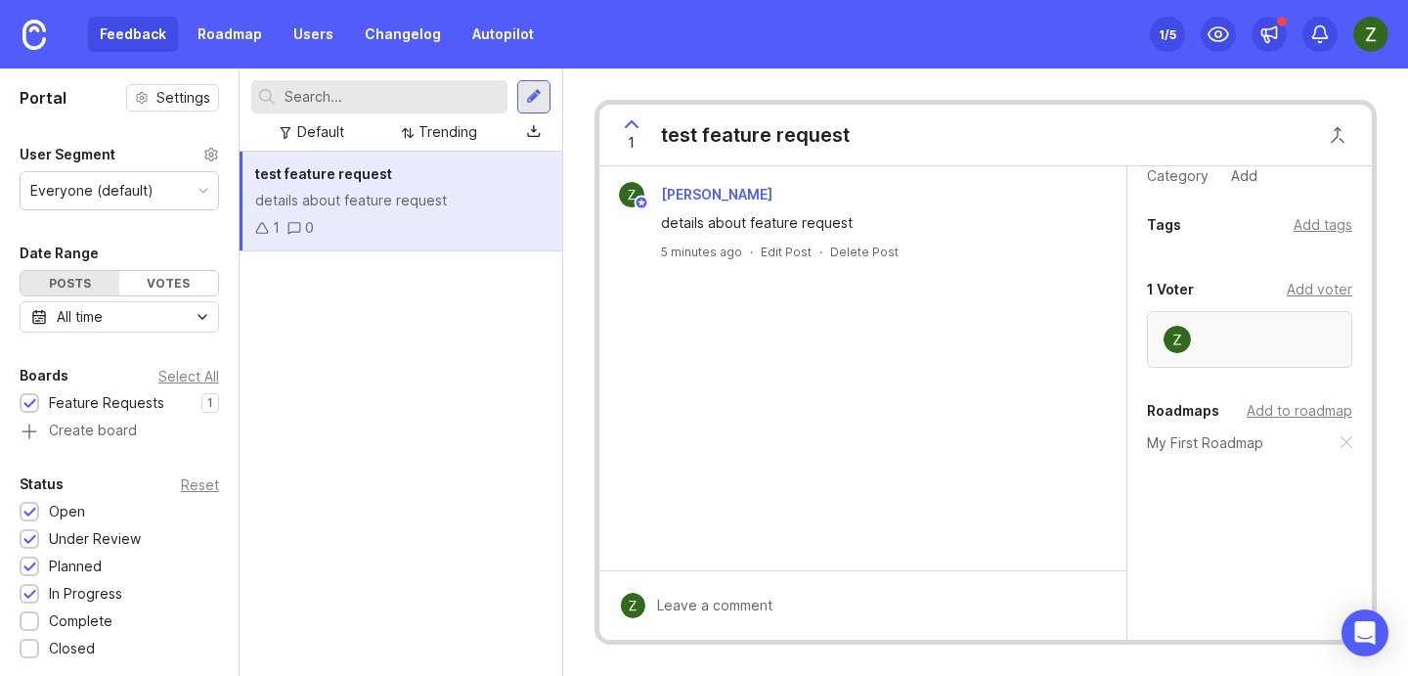
scroll to position [18, 0]
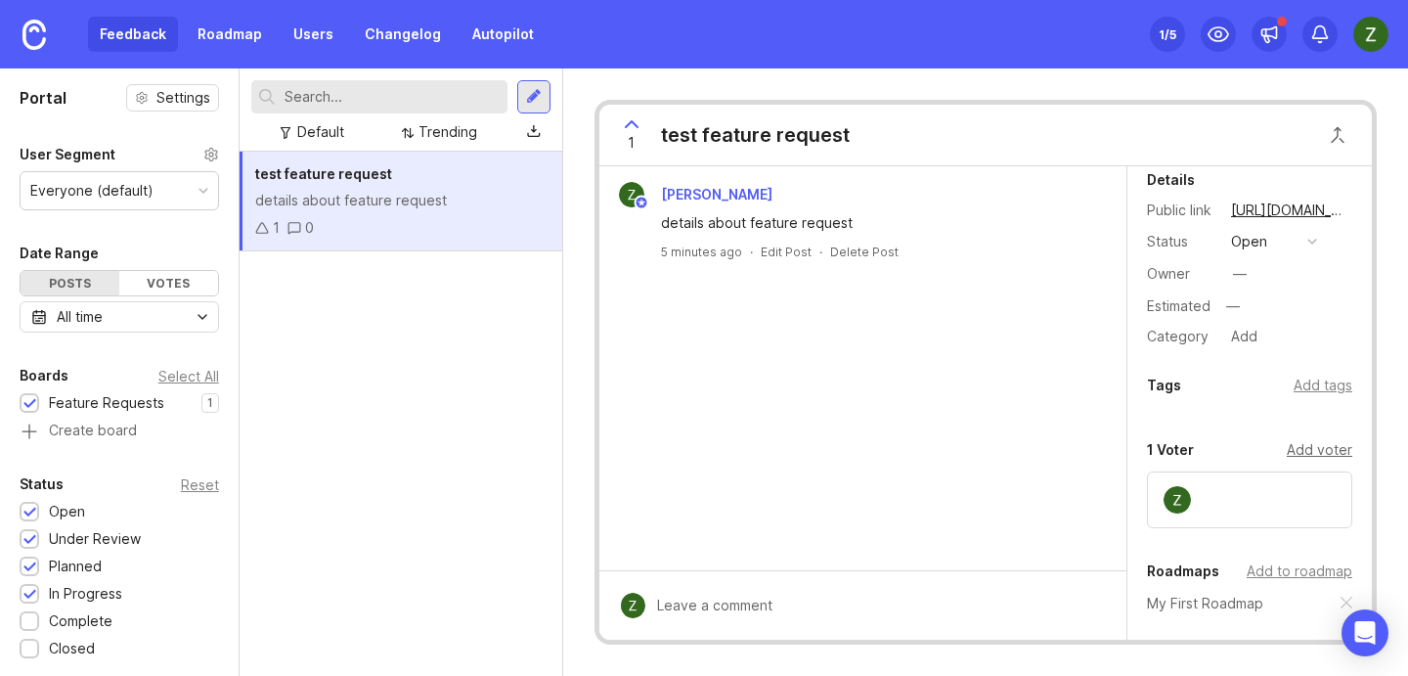
click at [1322, 446] on div "Add voter" at bounding box center [1320, 450] width 66 height 22
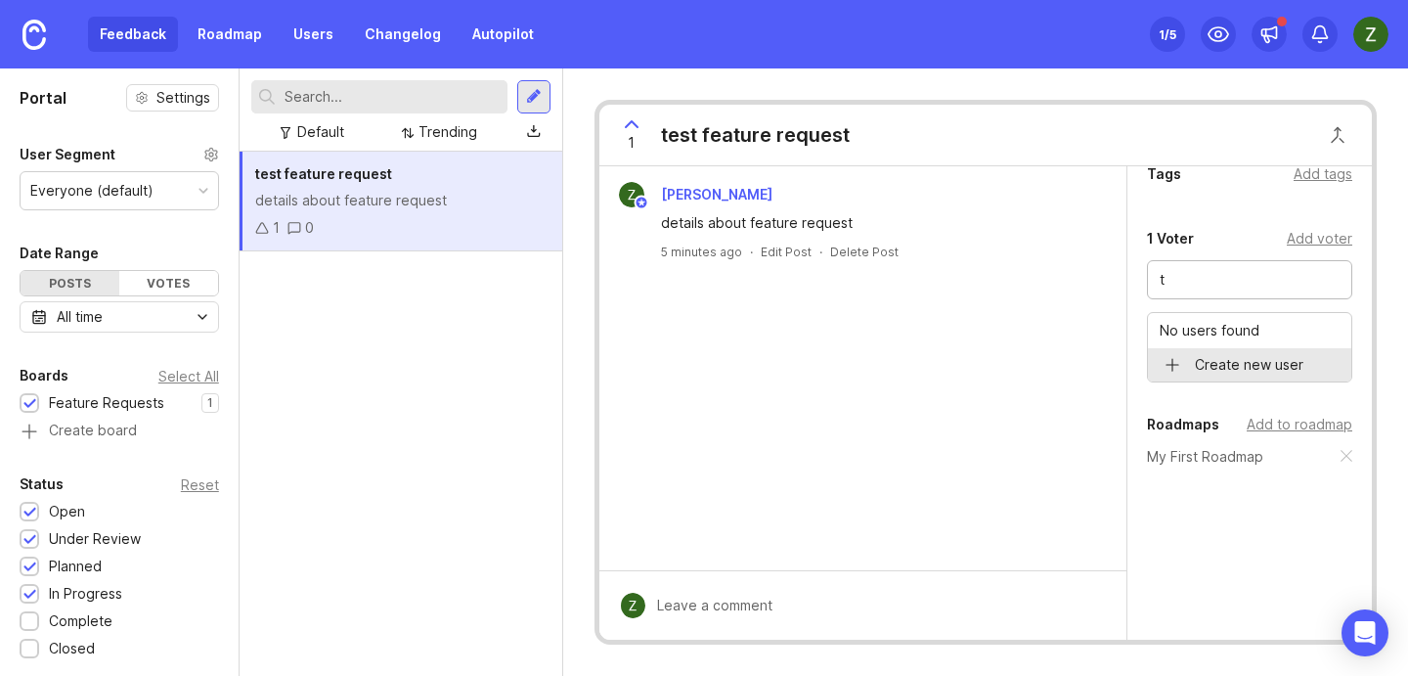
scroll to position [243, 0]
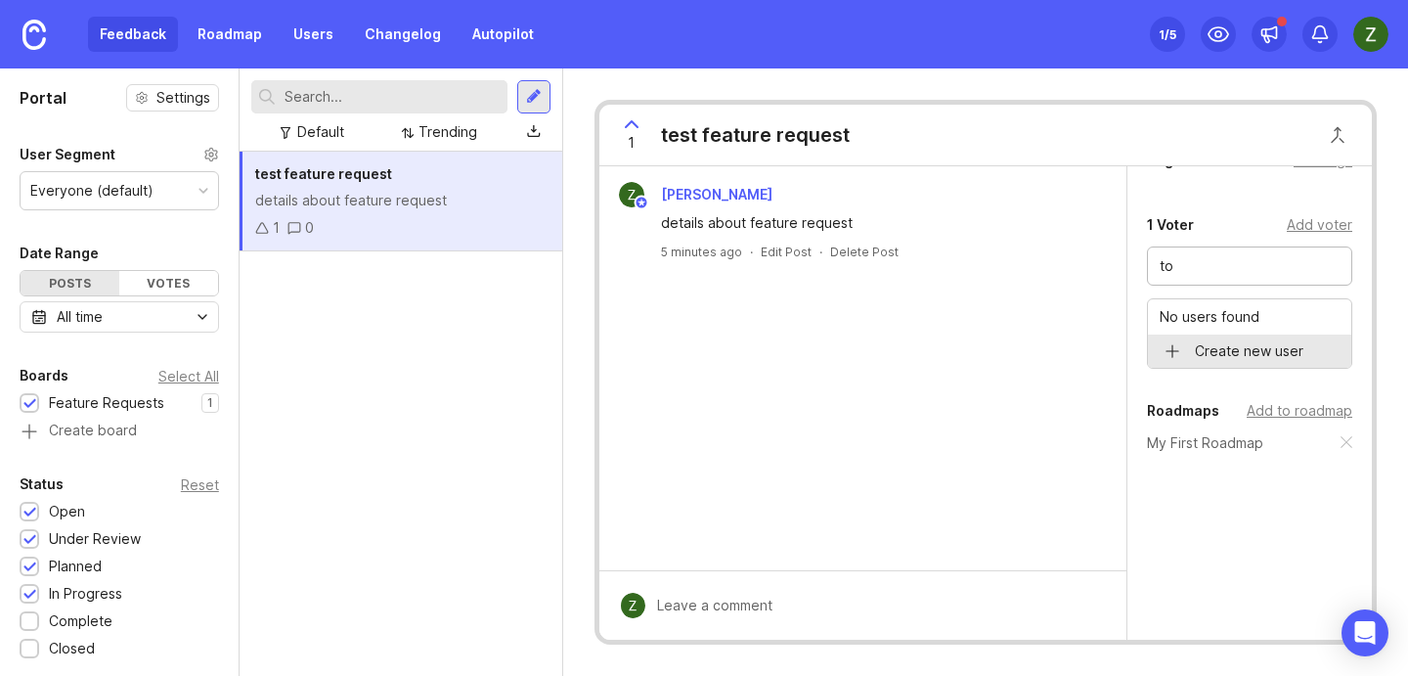
type input "to"
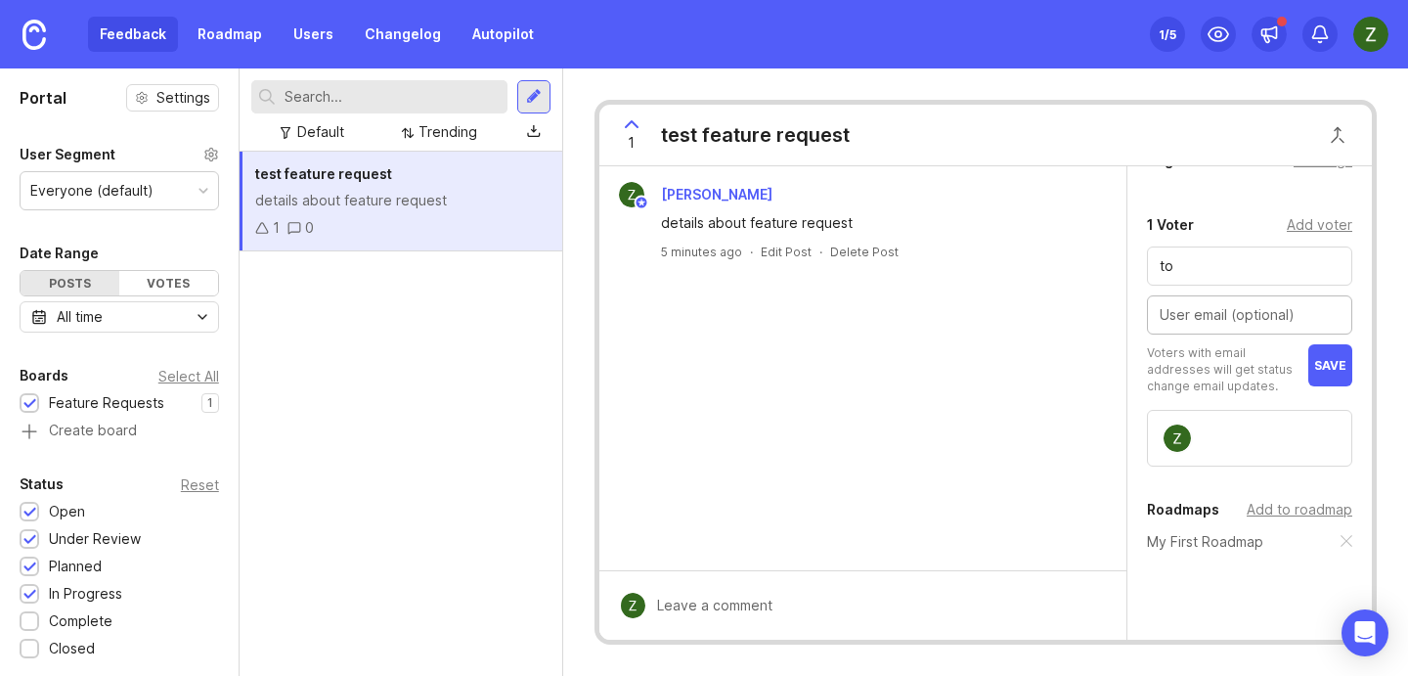
click at [1225, 351] on p "Voters with email addresses will get status change email updates." at bounding box center [1223, 369] width 152 height 50
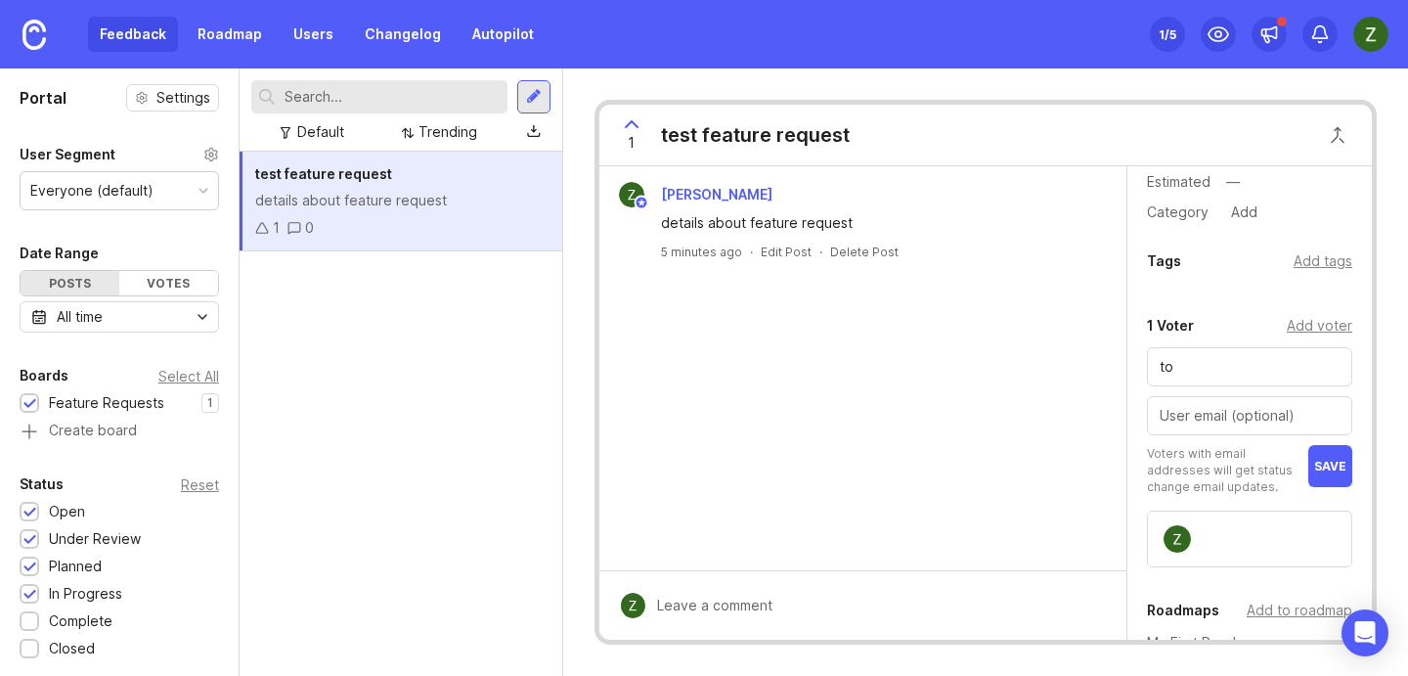
scroll to position [0, 0]
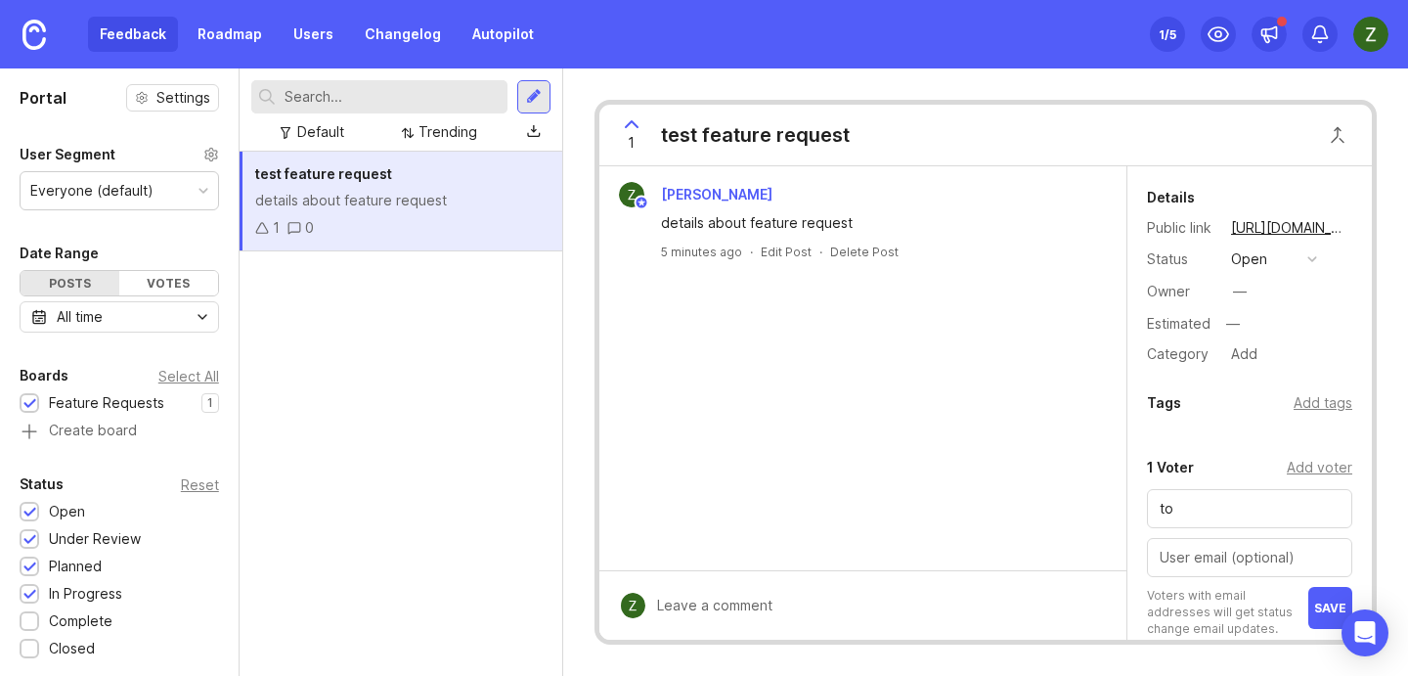
click at [1245, 149] on div "1 test feature request" at bounding box center [986, 136] width 773 height 62
drag, startPoint x: 277, startPoint y: 328, endPoint x: 288, endPoint y: 310, distance: 20.6
click at [277, 328] on div "test feature request details about feature request 1 0" at bounding box center [401, 414] width 323 height 524
click at [539, 101] on div at bounding box center [534, 97] width 16 height 18
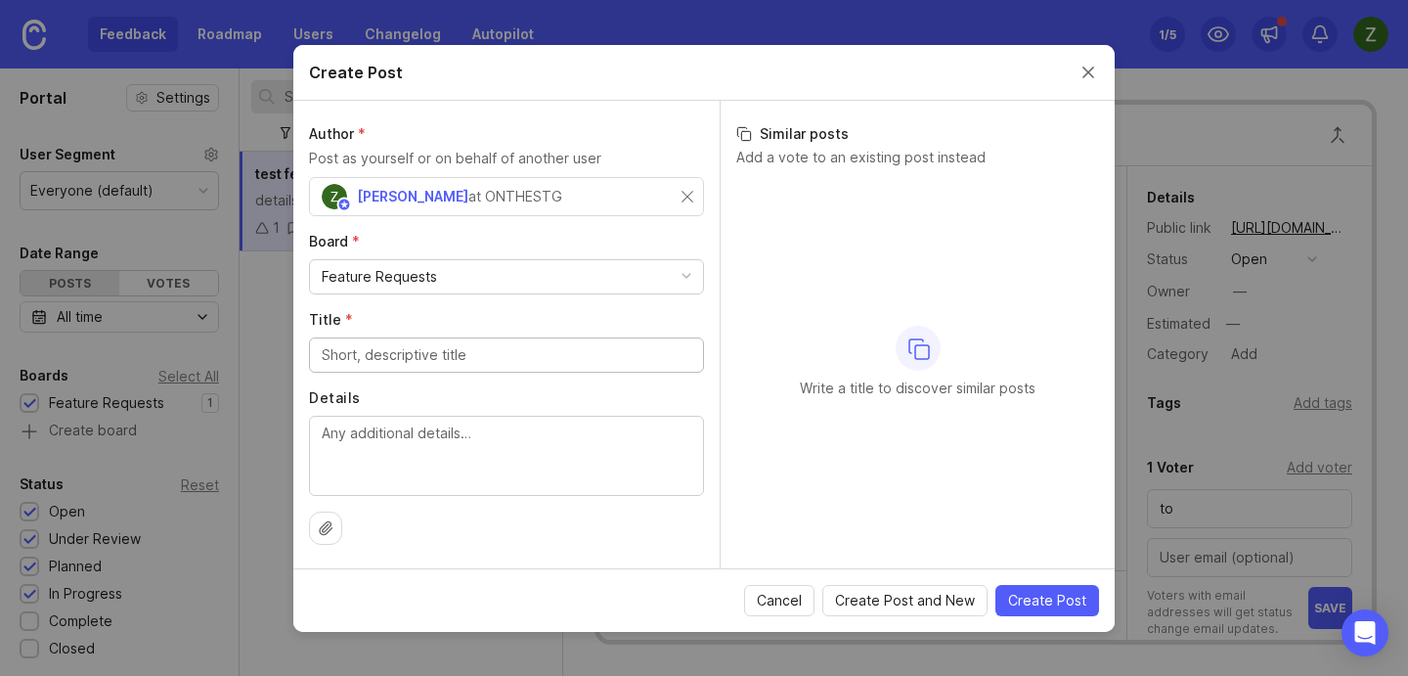
click at [433, 374] on div "Author * Post as yourself or on behalf of another user [PERSON_NAME] at ONTHEST…" at bounding box center [506, 334] width 426 height 467
click at [444, 362] on input "Title *" at bounding box center [507, 355] width 370 height 22
type input "another request"
click at [446, 435] on textarea "d" at bounding box center [507, 455] width 370 height 65
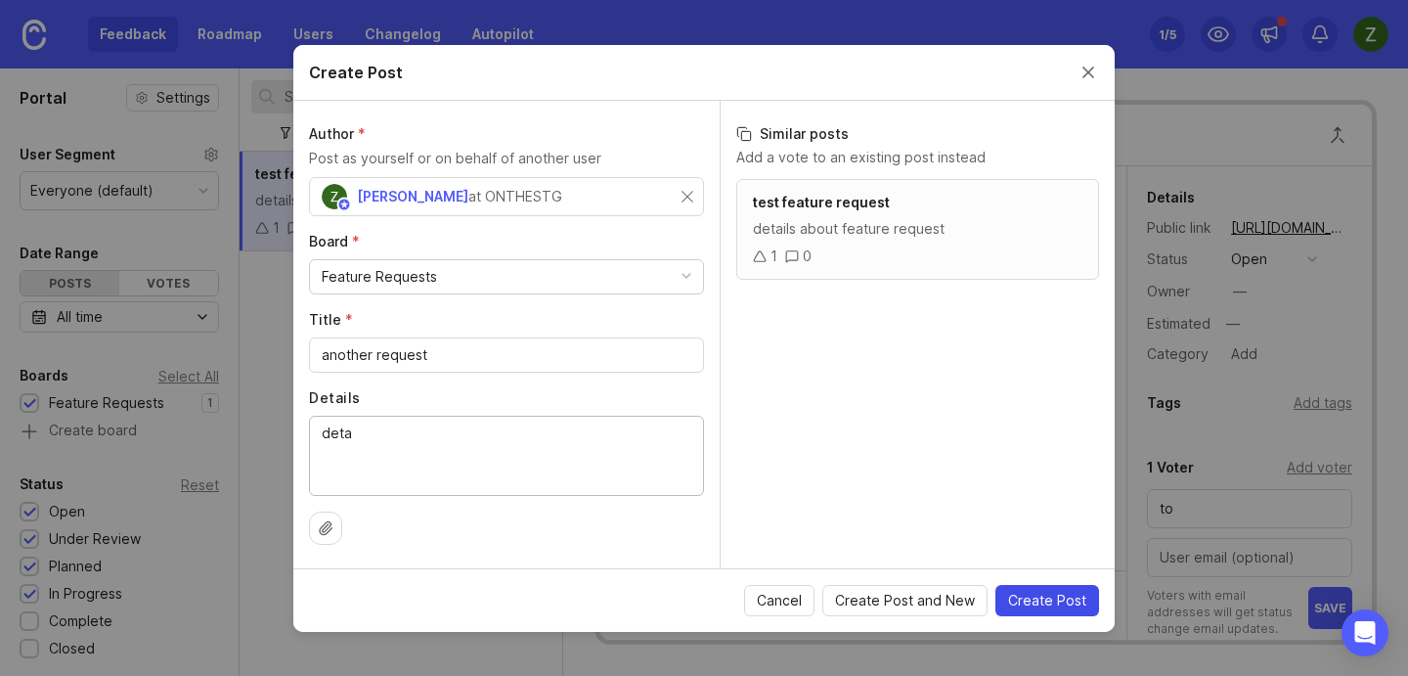
type textarea "deta"
drag, startPoint x: 1066, startPoint y: 601, endPoint x: 846, endPoint y: 245, distance: 419.3
click at [846, 245] on form "Create Post Author * Post as yourself or on behalf of another user [PERSON_NAME…" at bounding box center [704, 338] width 822 height 587
click at [857, 210] on div "test feature request" at bounding box center [918, 203] width 330 height 22
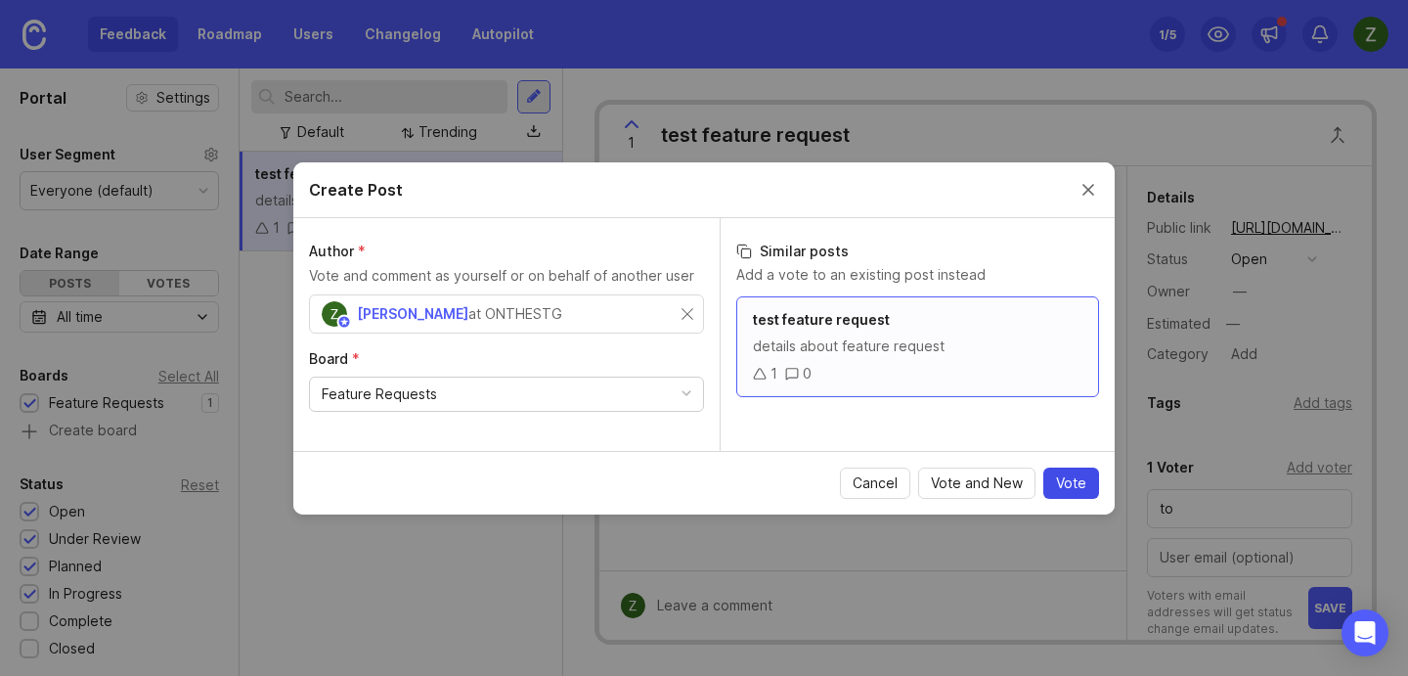
click at [1075, 474] on span "Vote" at bounding box center [1071, 483] width 30 height 20
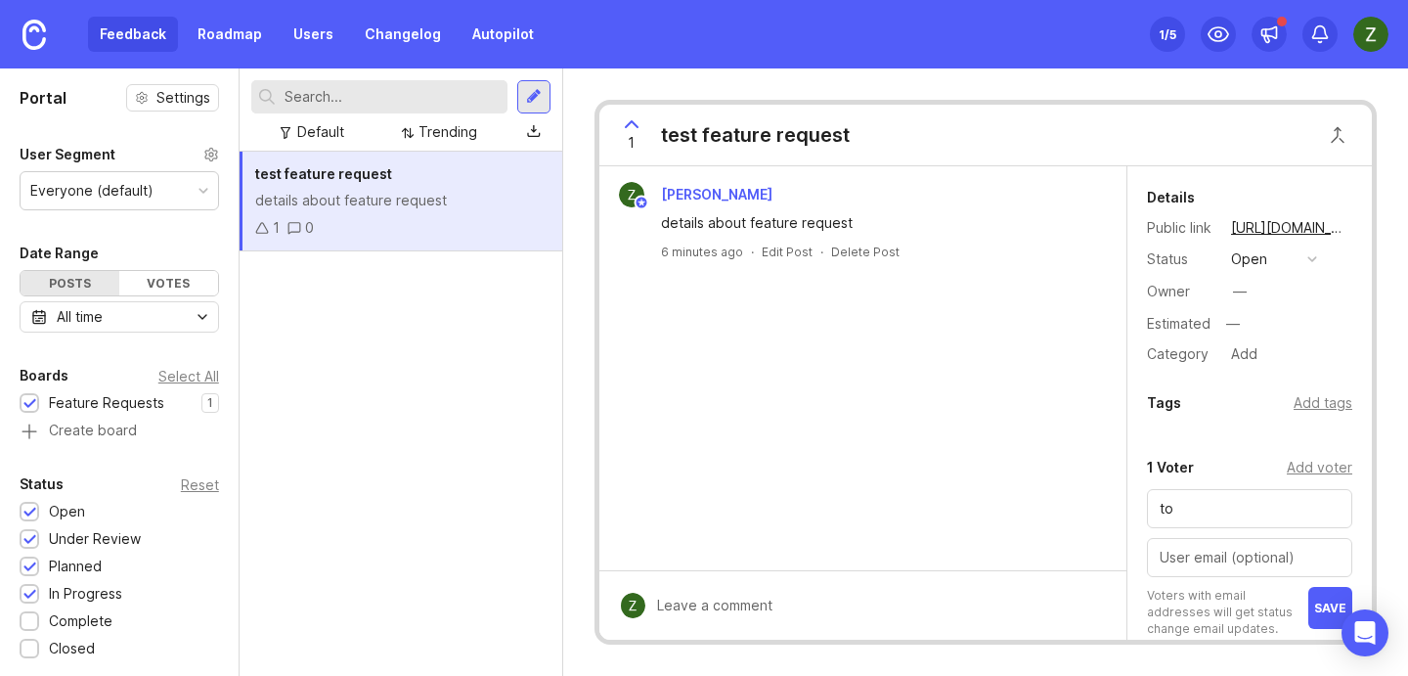
click at [1172, 465] on div "1 Voter" at bounding box center [1170, 467] width 47 height 23
click at [365, 207] on div "details about feature request" at bounding box center [400, 201] width 291 height 22
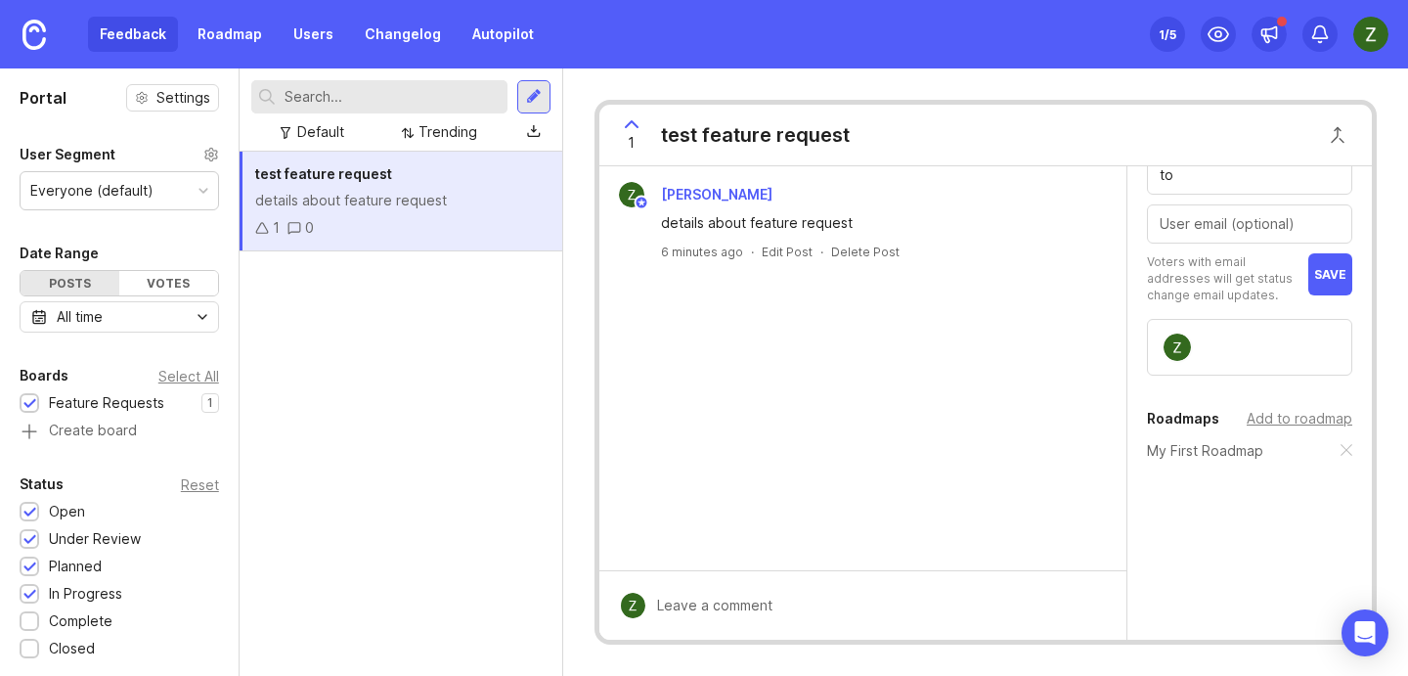
scroll to position [341, 0]
drag, startPoint x: 1346, startPoint y: 438, endPoint x: 1188, endPoint y: 550, distance: 192.9
click at [1188, 550] on div "Details Public link [URL][DOMAIN_NAME] Status open Owner — Estimated — Category…" at bounding box center [1250, 232] width 245 height 815
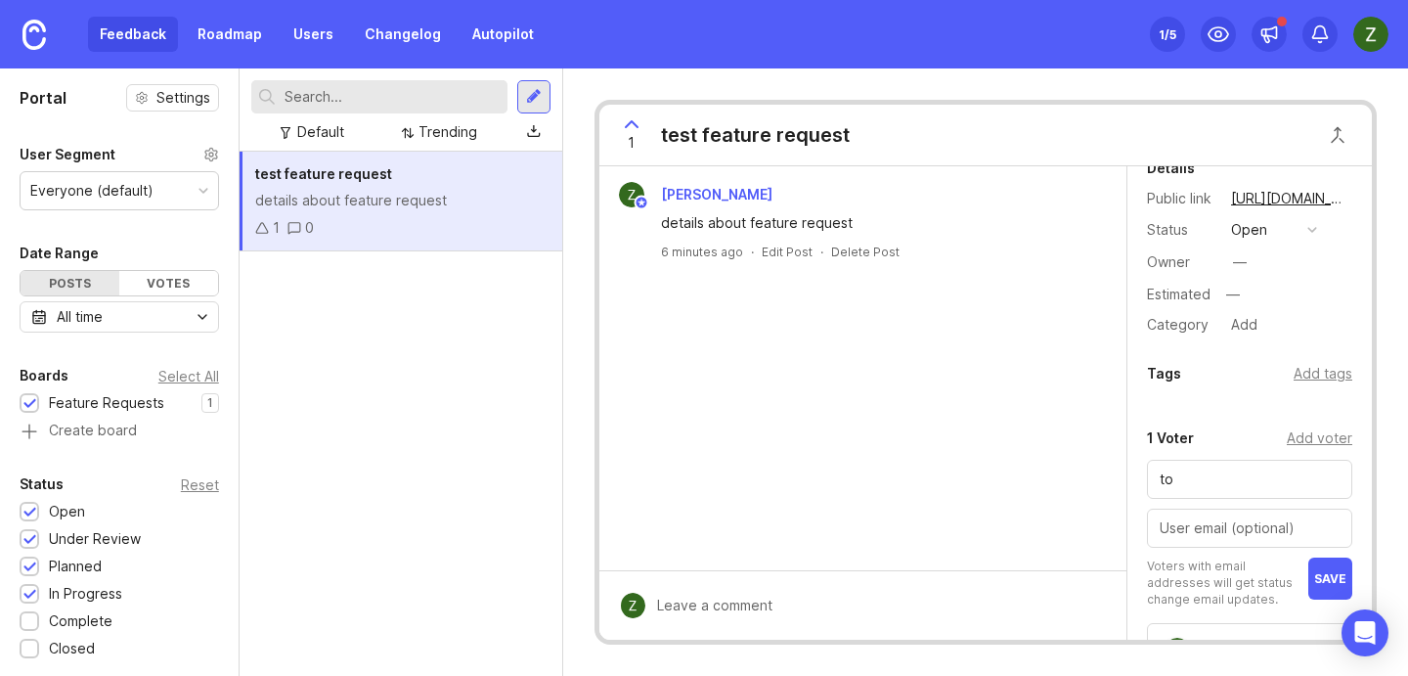
scroll to position [0, 0]
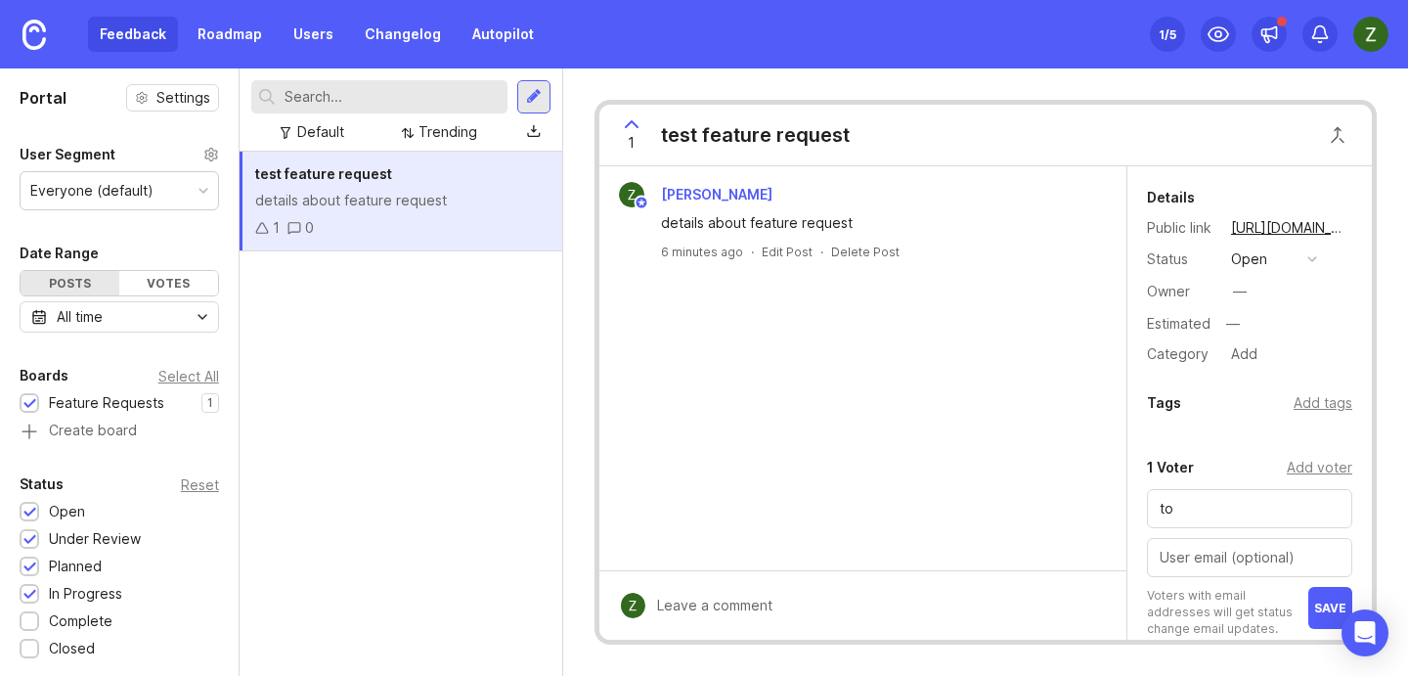
click at [215, 55] on div "Feedback Roadmap Users Changelog Autopilot" at bounding box center [273, 34] width 546 height 68
click at [223, 37] on link "Roadmap" at bounding box center [230, 34] width 88 height 35
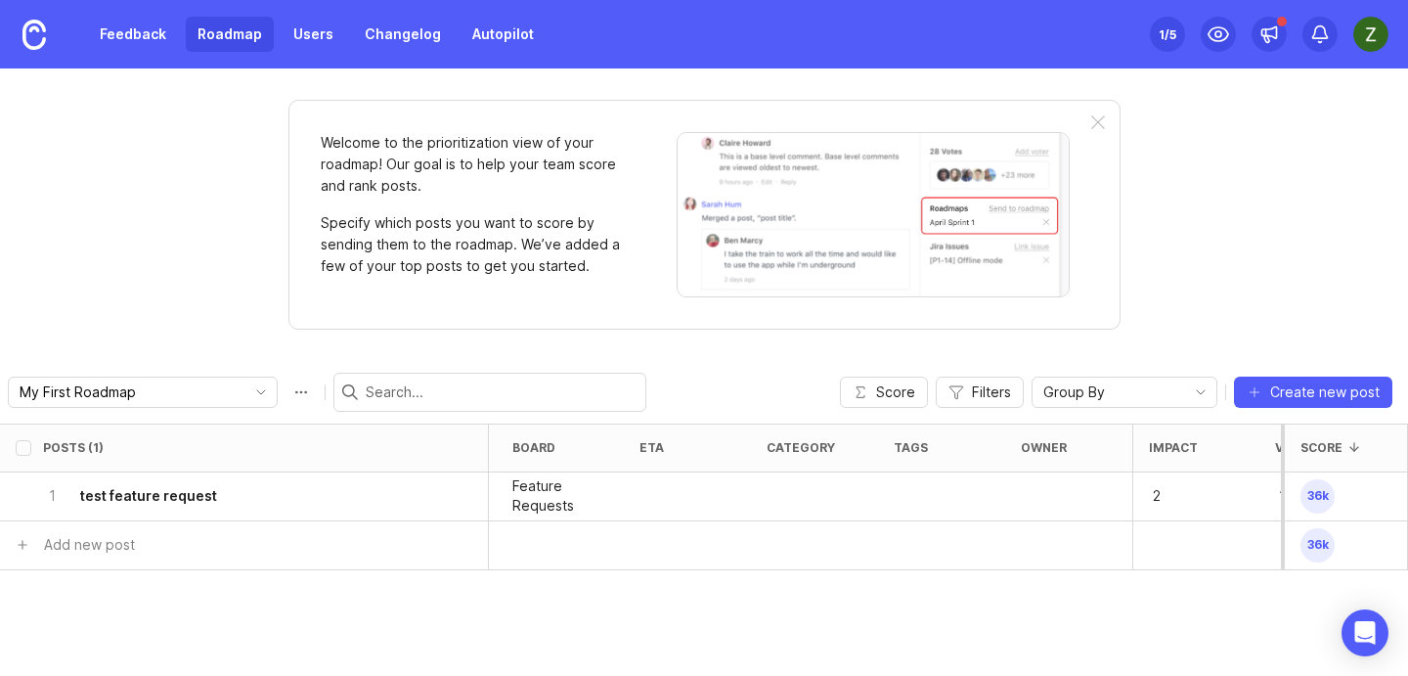
scroll to position [0, 479]
click at [927, 478] on div "1" at bounding box center [963, 496] width 127 height 49
click at [927, 518] on div "1" at bounding box center [963, 496] width 127 height 49
drag, startPoint x: 927, startPoint y: 503, endPoint x: 901, endPoint y: 503, distance: 26.4
click at [901, 503] on div "1" at bounding box center [963, 496] width 127 height 49
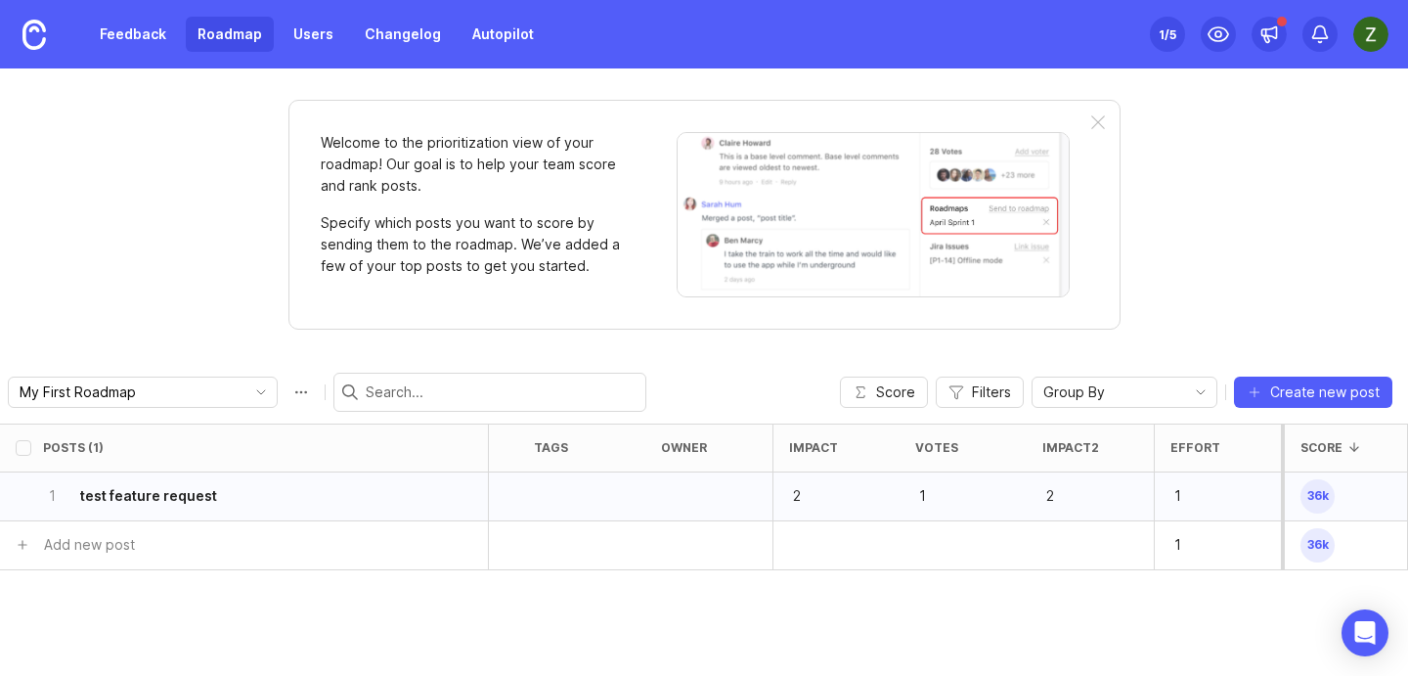
click at [901, 503] on div "1" at bounding box center [963, 496] width 127 height 49
drag, startPoint x: 920, startPoint y: 496, endPoint x: 955, endPoint y: 497, distance: 34.2
click at [955, 497] on p "1" at bounding box center [945, 495] width 61 height 27
drag, startPoint x: 945, startPoint y: 496, endPoint x: 914, endPoint y: 491, distance: 30.7
click at [914, 491] on div "1" at bounding box center [963, 496] width 127 height 49
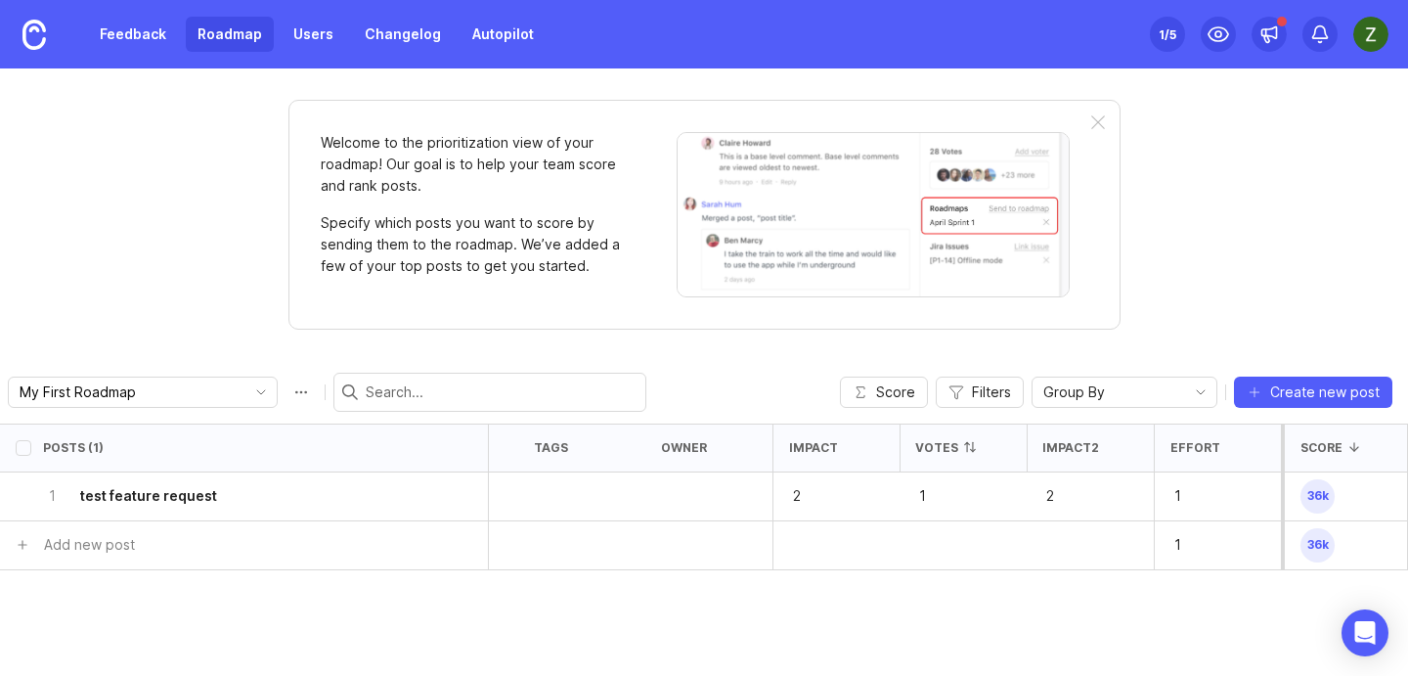
drag, startPoint x: 938, startPoint y: 488, endPoint x: 924, endPoint y: 468, distance: 23.9
click at [935, 485] on p "1" at bounding box center [945, 495] width 61 height 27
click at [126, 32] on link "Feedback" at bounding box center [133, 34] width 90 height 35
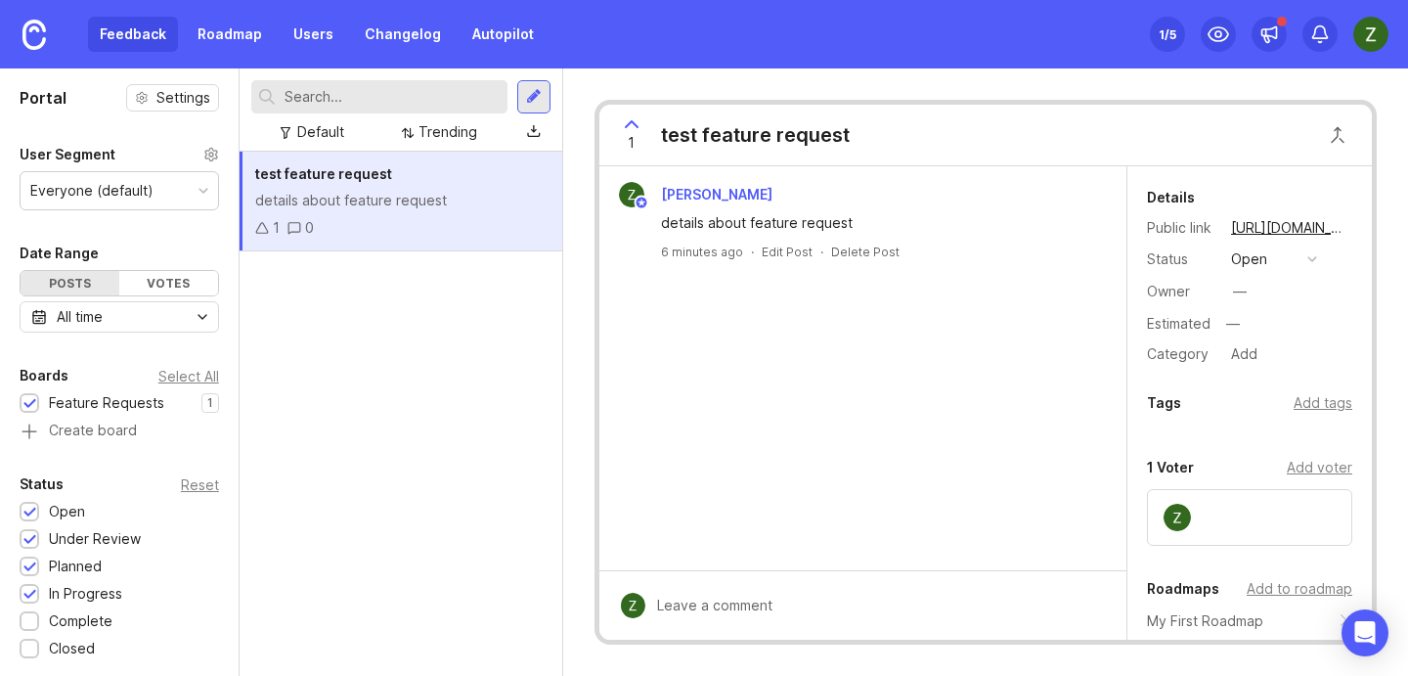
click at [452, 253] on div "test feature request details about feature request 1 0" at bounding box center [401, 414] width 323 height 524
click at [530, 94] on div at bounding box center [534, 97] width 16 height 18
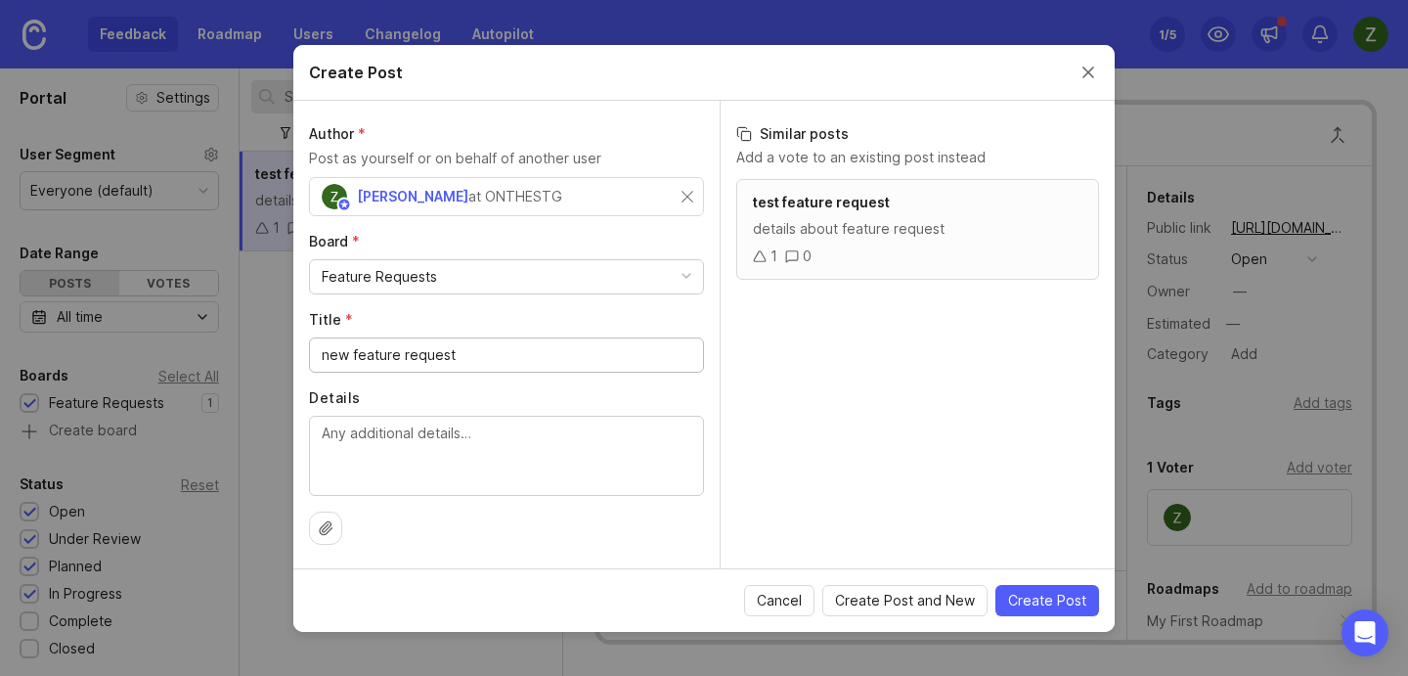
type input "new feature request"
click at [477, 423] on textarea "Details" at bounding box center [507, 455] width 370 height 65
type textarea "sfadsf"
click at [1070, 604] on span "Create Post" at bounding box center [1047, 601] width 78 height 20
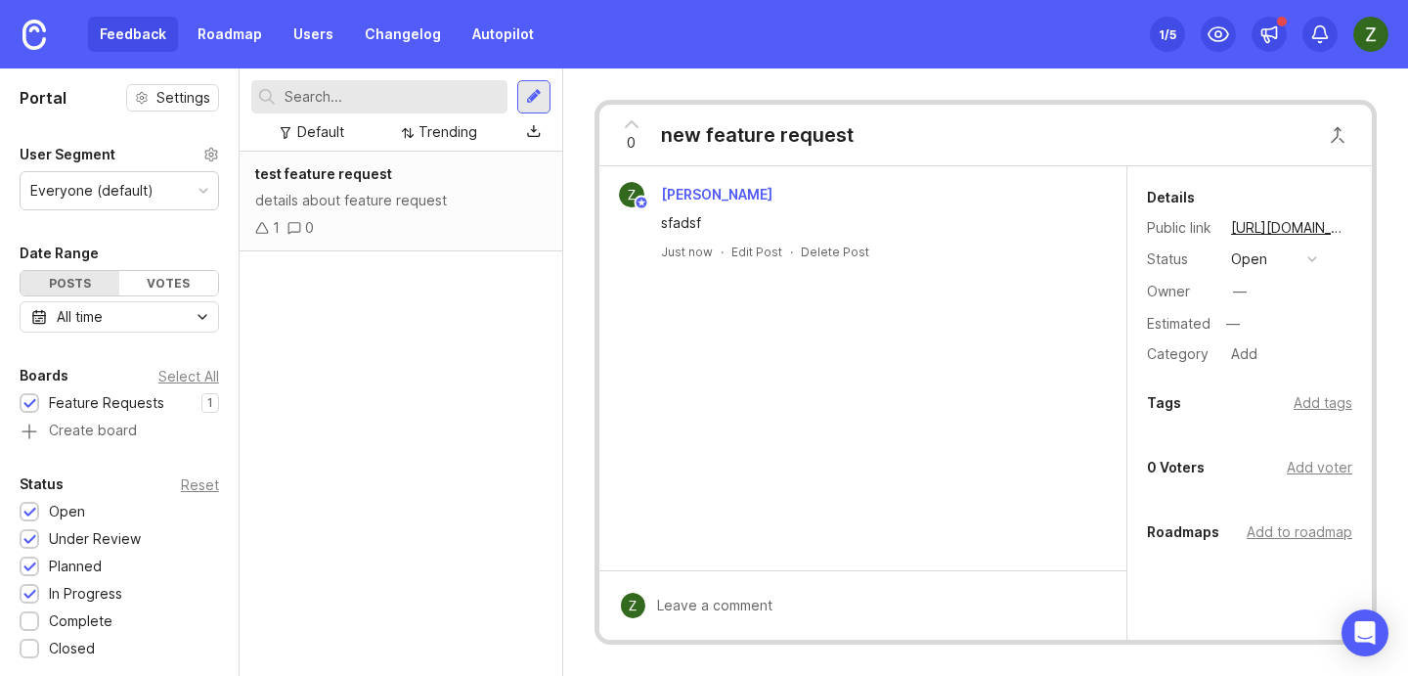
click at [319, 352] on div "test feature request details about feature request 1 0" at bounding box center [401, 414] width 323 height 524
click at [360, 178] on span "test feature request" at bounding box center [323, 173] width 137 height 17
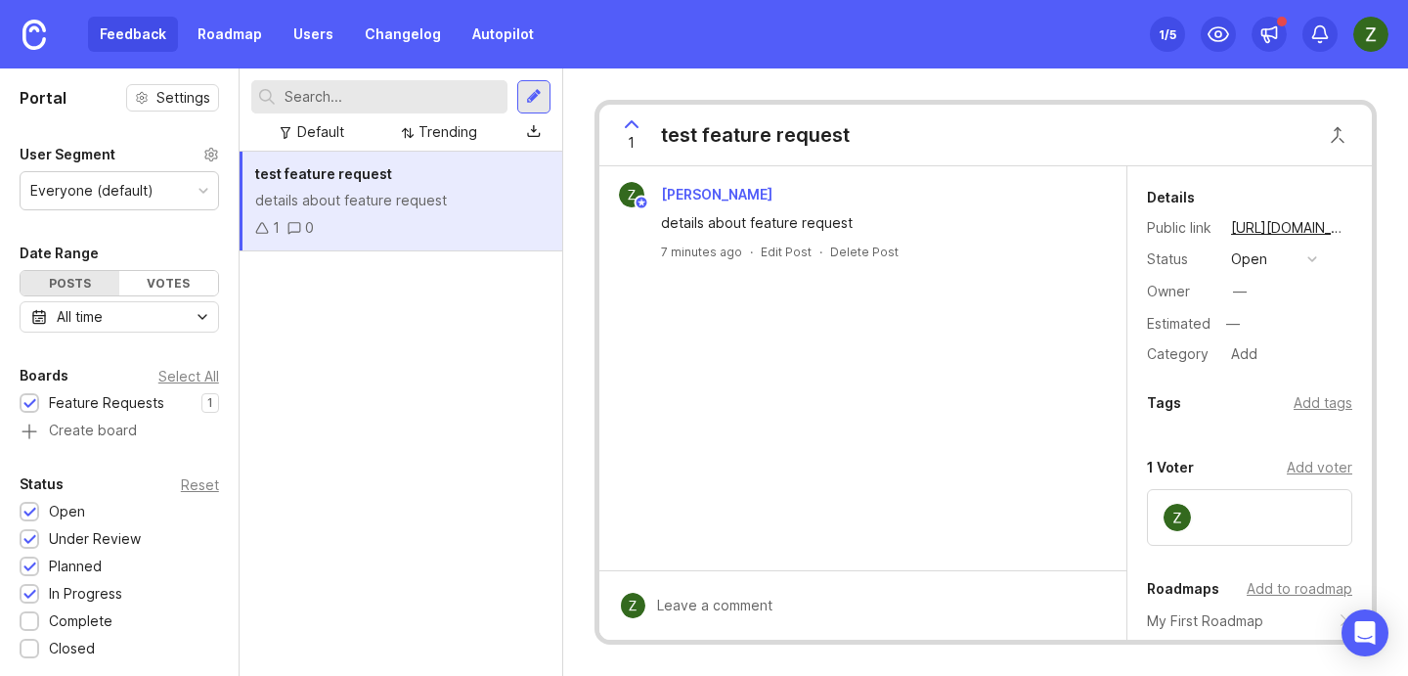
click at [402, 301] on div "test feature request details about feature request 1 0" at bounding box center [401, 414] width 323 height 524
click at [535, 97] on div at bounding box center [534, 97] width 16 height 18
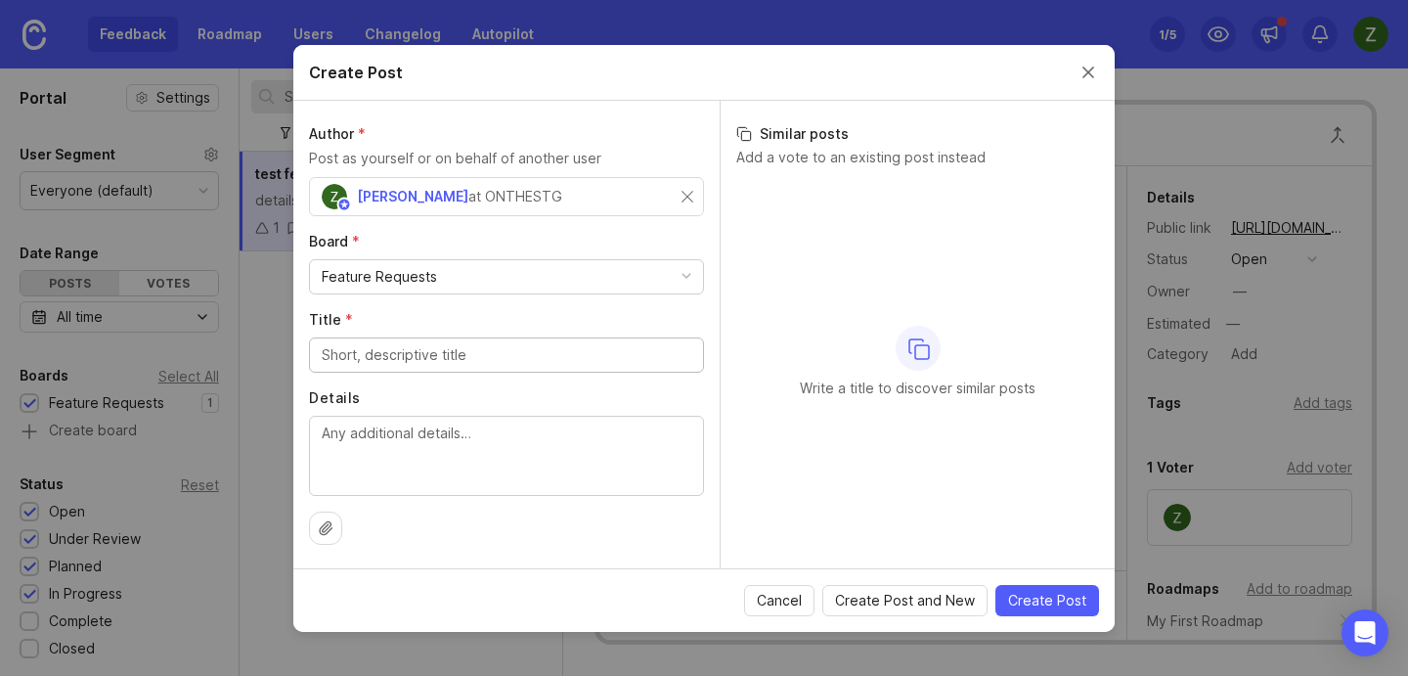
click at [479, 358] on input "Title *" at bounding box center [507, 355] width 370 height 22
type input "addd"
click at [507, 436] on textarea "d" at bounding box center [507, 455] width 370 height 65
type textarea "dsdd"
drag, startPoint x: 1028, startPoint y: 600, endPoint x: 925, endPoint y: 498, distance: 144.5
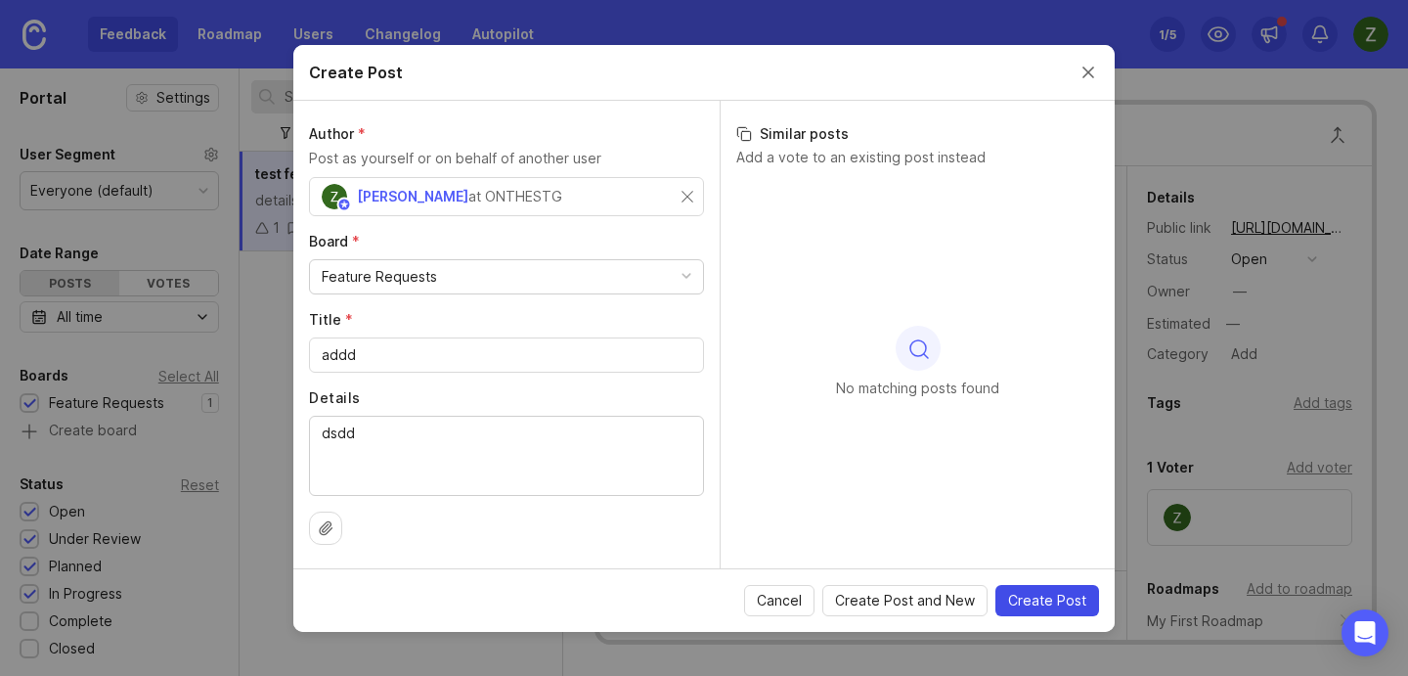
click at [925, 498] on form "Create Post Author * Post as yourself or on behalf of another user [PERSON_NAME…" at bounding box center [704, 338] width 822 height 587
click at [972, 613] on button "Create Post and New" at bounding box center [905, 600] width 165 height 31
click at [1091, 57] on div "Create Post" at bounding box center [704, 73] width 822 height 56
click at [1082, 68] on button "Close create post modal" at bounding box center [1089, 73] width 22 height 22
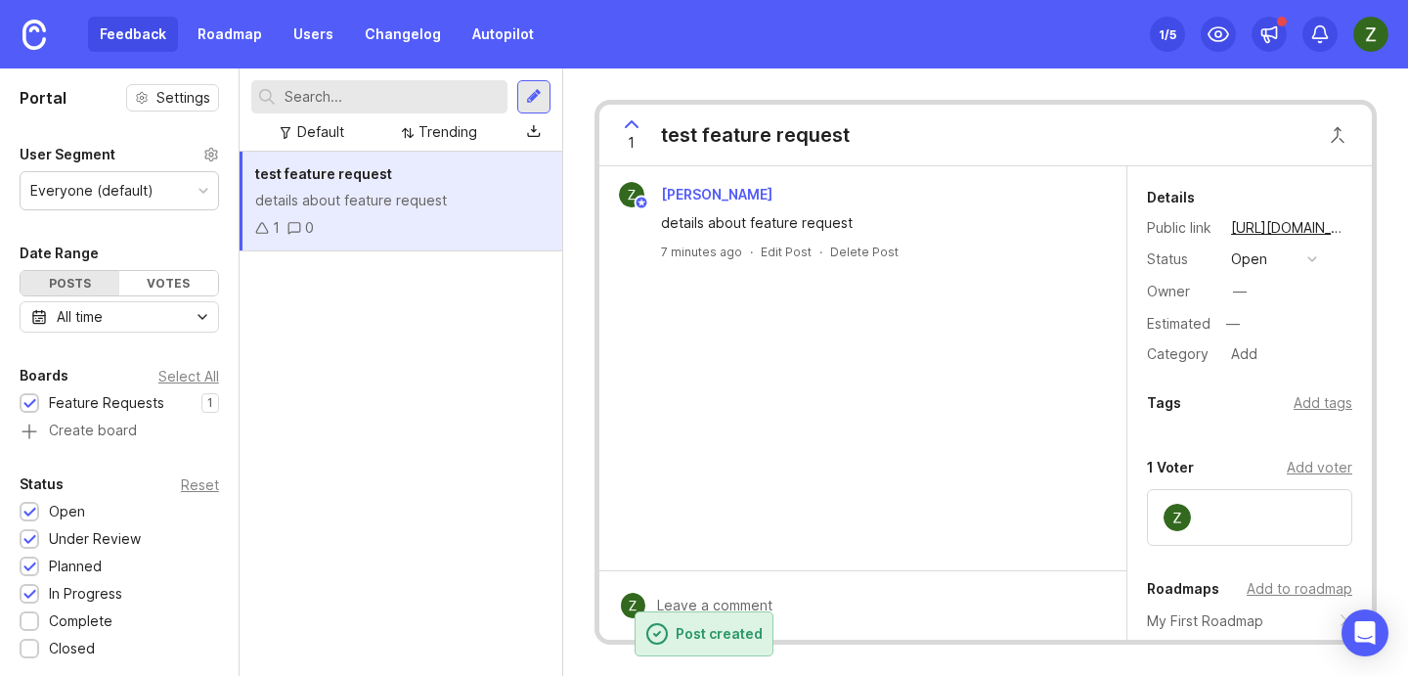
click at [305, 403] on div "test feature request details about feature request 1 0" at bounding box center [401, 414] width 323 height 524
click at [451, 370] on div "test feature request details about feature request 1 0" at bounding box center [401, 414] width 323 height 524
click at [820, 293] on div "[PERSON_NAME] details about feature request 7 minutes ago · Edit Post · Delete …" at bounding box center [863, 368] width 527 height 404
click at [818, 217] on div "details about feature request" at bounding box center [874, 223] width 426 height 22
click at [951, 242] on div "[PERSON_NAME] details about feature request 7 minutes ago · Edit Post · Delete …" at bounding box center [862, 221] width 511 height 78
